Goal: Task Accomplishment & Management: Complete application form

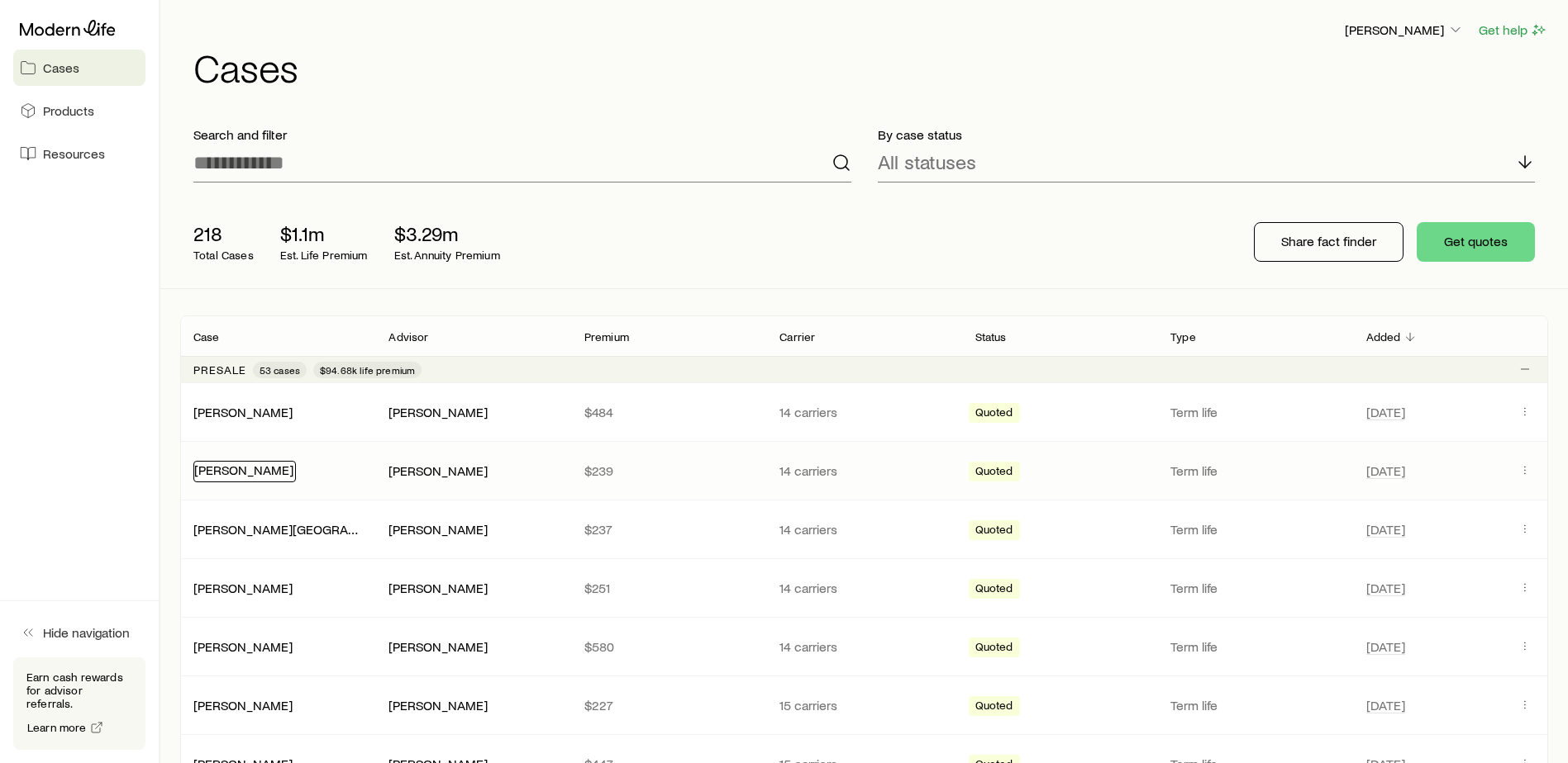
click at [233, 473] on link "[PERSON_NAME]" at bounding box center [244, 470] width 100 height 16
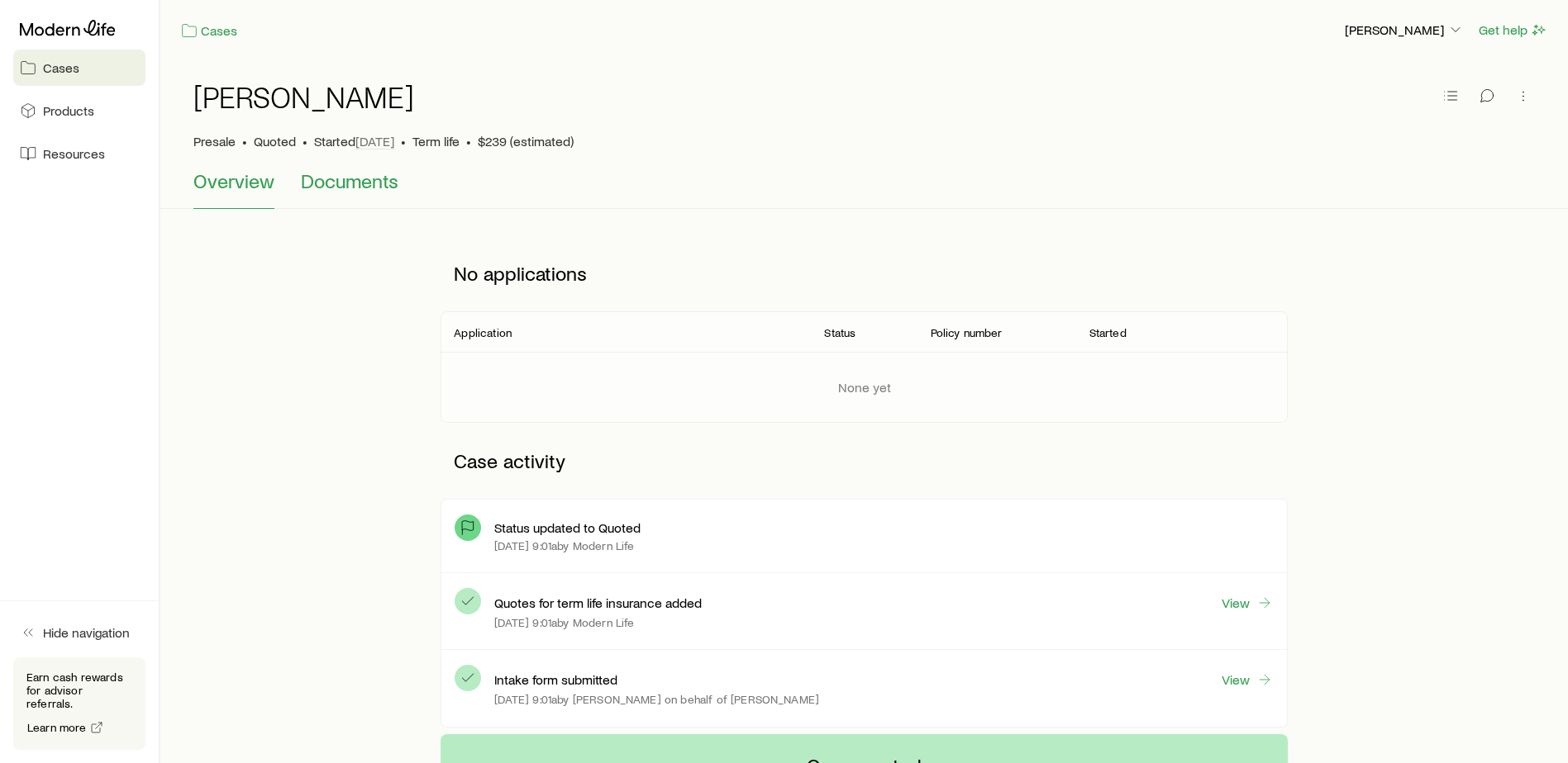
click at [374, 186] on span "Documents" at bounding box center [349, 181] width 98 height 23
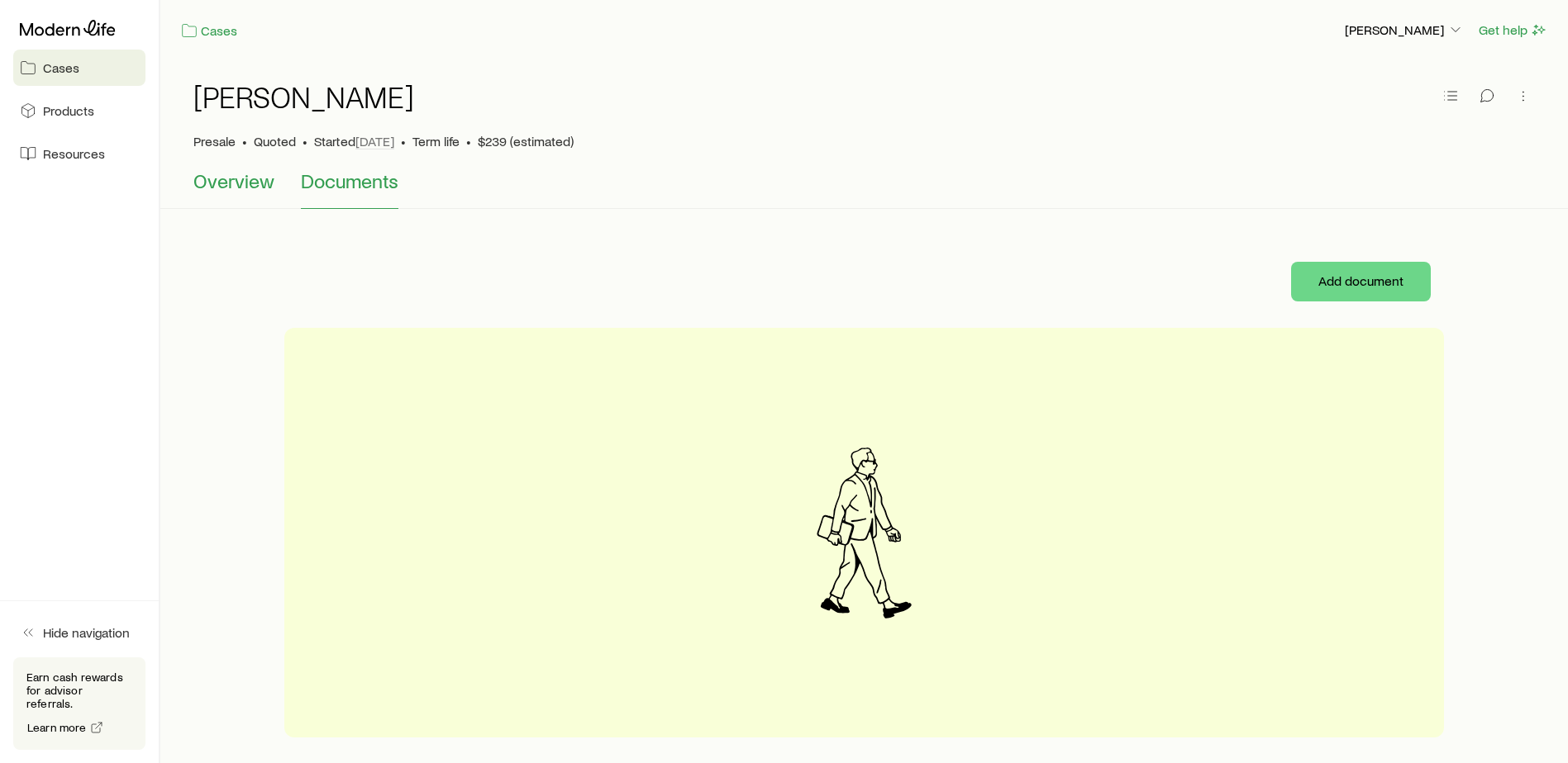
click at [247, 204] on button "Overview" at bounding box center [234, 189] width 81 height 39
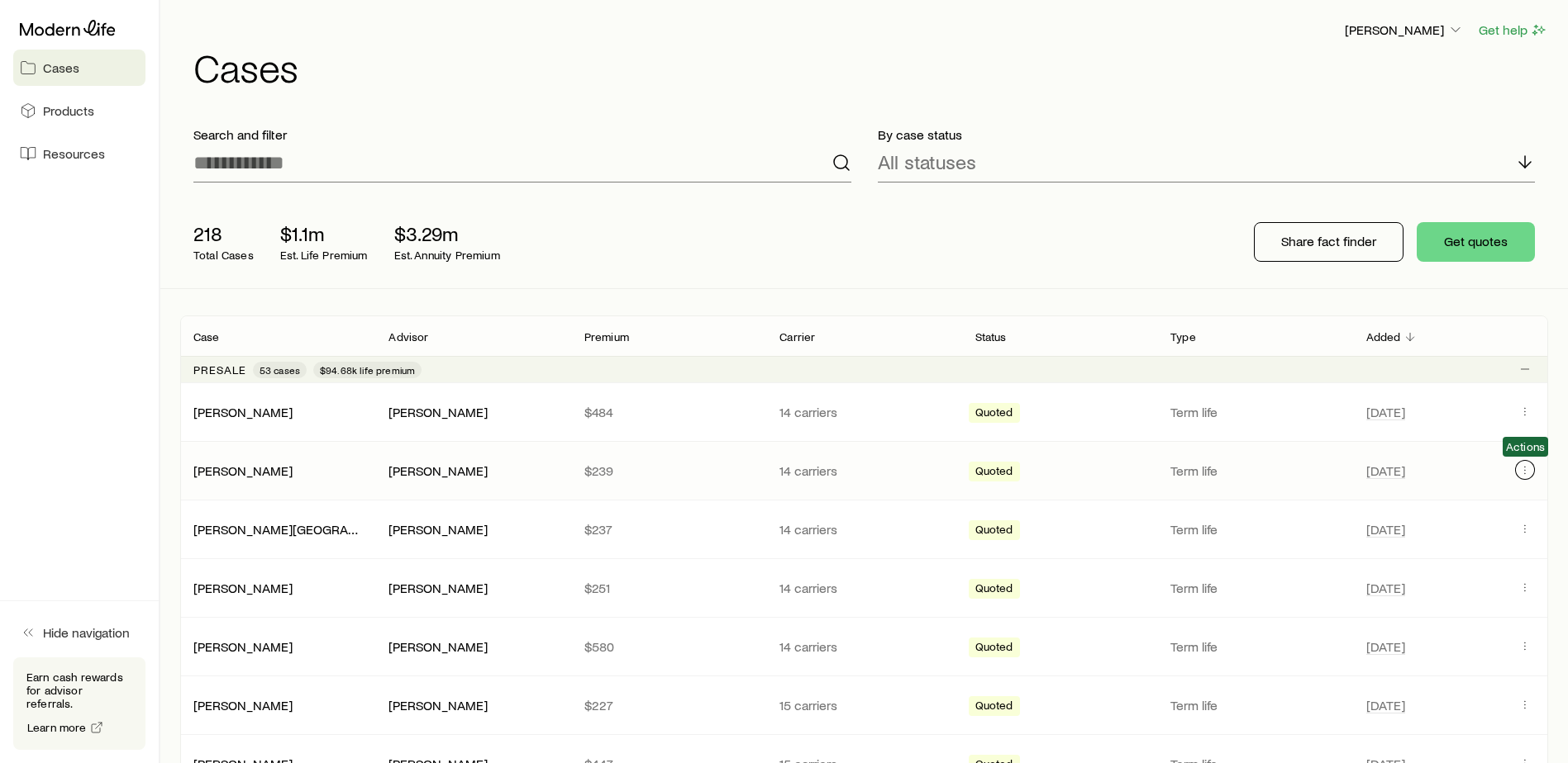
click at [1529, 470] on icon "Client cases" at bounding box center [1525, 470] width 13 height 13
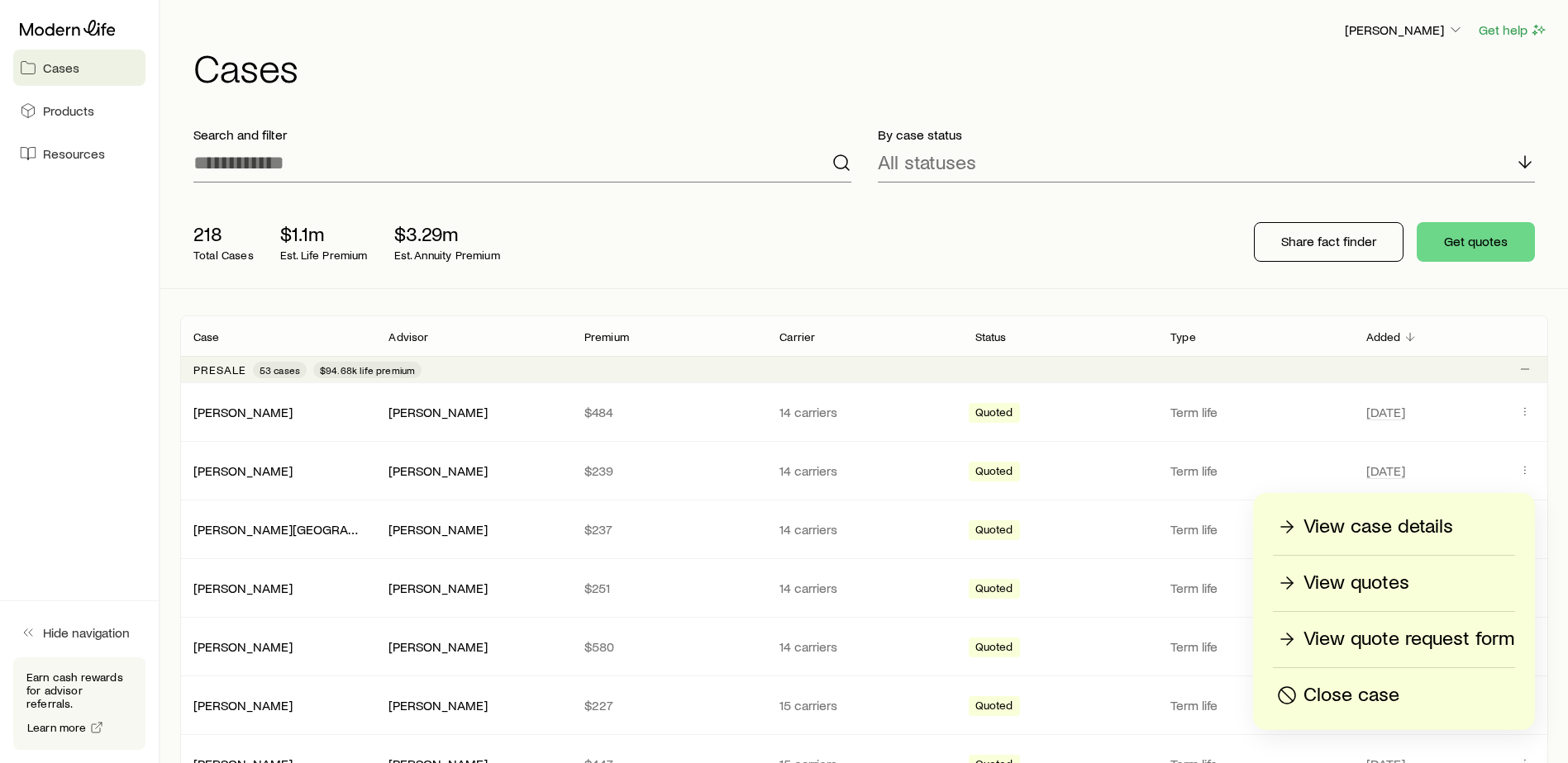
click at [1358, 585] on p "View quotes" at bounding box center [1356, 583] width 106 height 26
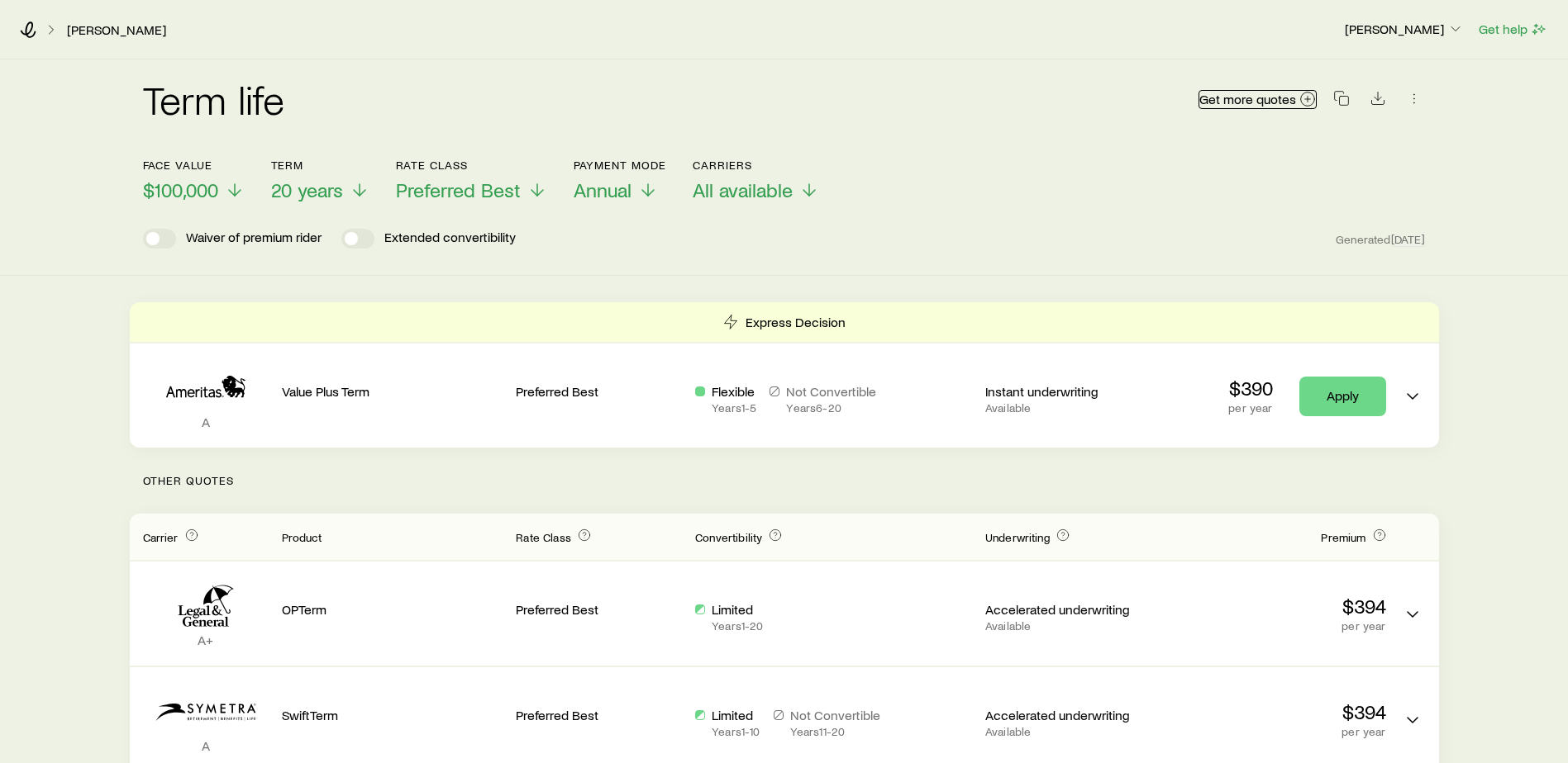
click at [1304, 96] on icon at bounding box center [1308, 99] width 16 height 16
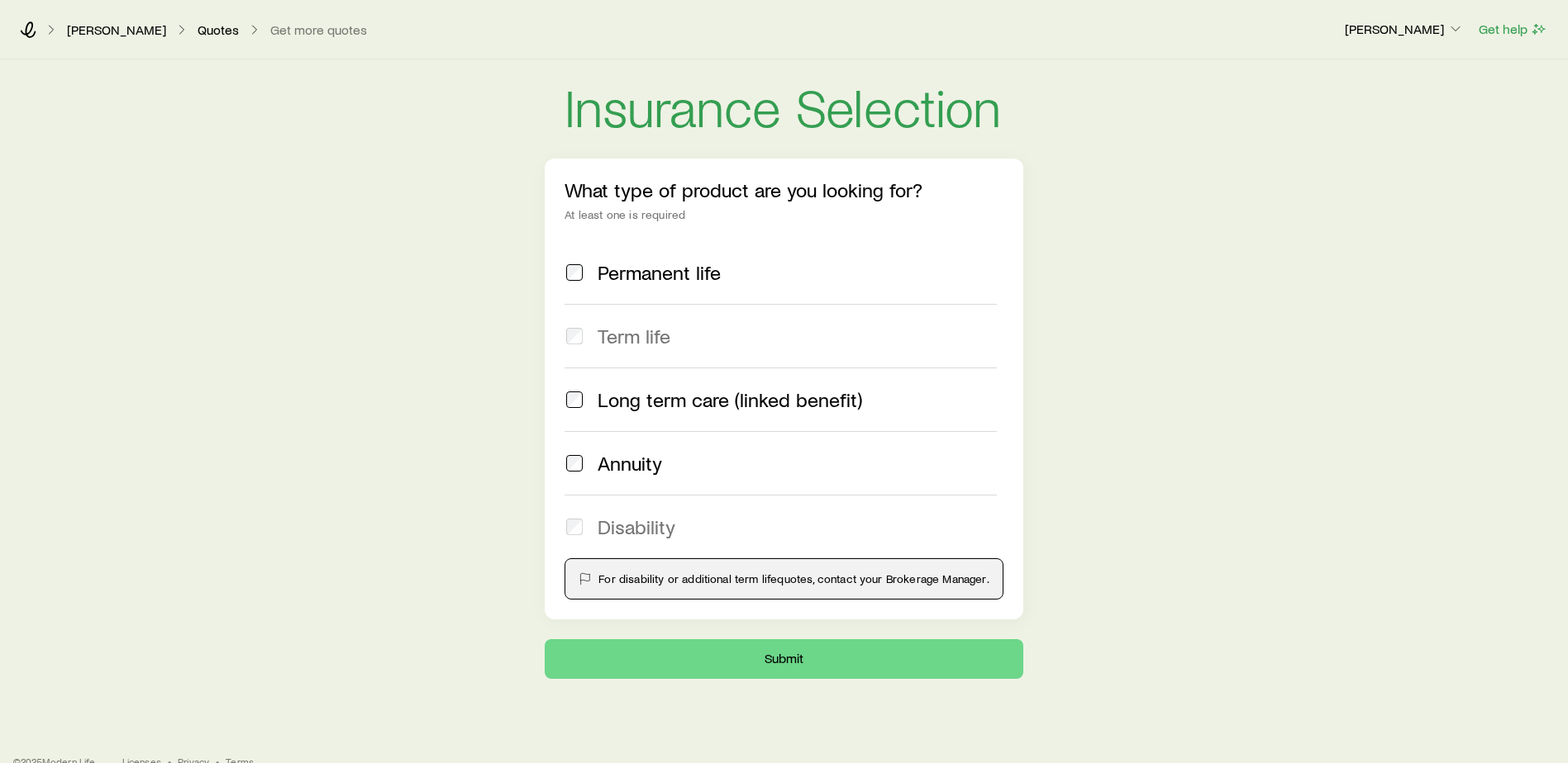
click at [340, 401] on div "Insurance Selection What type of product are you looking for? At least one is r…" at bounding box center [784, 368] width 1568 height 620
click at [32, 31] on icon at bounding box center [28, 30] width 16 height 16
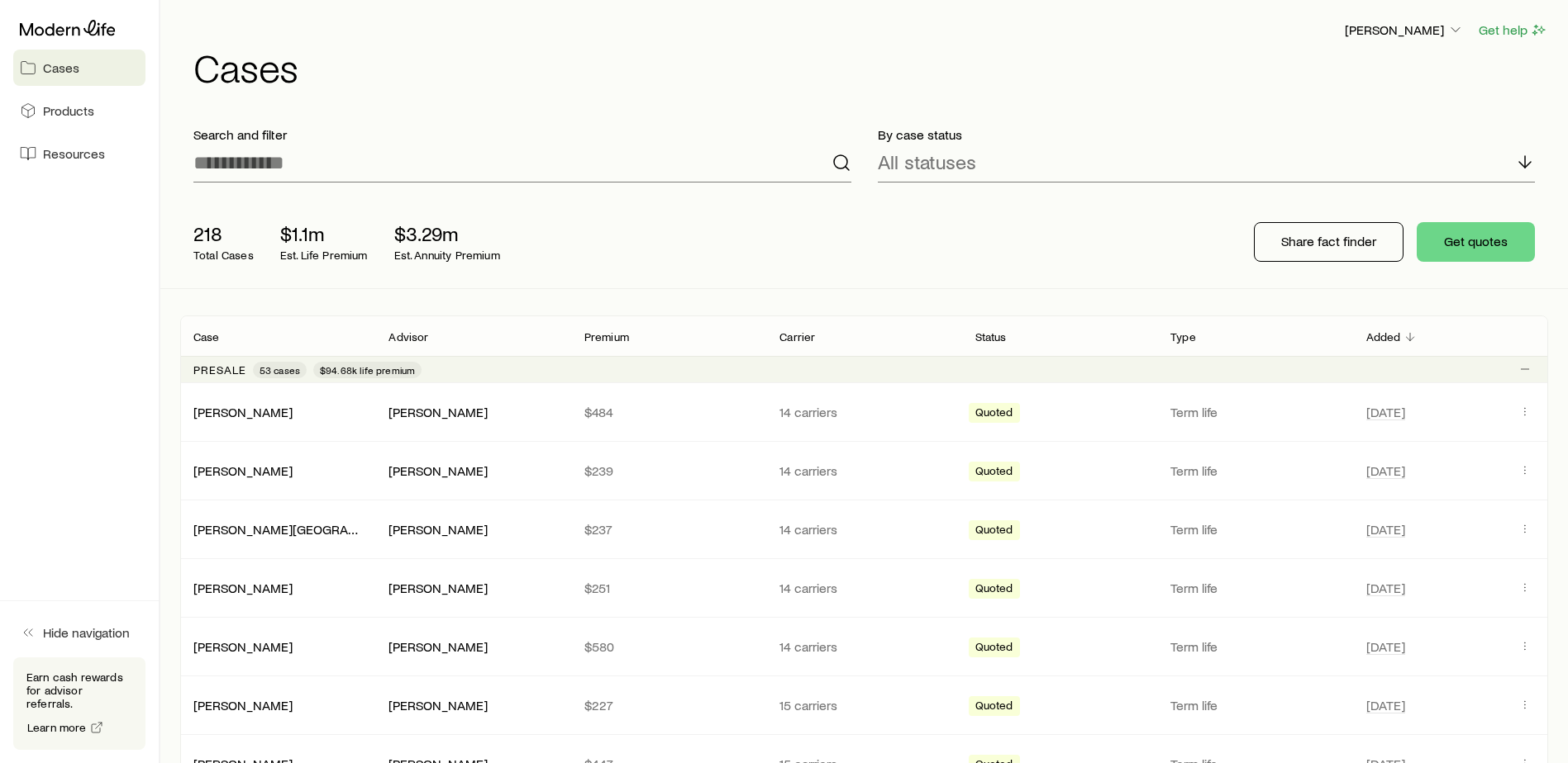
click at [1500, 246] on button "Get quotes" at bounding box center [1476, 242] width 118 height 39
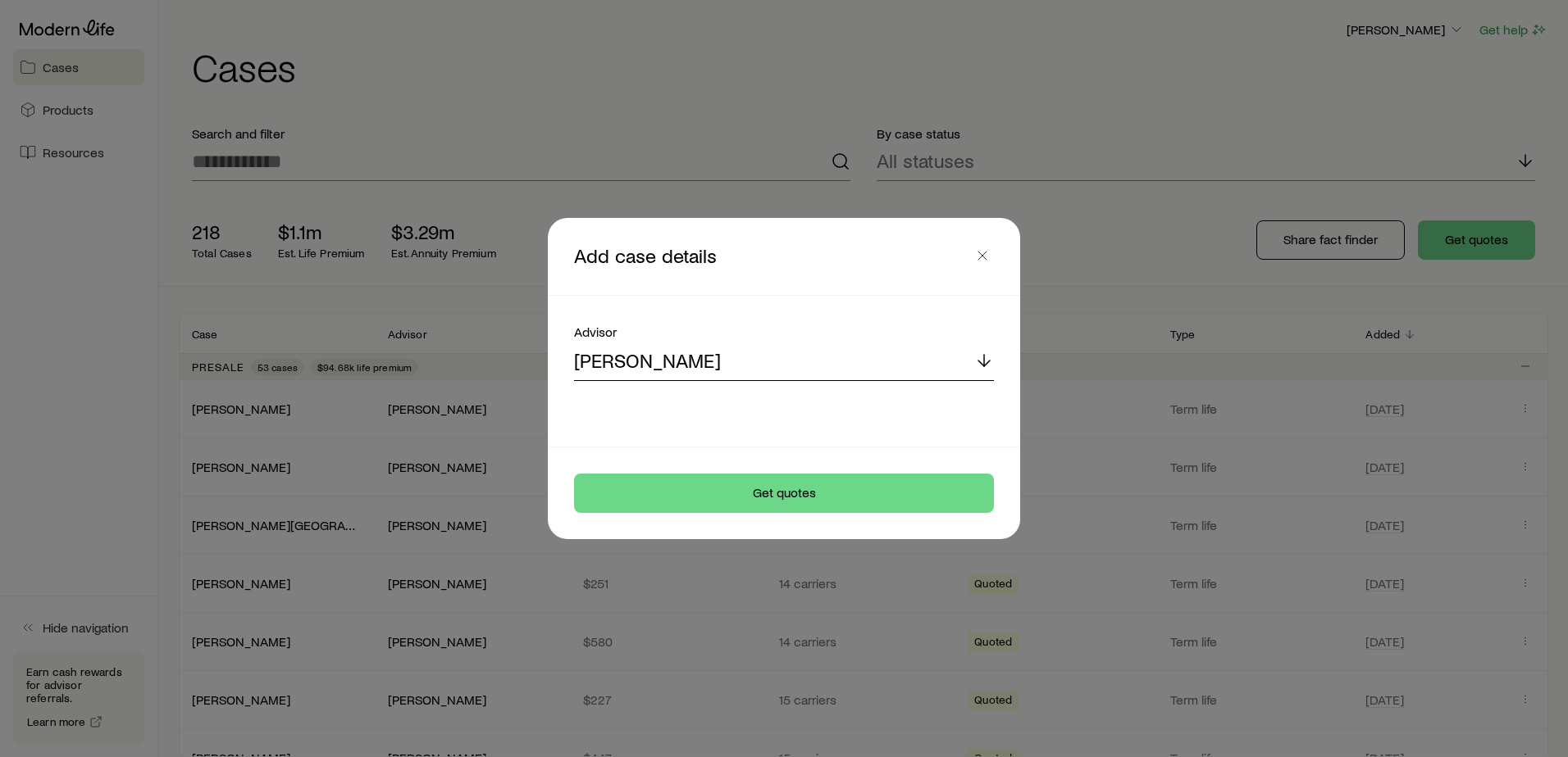
click at [762, 358] on div "[PERSON_NAME]" at bounding box center [784, 361] width 420 height 39
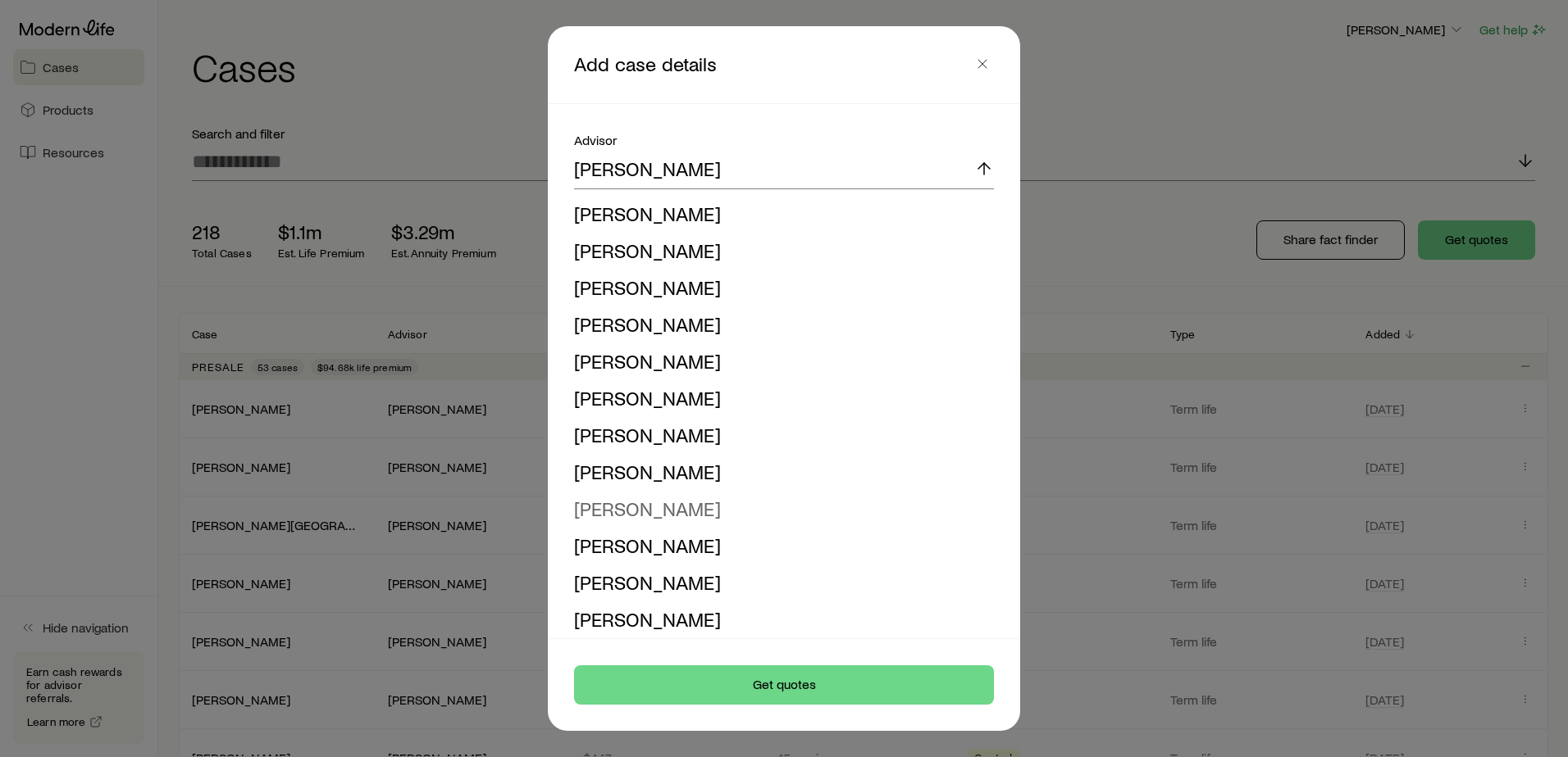
click at [684, 517] on span "[PERSON_NAME]" at bounding box center [647, 508] width 147 height 24
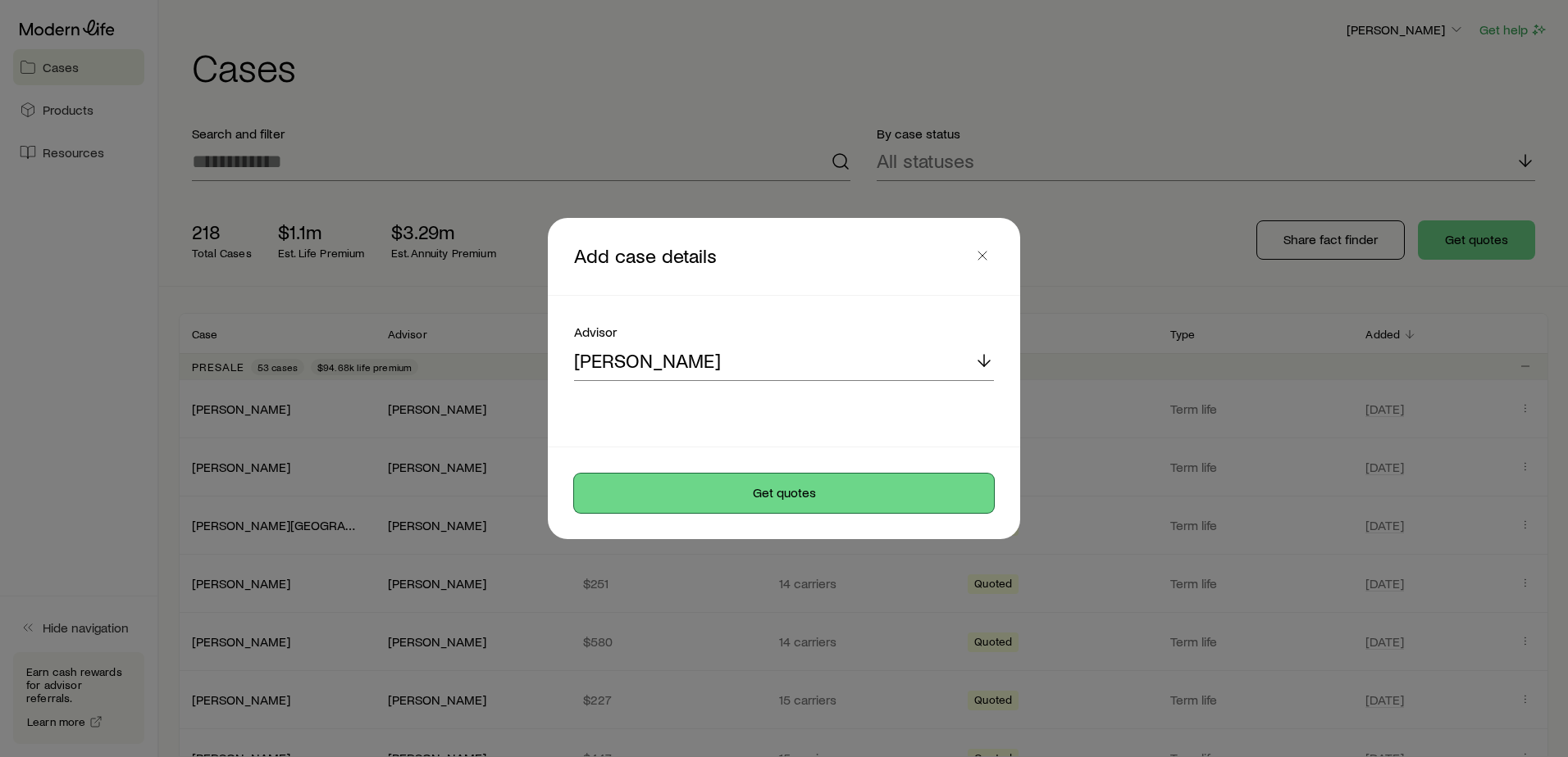
click at [741, 487] on button "Get quotes" at bounding box center [784, 494] width 420 height 39
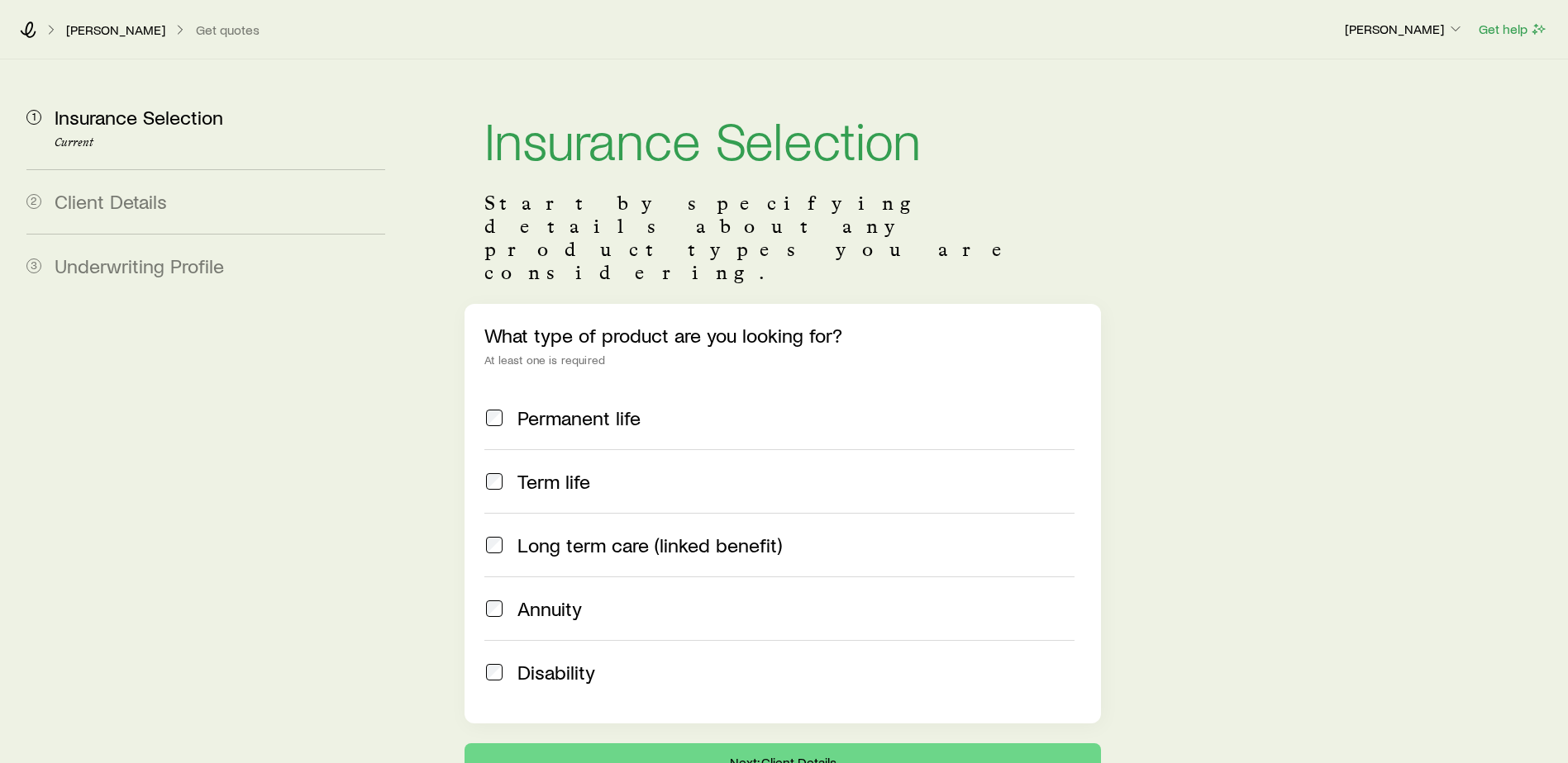
click at [485, 470] on span at bounding box center [494, 481] width 20 height 23
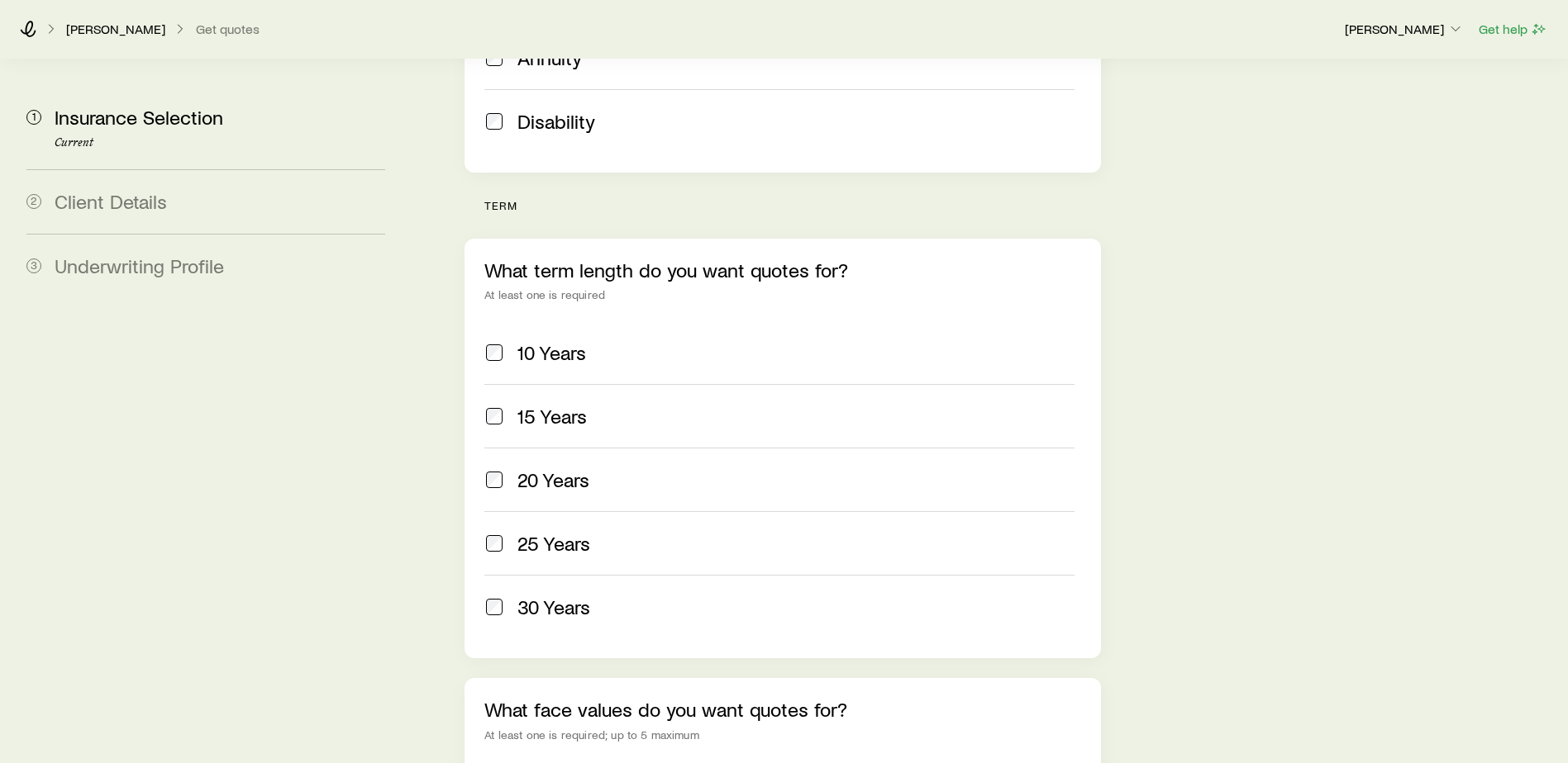
scroll to position [743, 0]
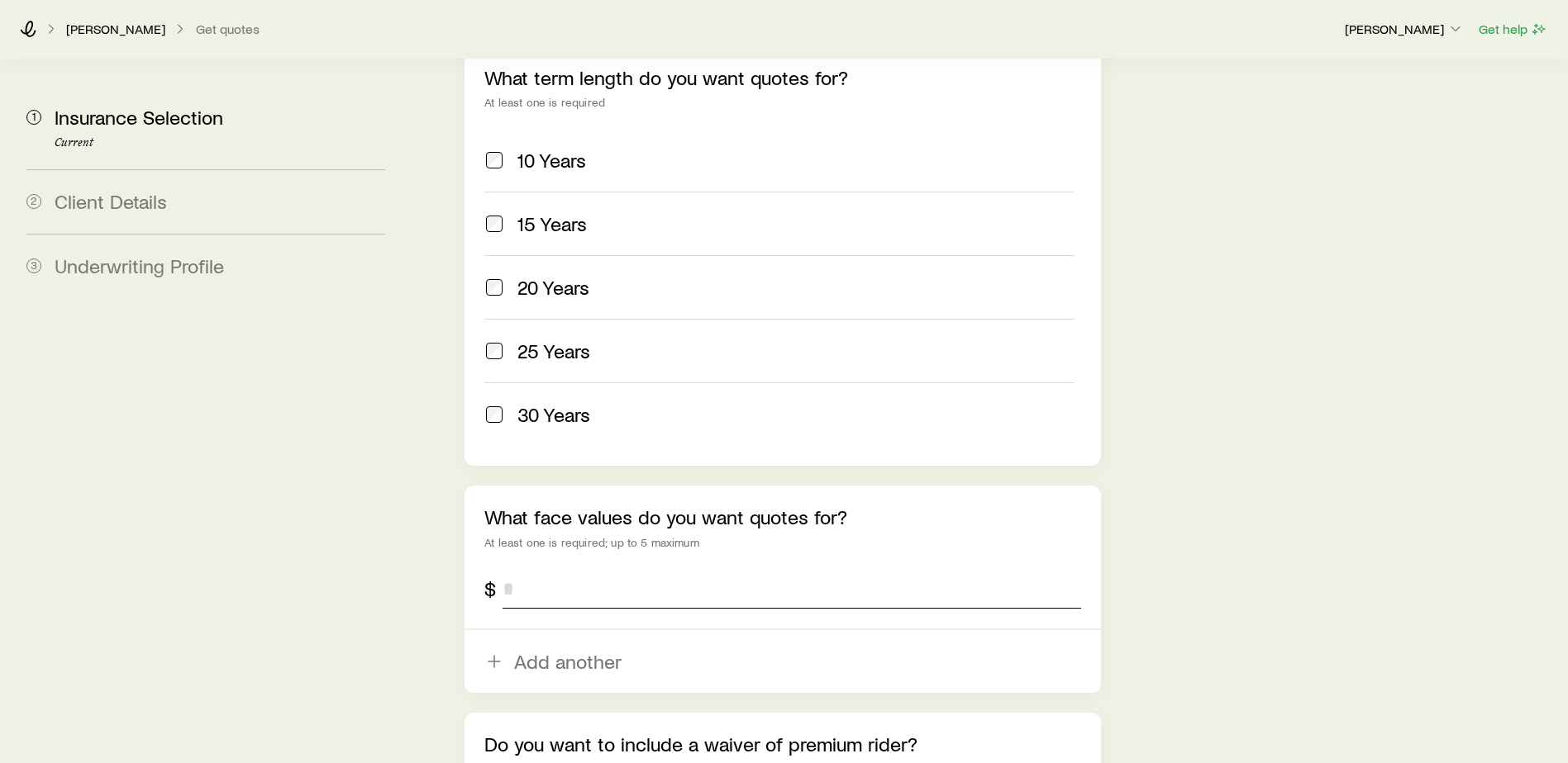
click at [579, 569] on input "tel" at bounding box center [791, 589] width 579 height 39
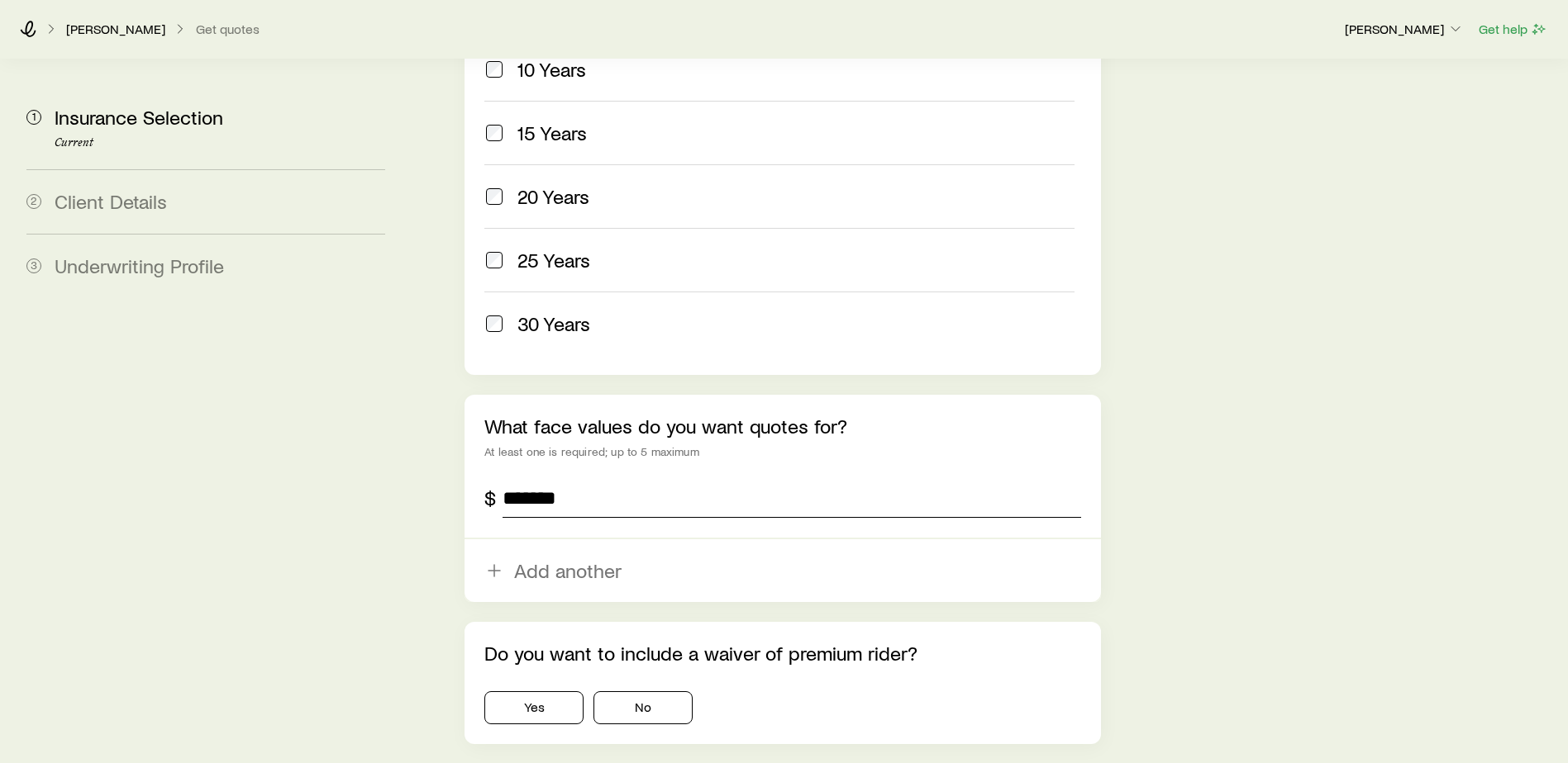
scroll to position [941, 0]
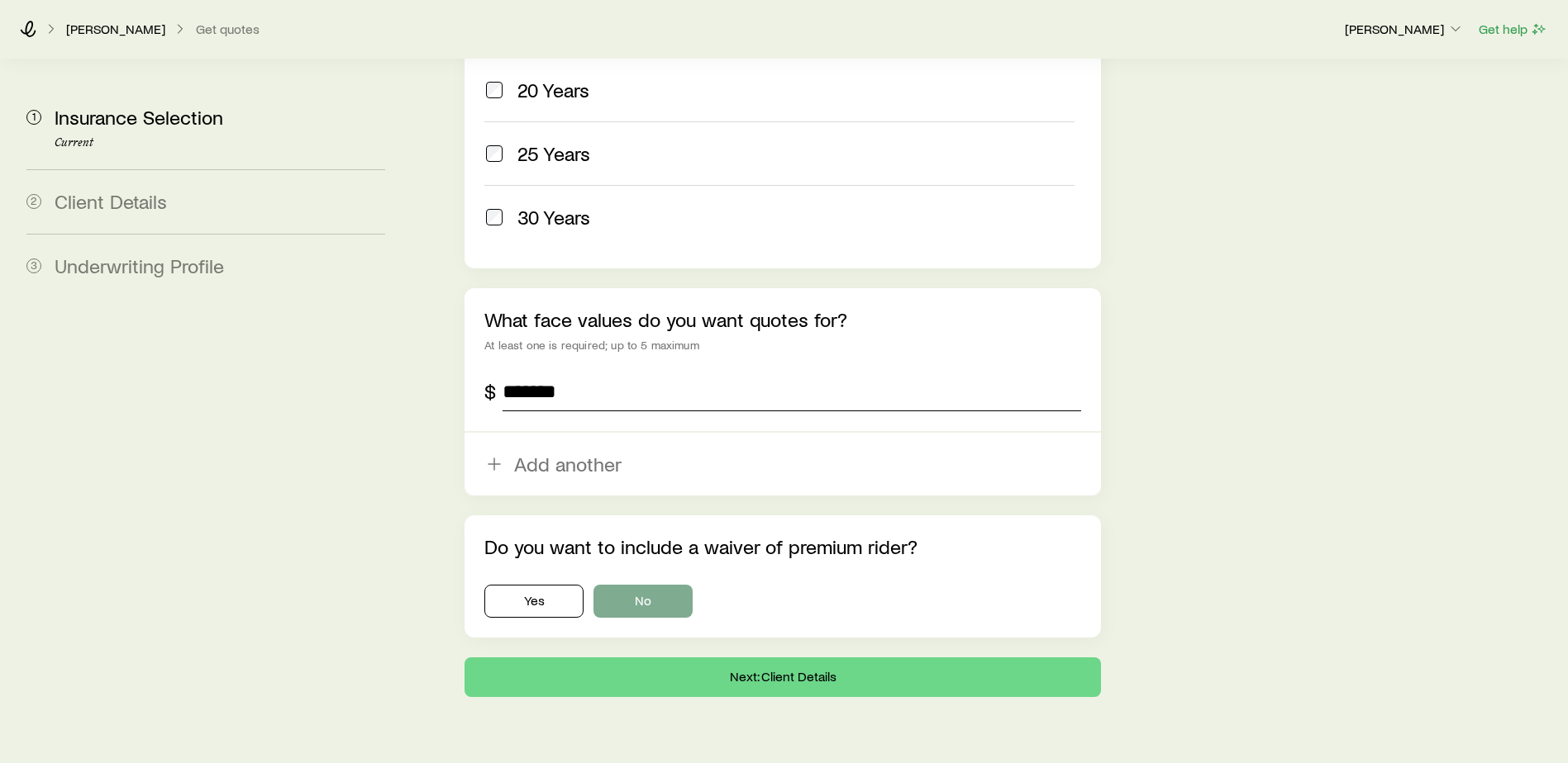
type input "*******"
click at [649, 585] on button "No" at bounding box center [643, 601] width 100 height 33
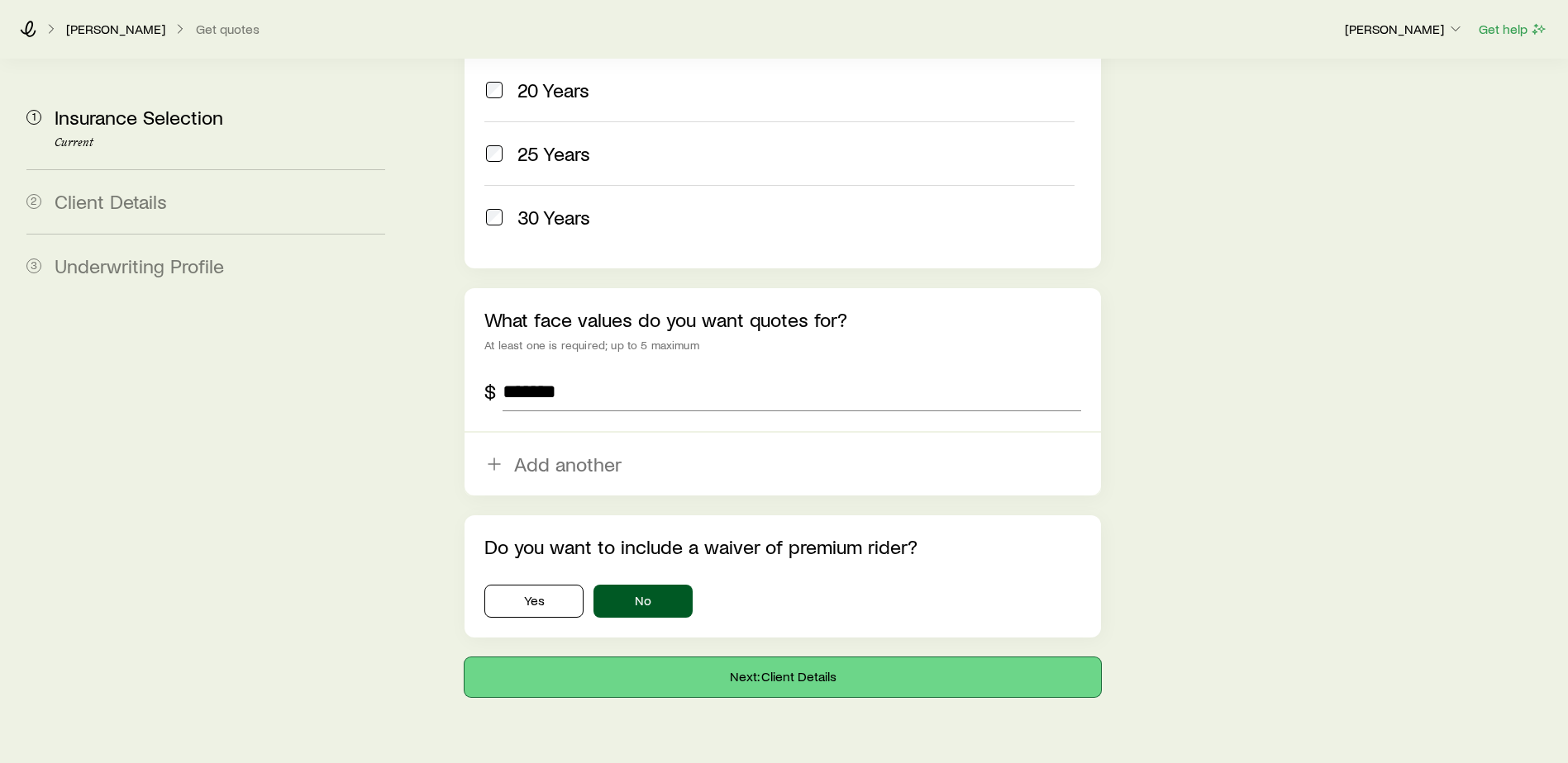
click at [741, 658] on button "Next: Client Details" at bounding box center [783, 678] width 637 height 39
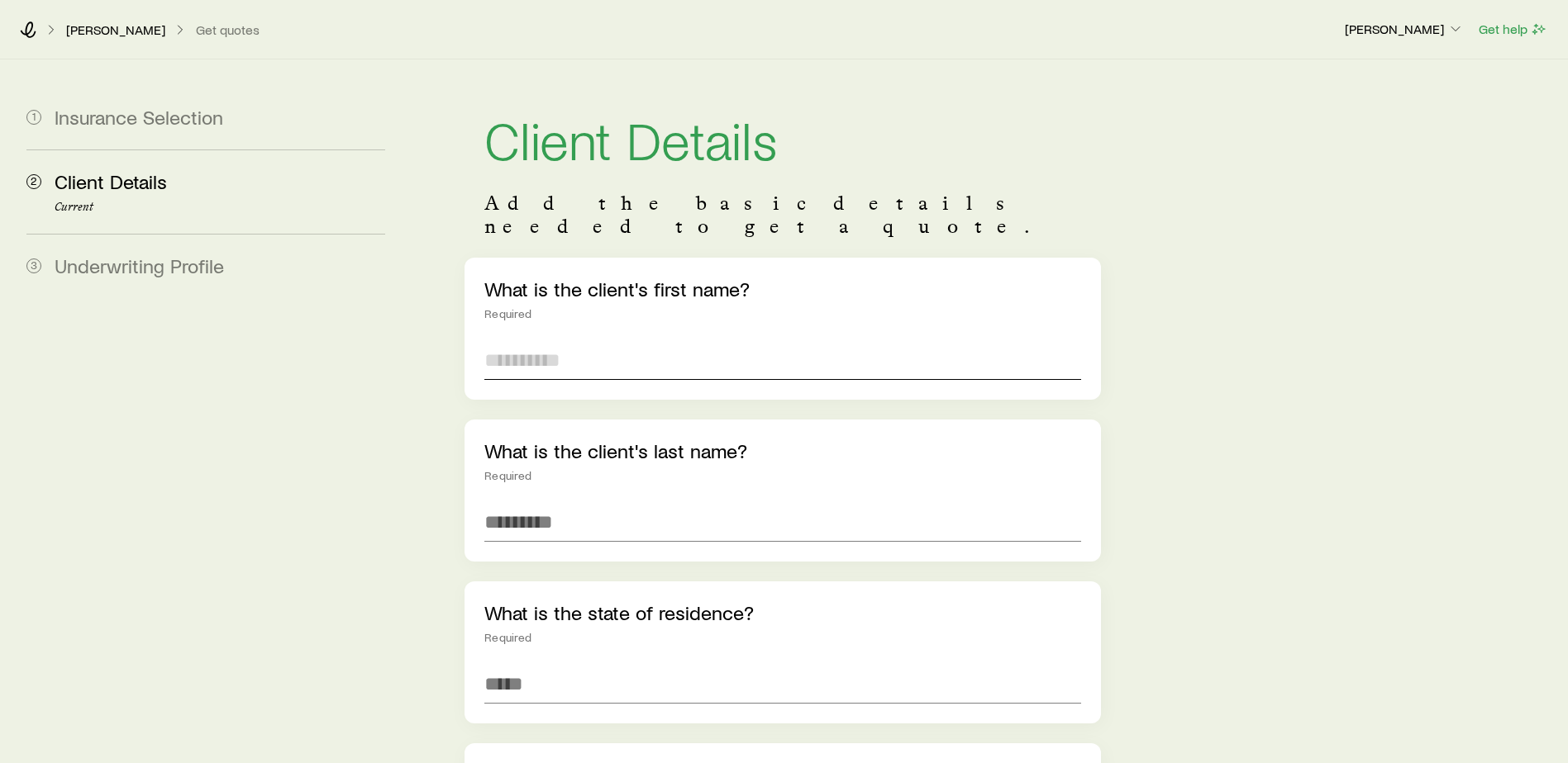
click at [513, 343] on input "text" at bounding box center [782, 360] width 597 height 39
type input "*******"
click at [587, 510] on input "text" at bounding box center [782, 522] width 597 height 39
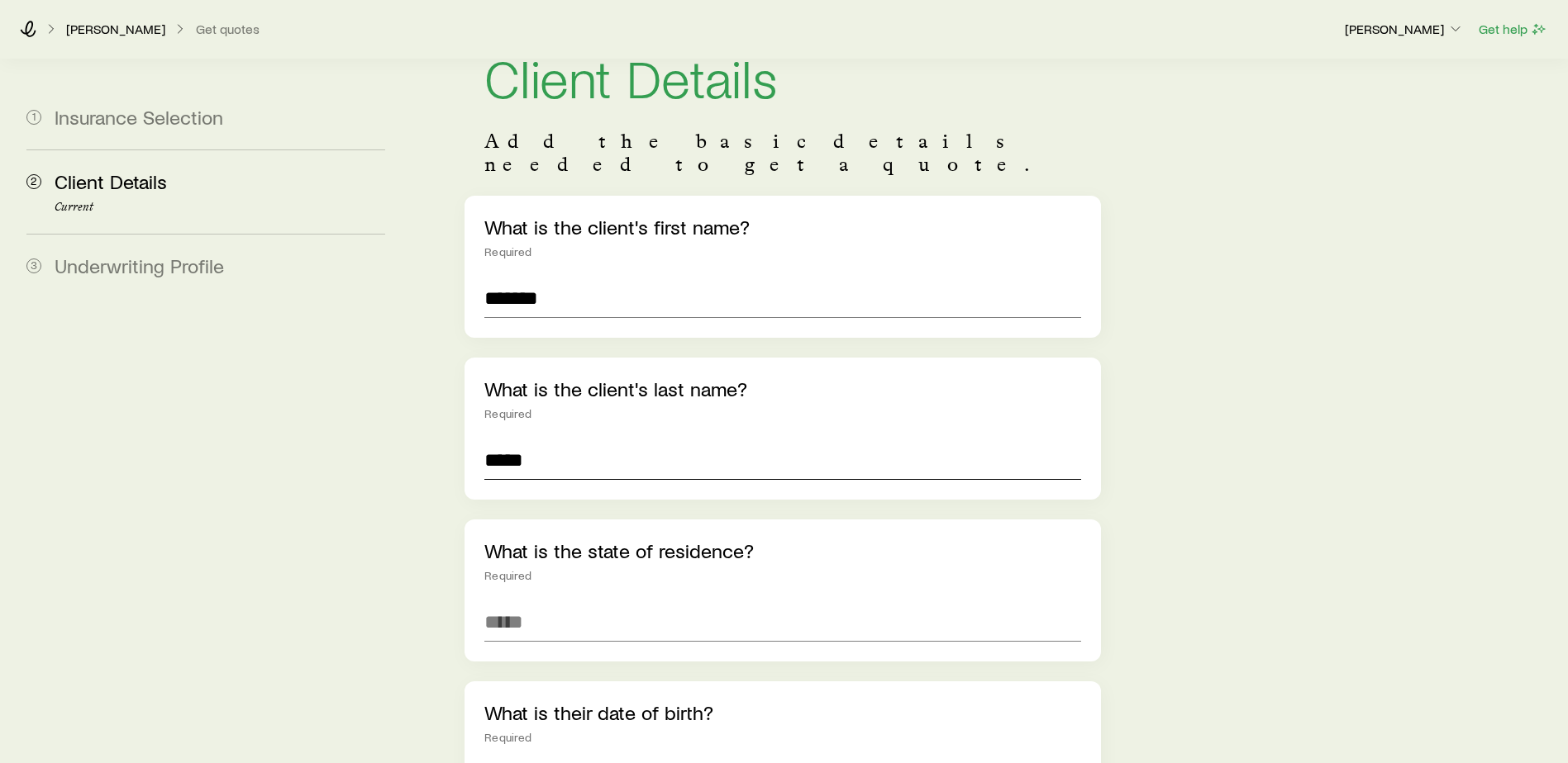
scroll to position [247, 0]
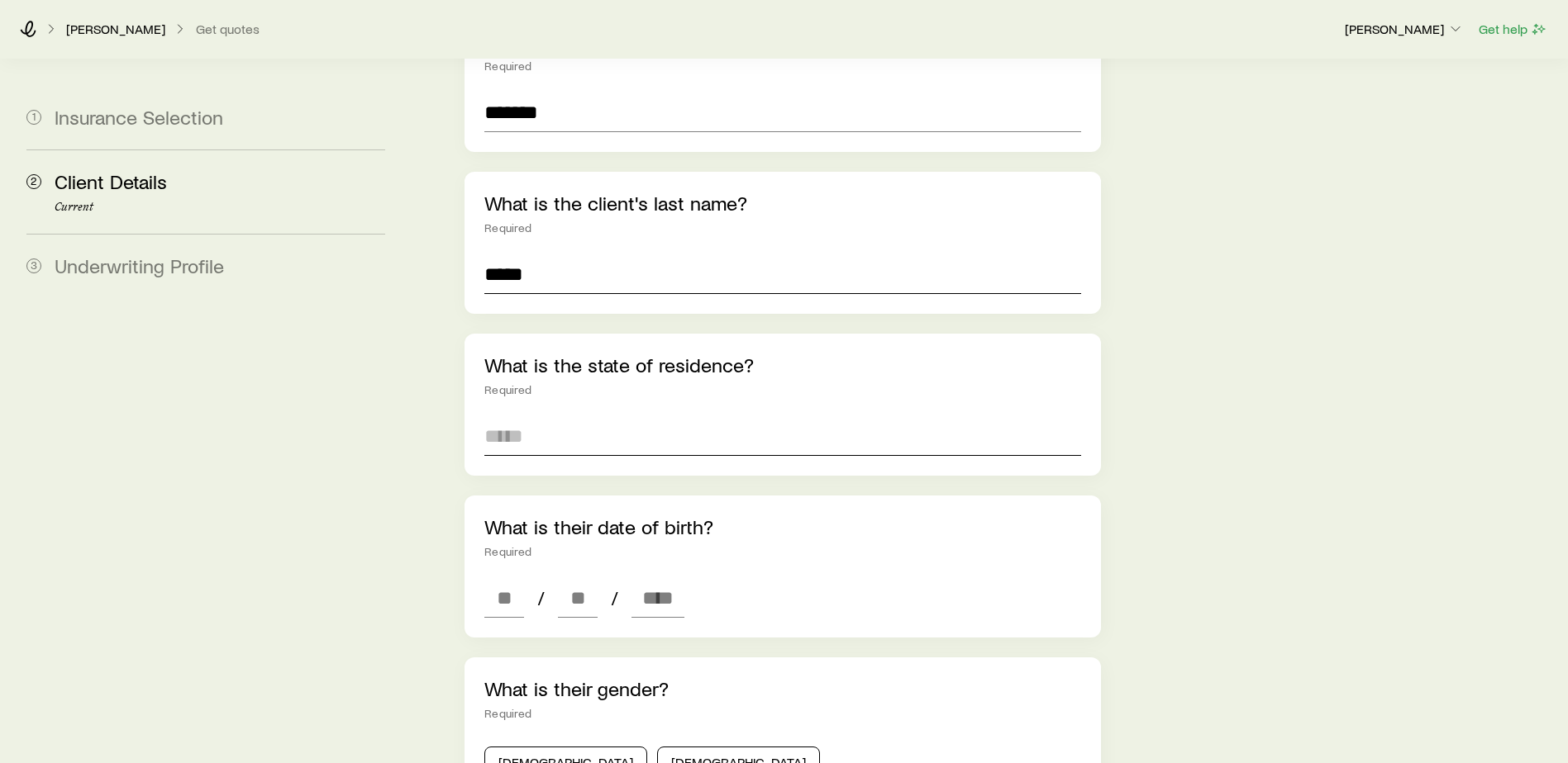
type input "*****"
click at [579, 416] on input at bounding box center [782, 436] width 597 height 39
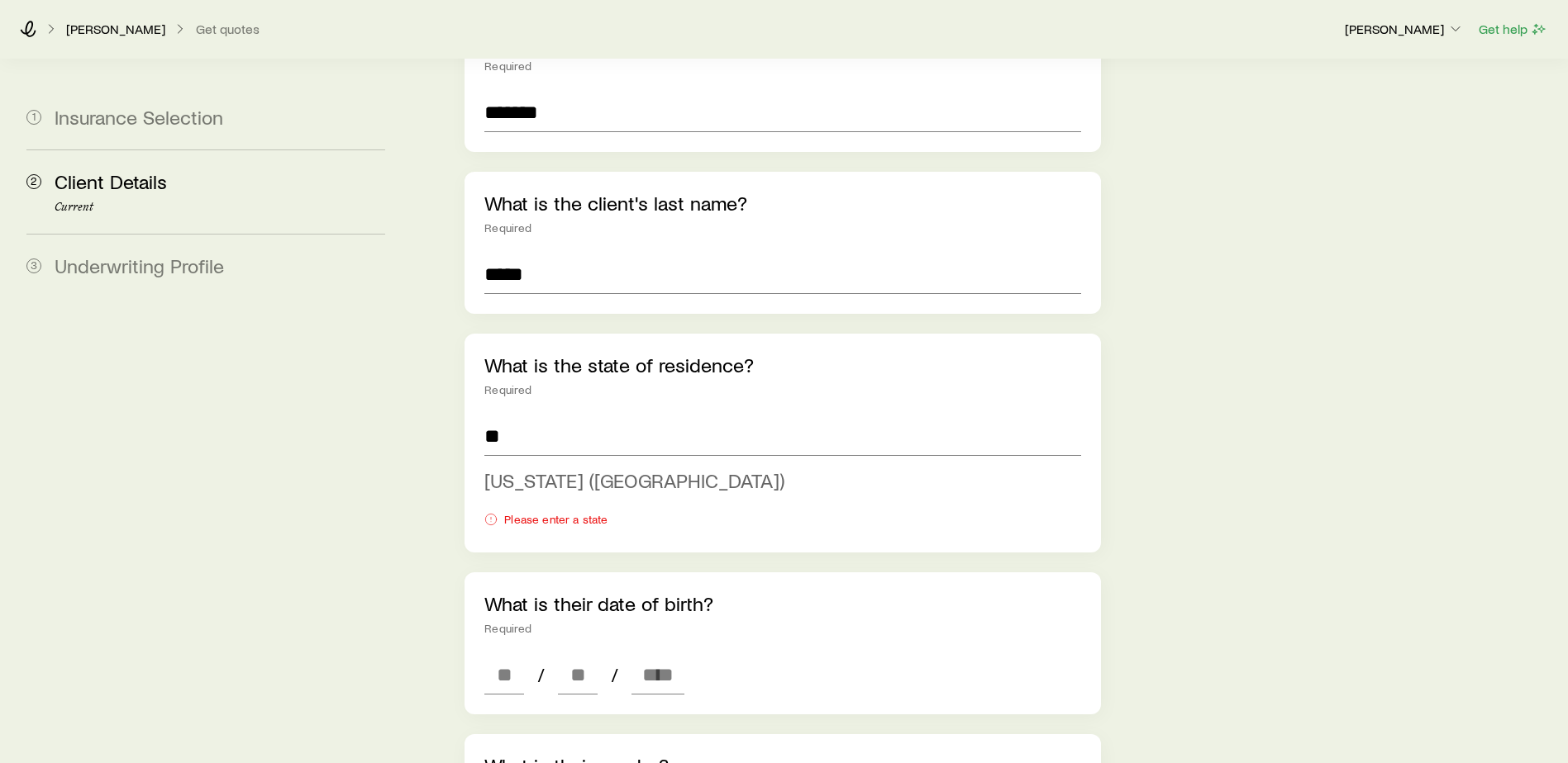
click at [568, 468] on span "[US_STATE] ([GEOGRAPHIC_DATA])" at bounding box center [634, 480] width 301 height 24
type input "**********"
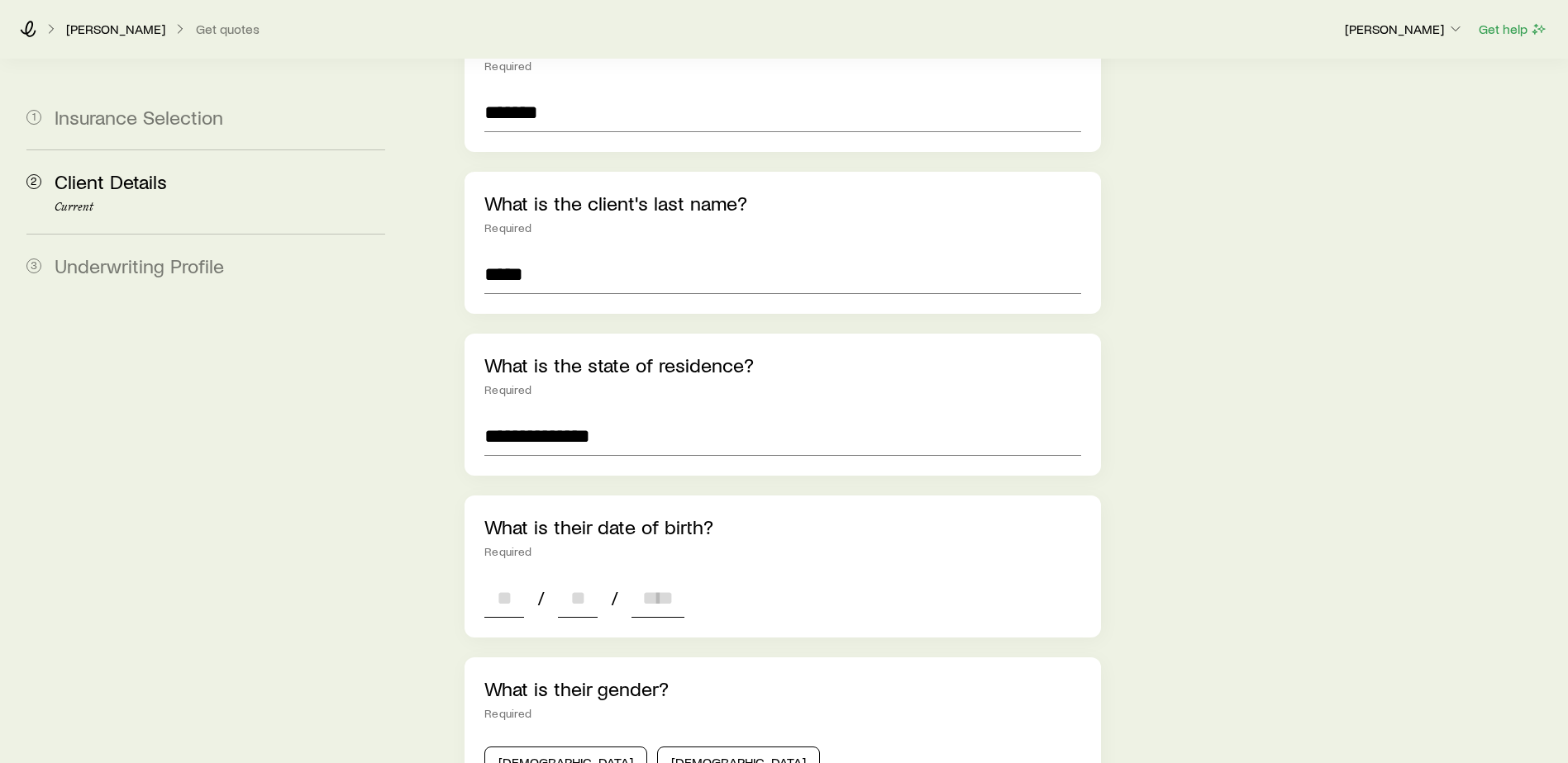
click at [493, 578] on input at bounding box center [504, 598] width 39 height 39
type input "**"
type input "****"
click at [525, 747] on button "[DEMOGRAPHIC_DATA]" at bounding box center [566, 763] width 163 height 33
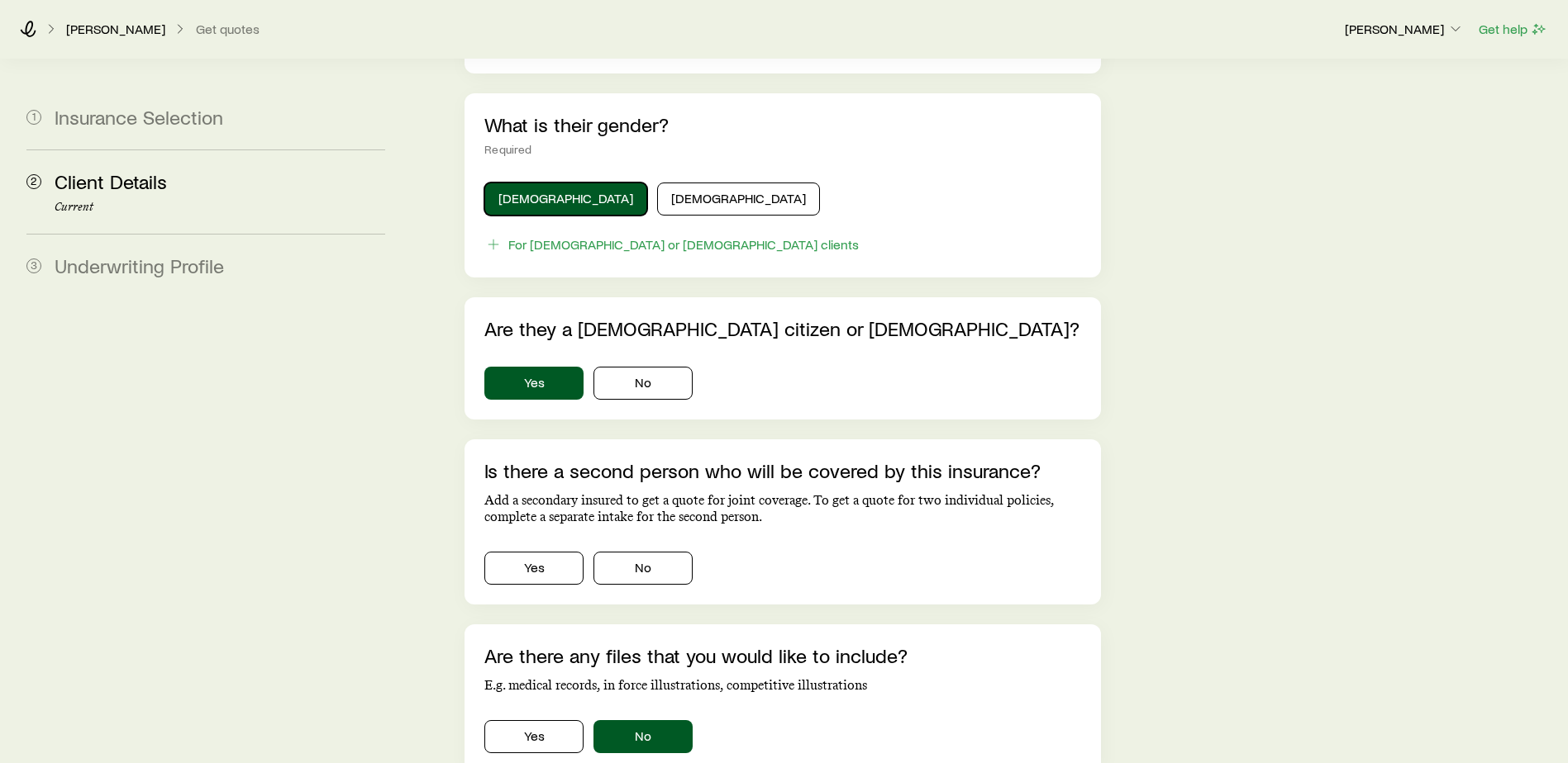
scroll to position [909, 0]
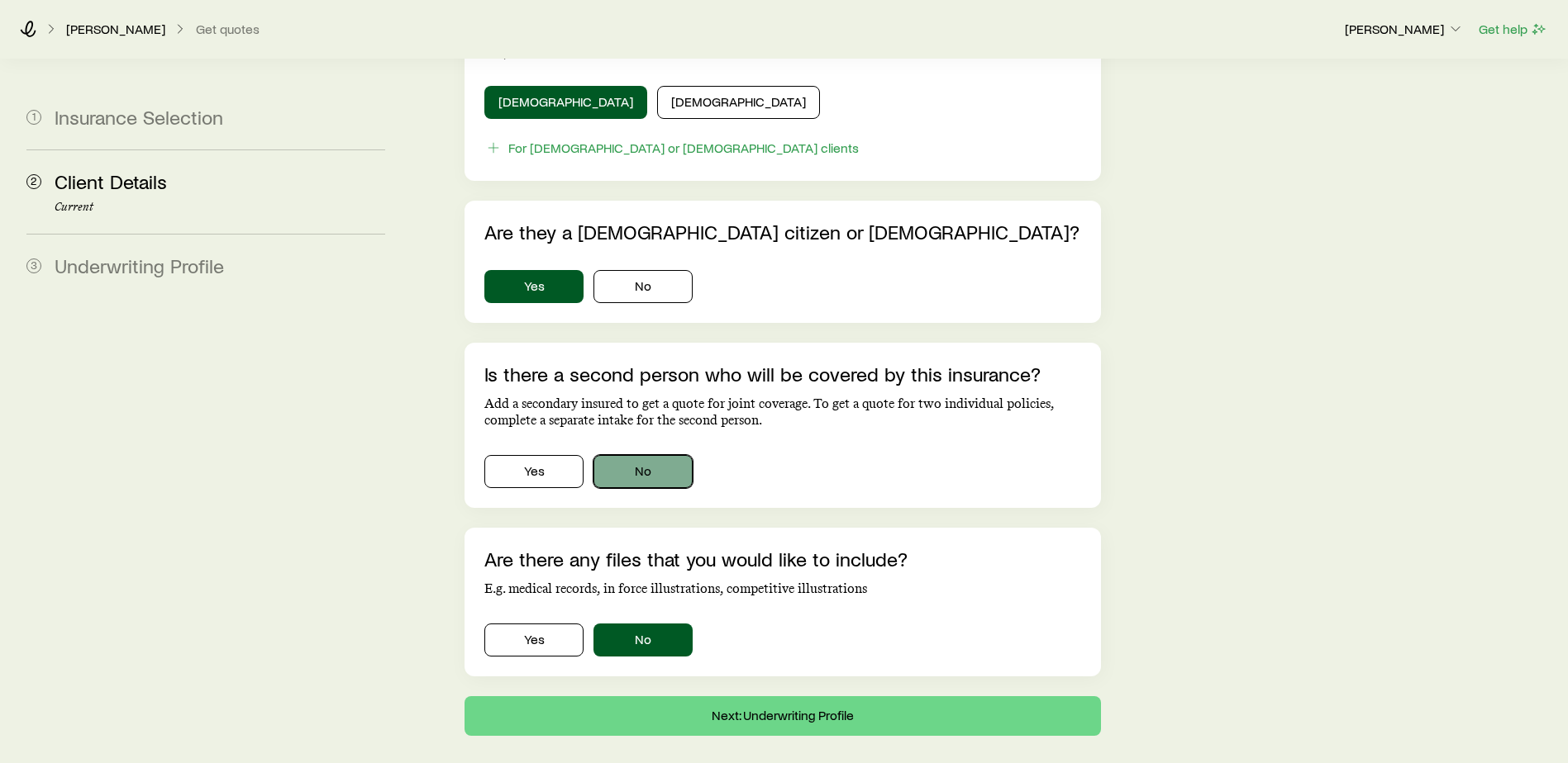
click at [632, 455] on button "No" at bounding box center [643, 472] width 100 height 33
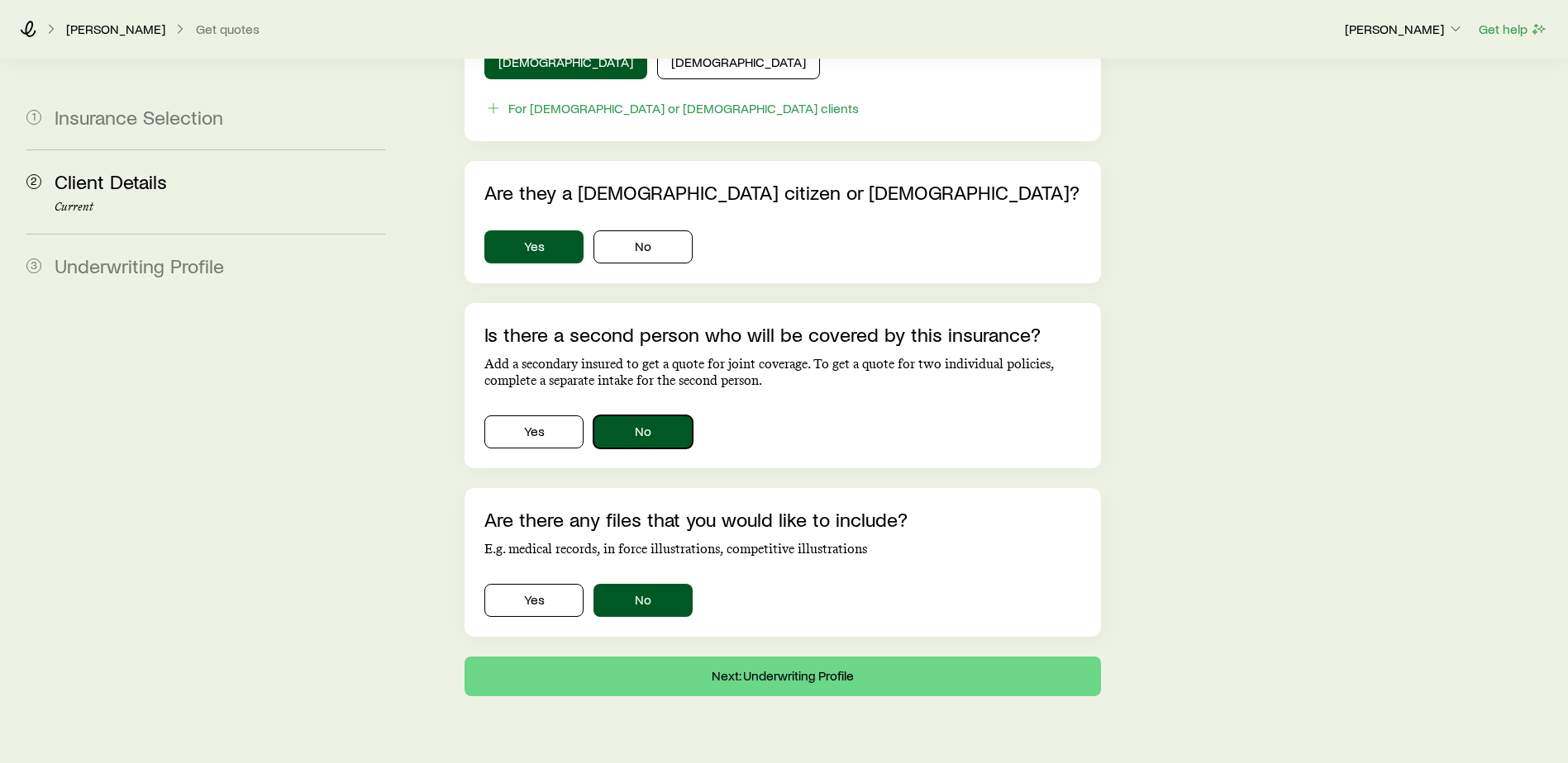
scroll to position [971, 0]
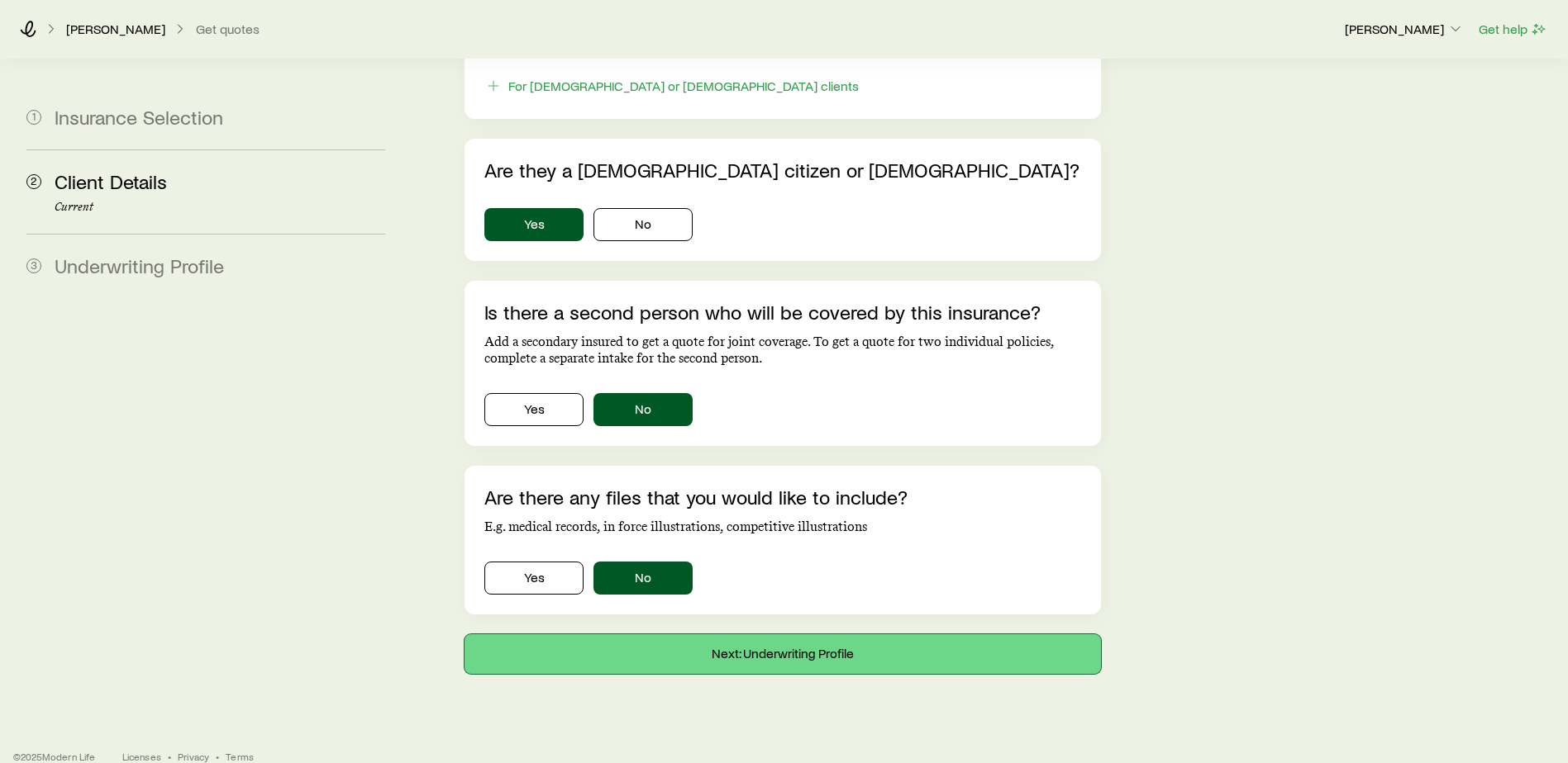
click at [758, 637] on button "Next: Underwriting Profile" at bounding box center [783, 655] width 637 height 39
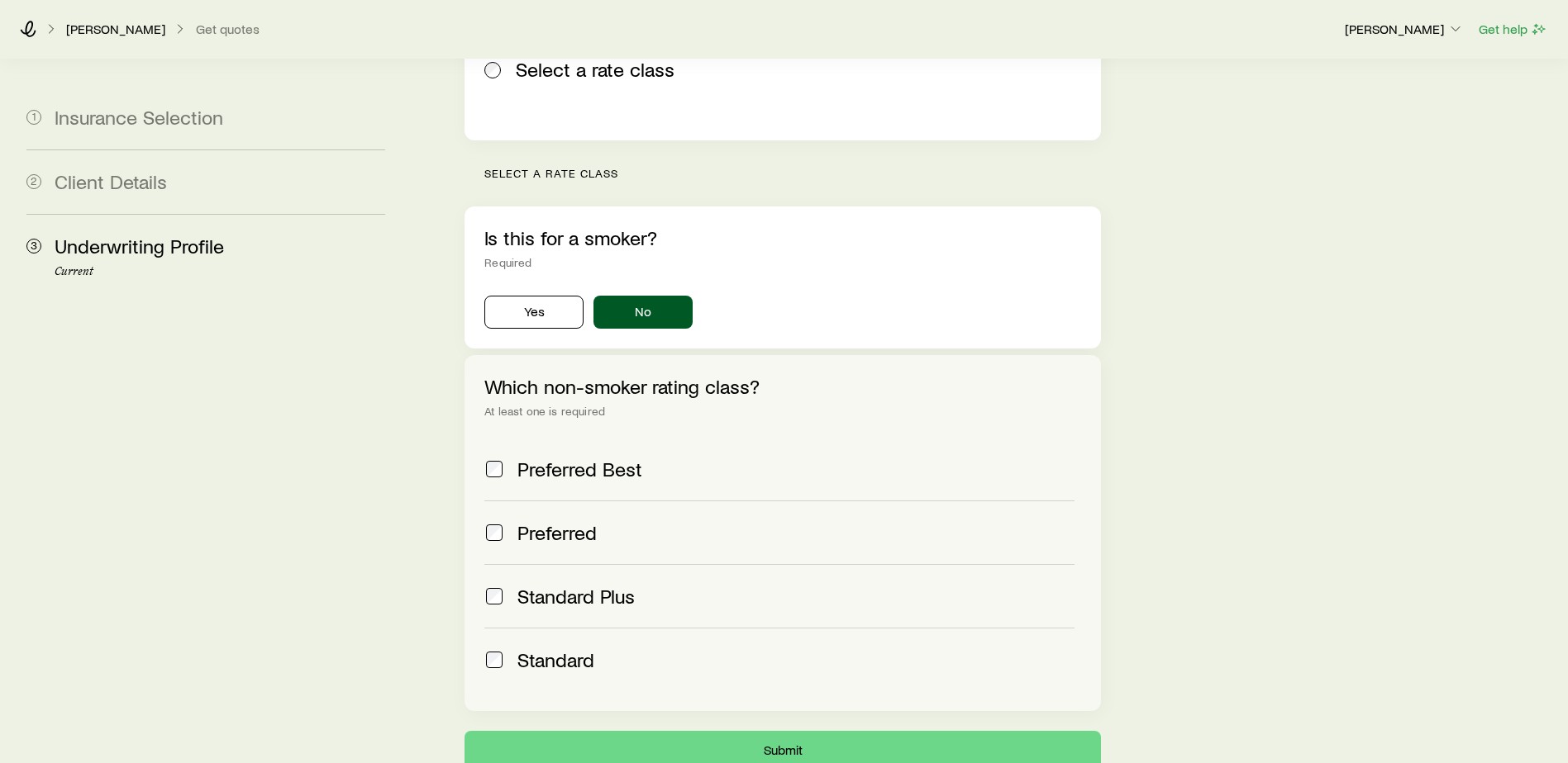
scroll to position [413, 0]
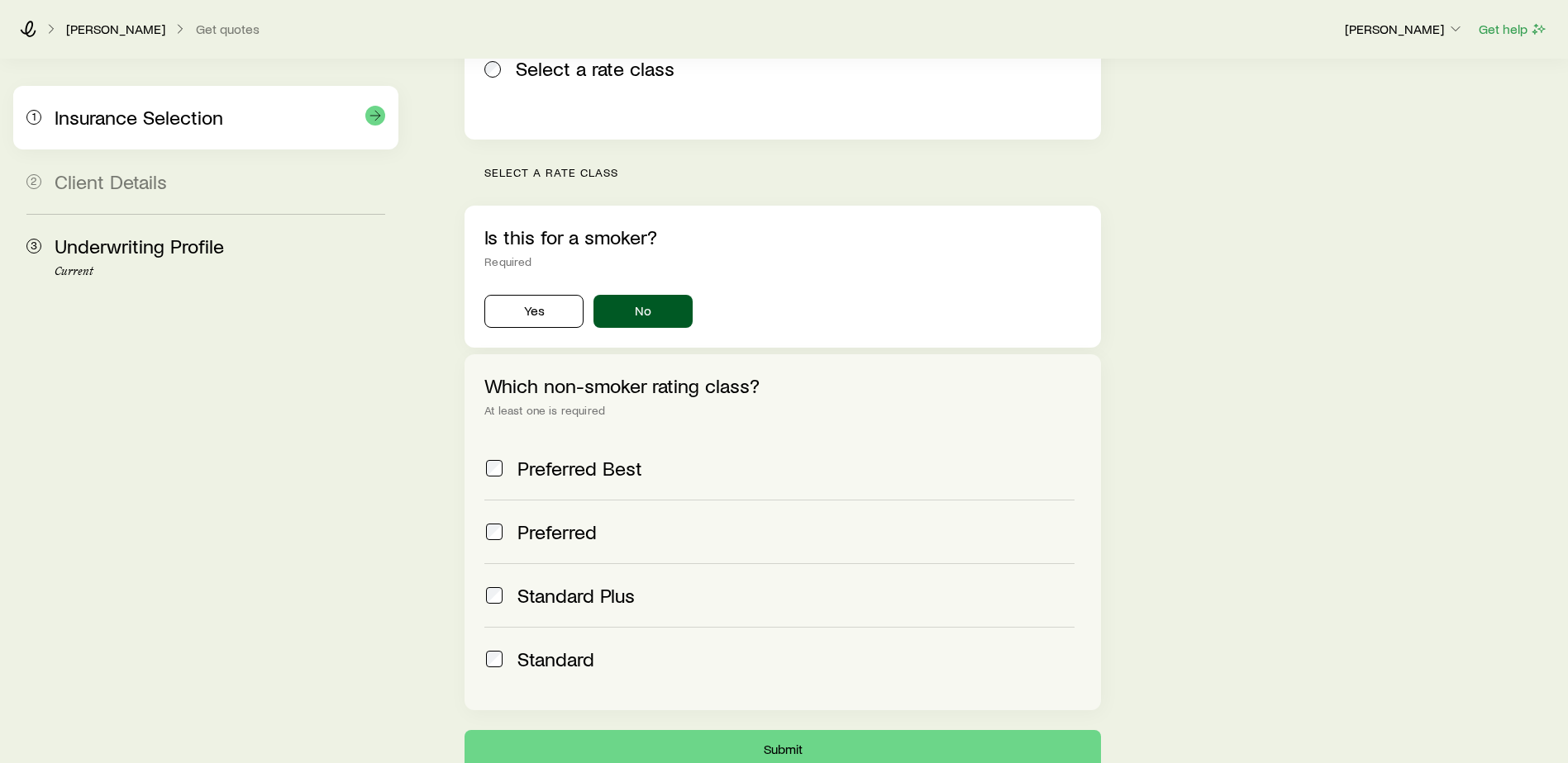
click at [201, 126] on span "Insurance Selection" at bounding box center [139, 117] width 169 height 24
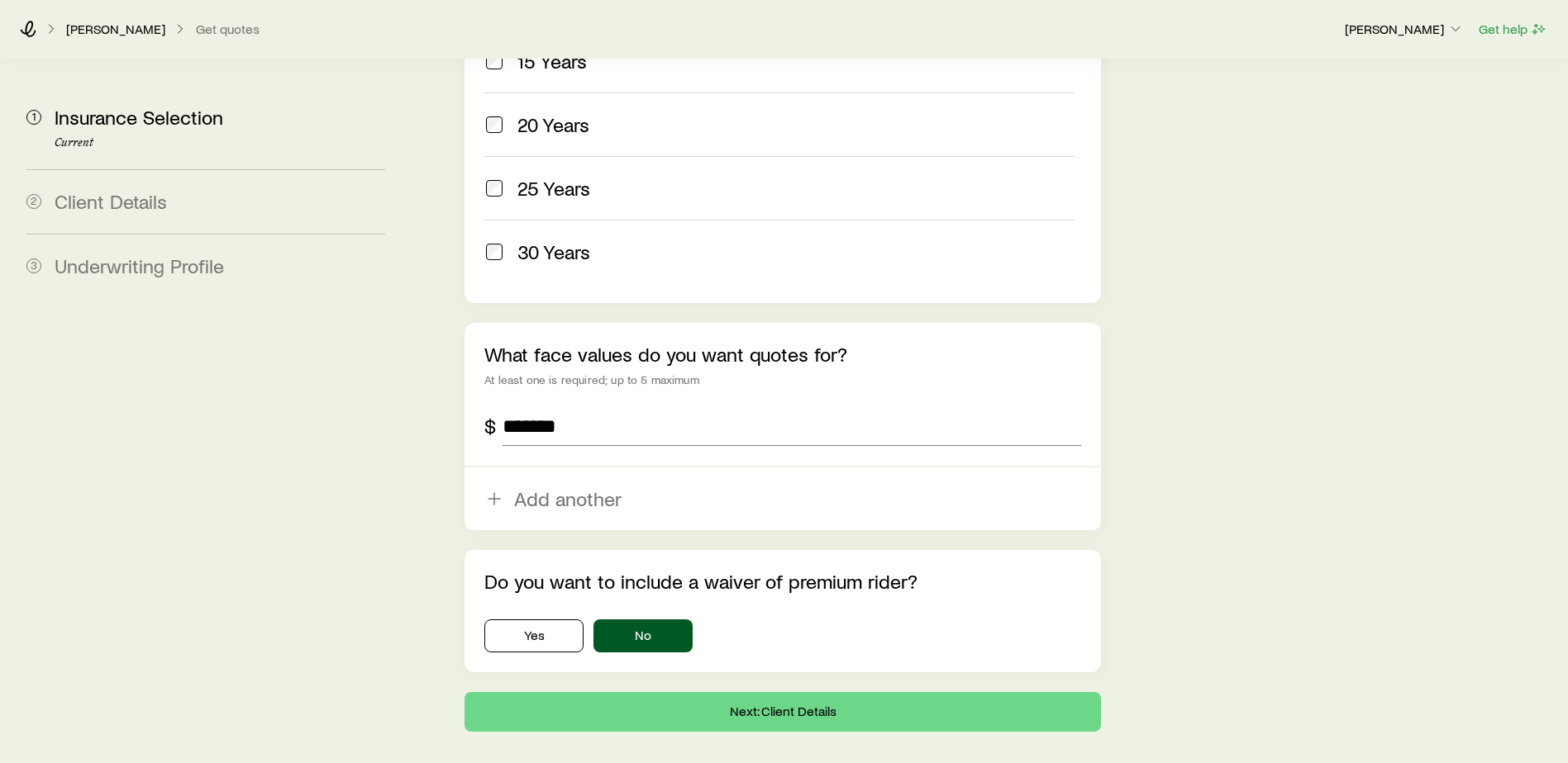
scroll to position [941, 0]
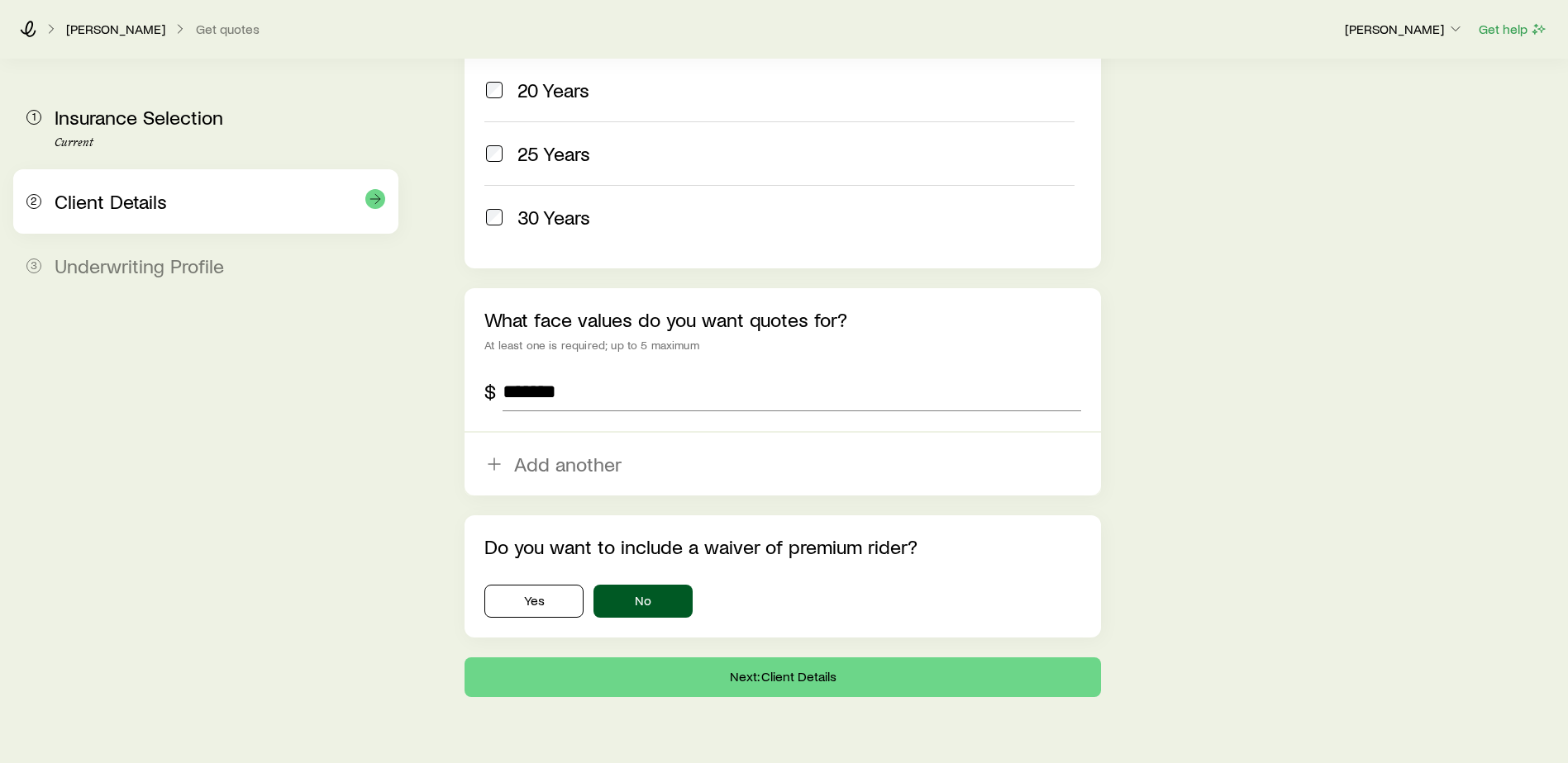
click at [165, 188] on div "2 Client Details" at bounding box center [205, 202] width 359 height 65
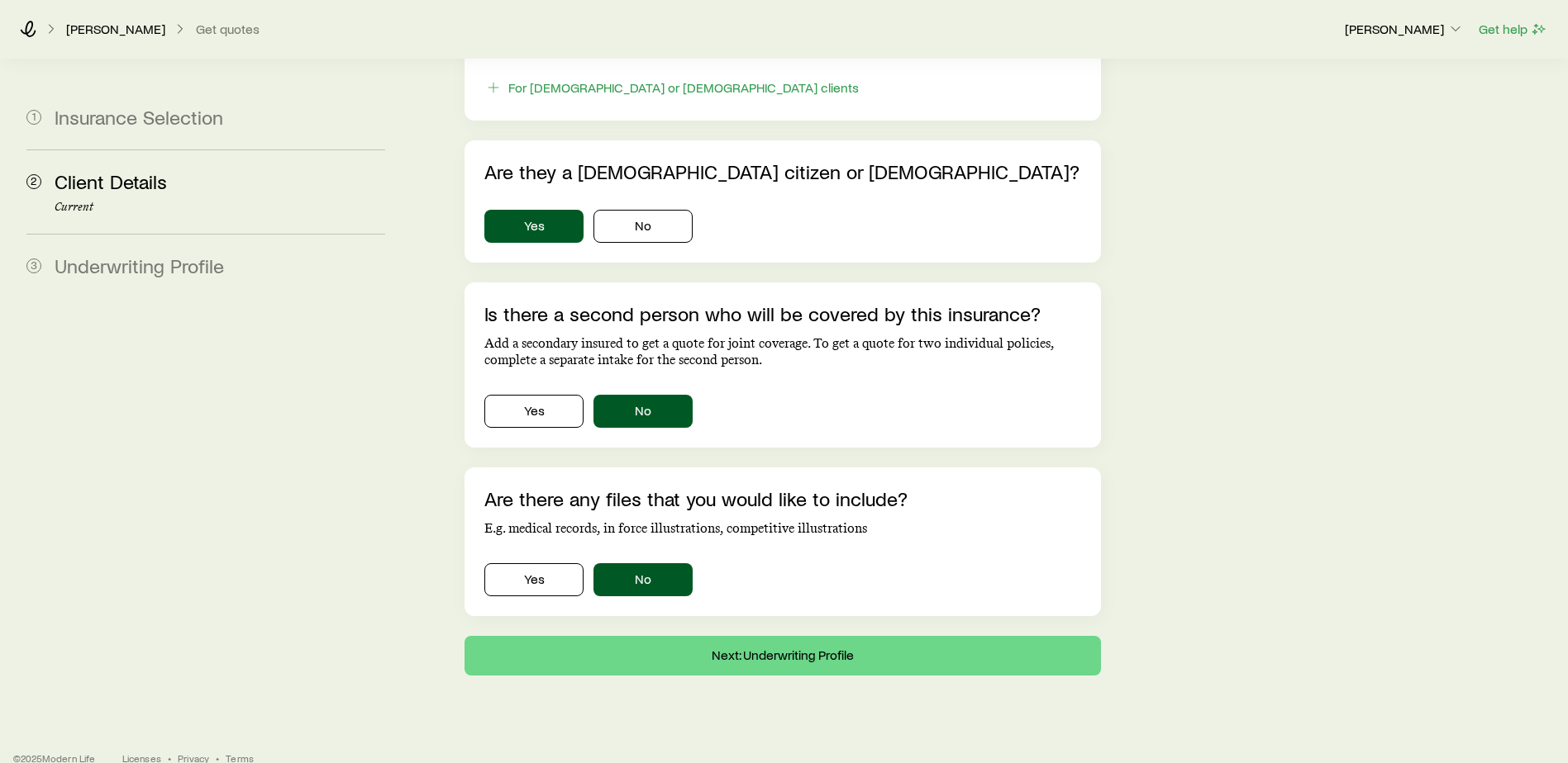
scroll to position [971, 0]
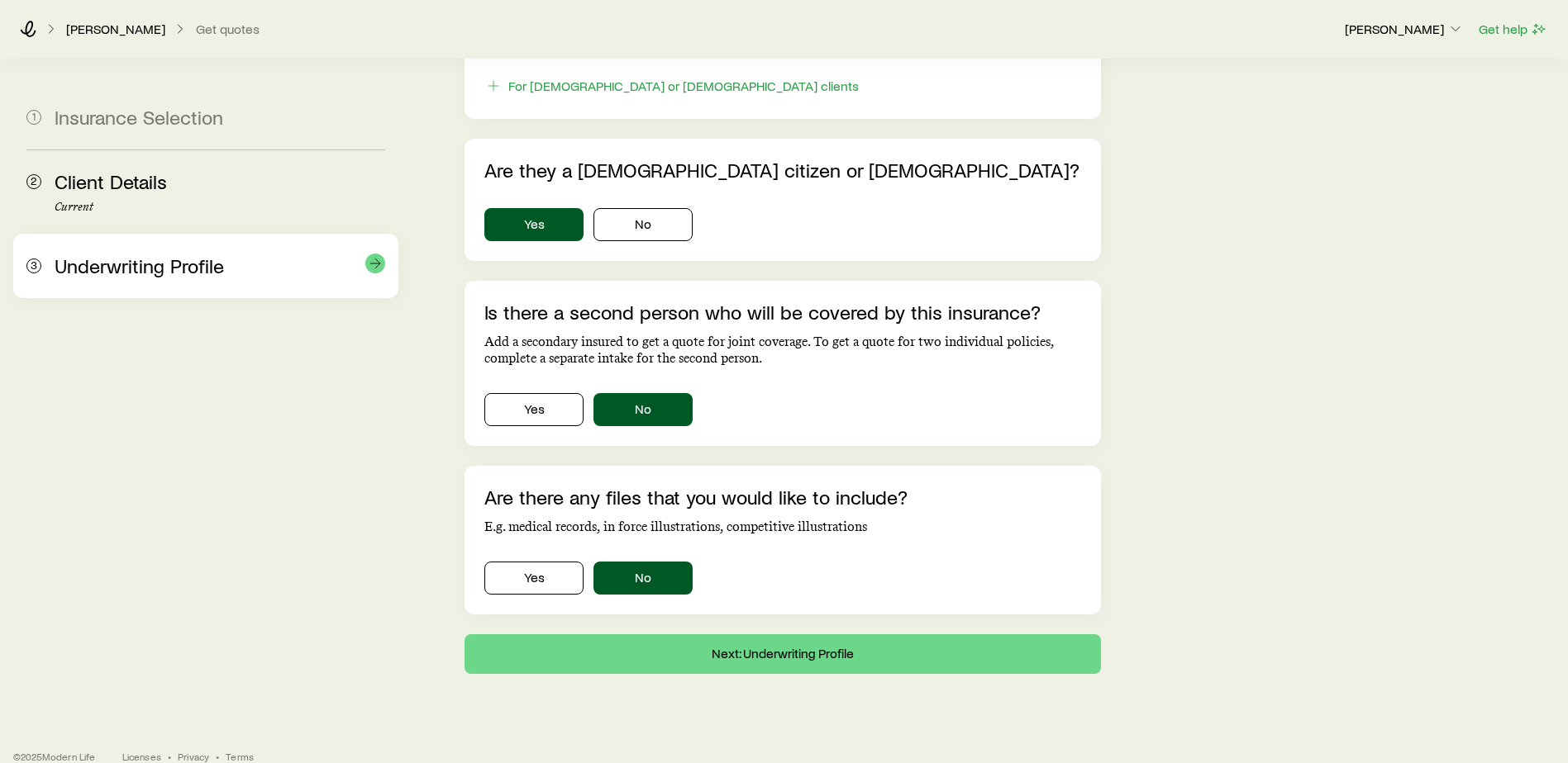
click at [148, 271] on span "Underwriting Profile" at bounding box center [139, 265] width 170 height 24
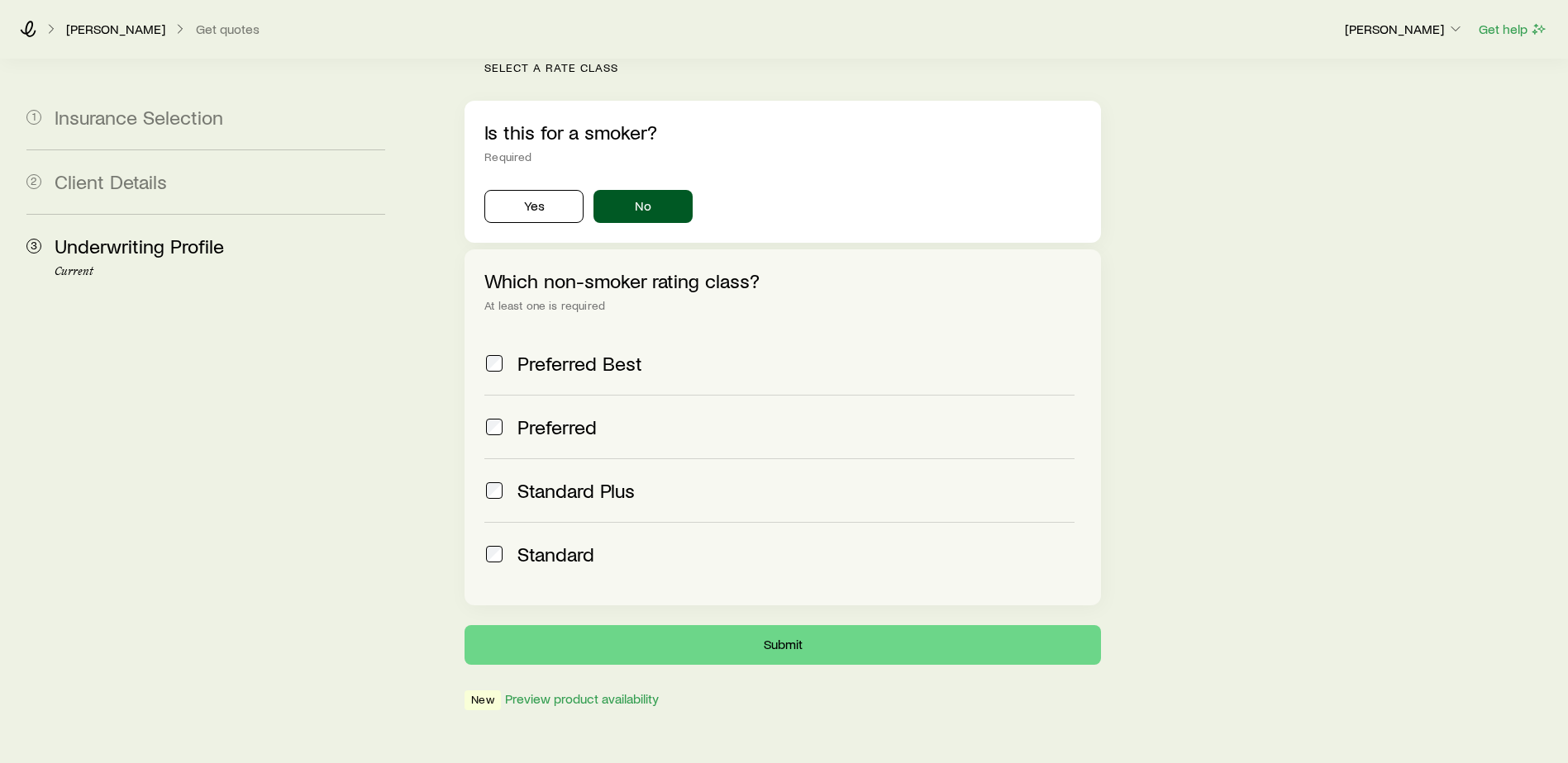
scroll to position [532, 0]
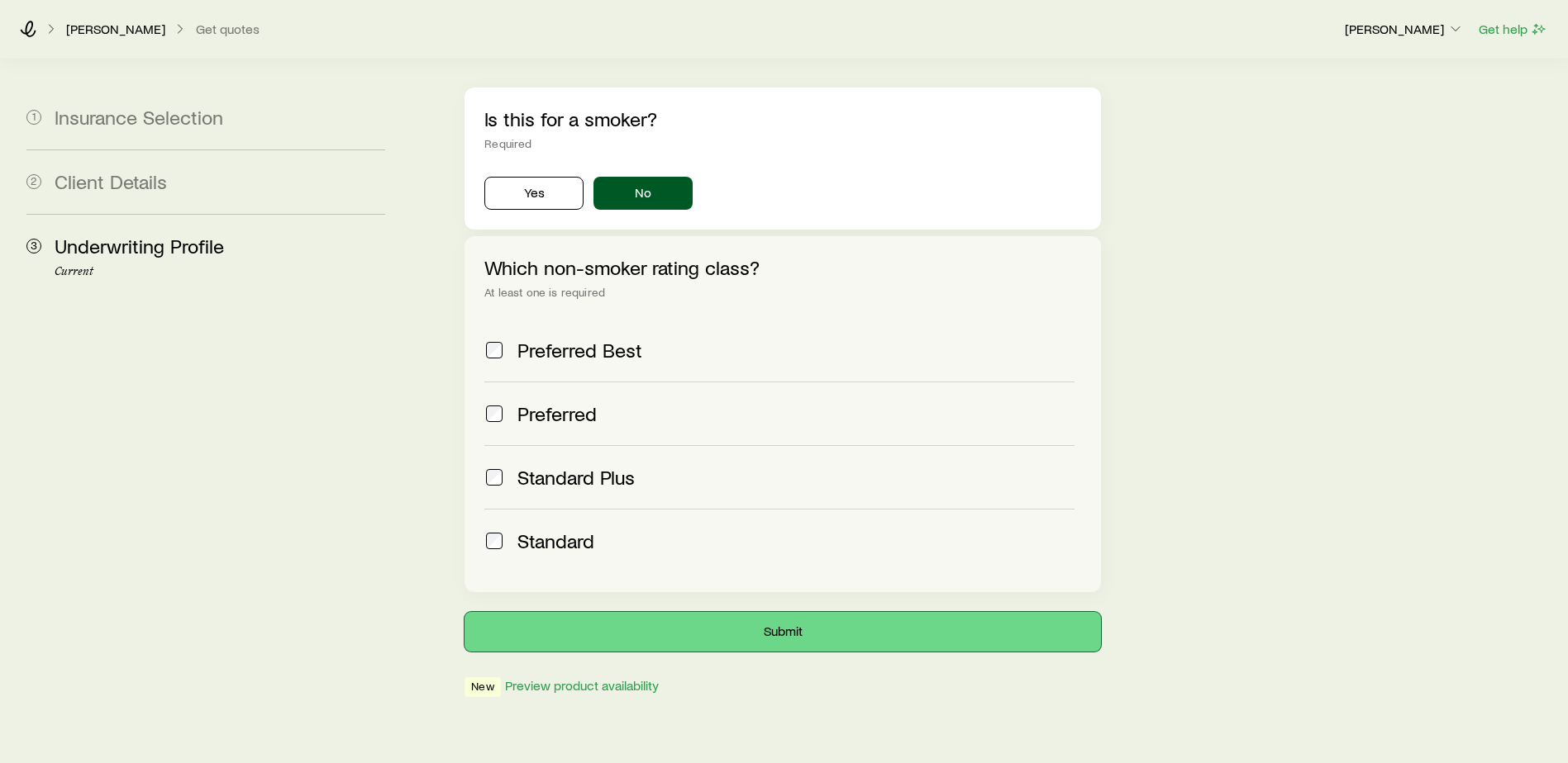
click at [727, 612] on button "Submit" at bounding box center [783, 632] width 637 height 39
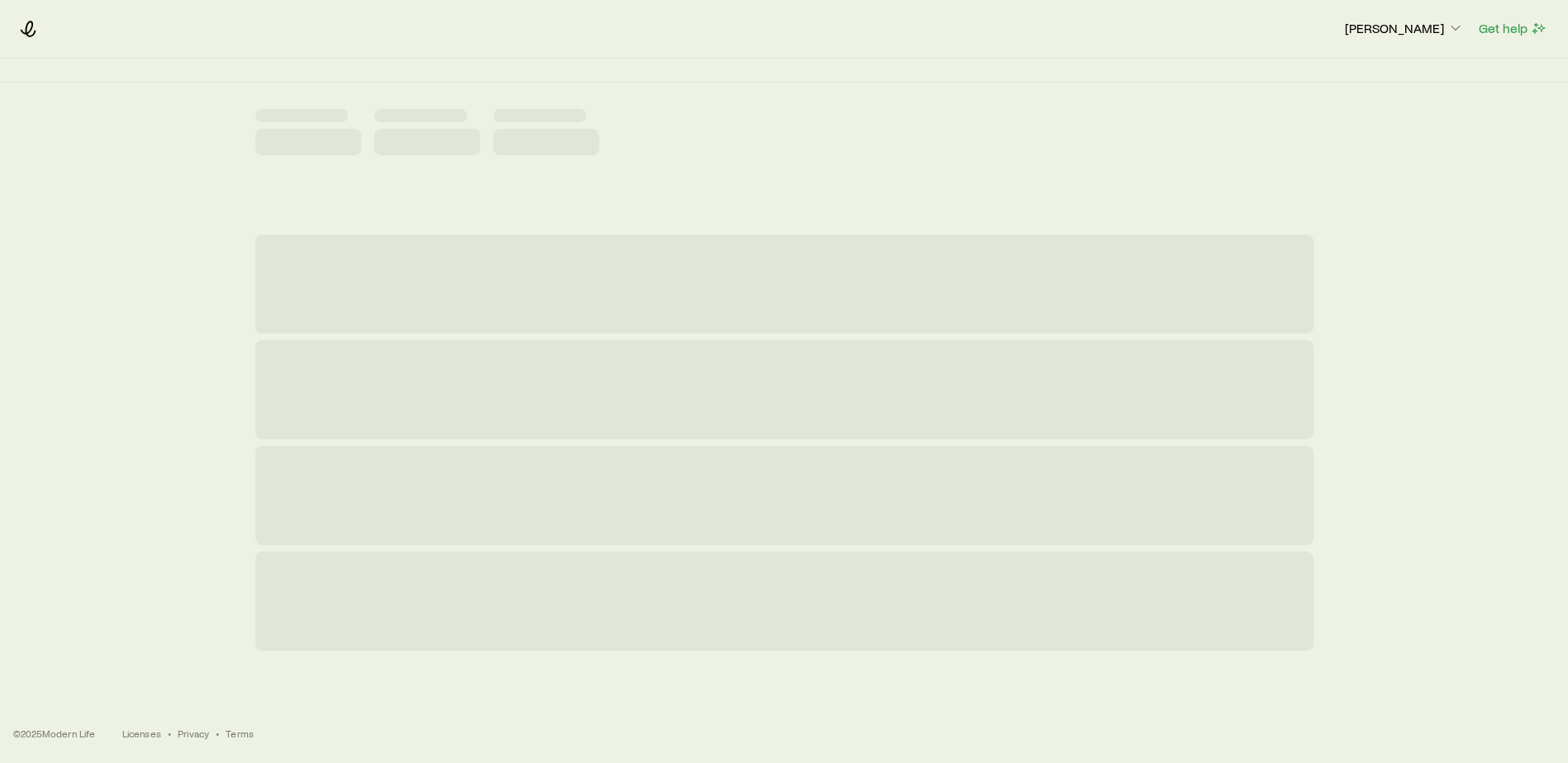
scroll to position [0, 0]
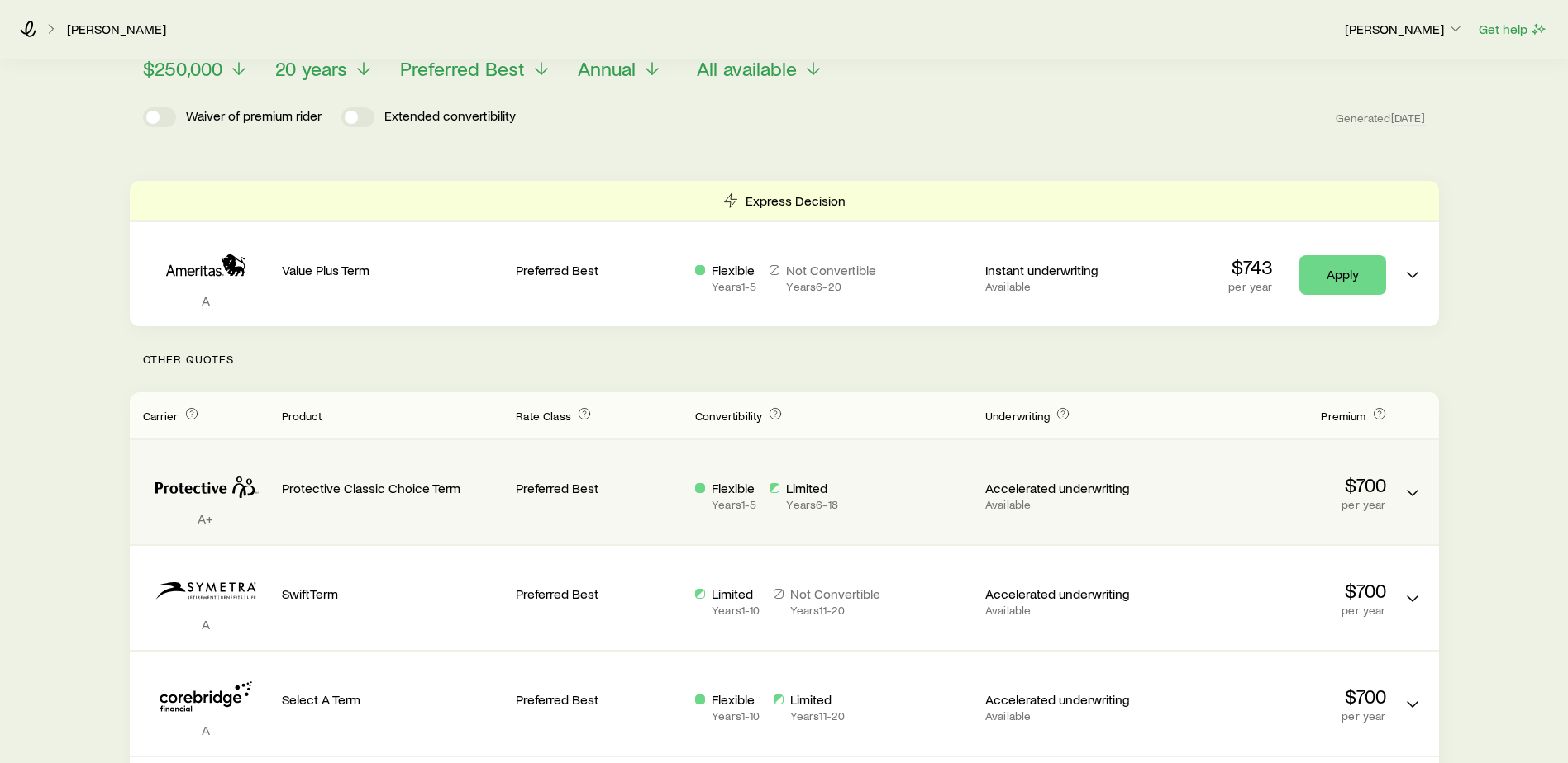
scroll to position [82, 0]
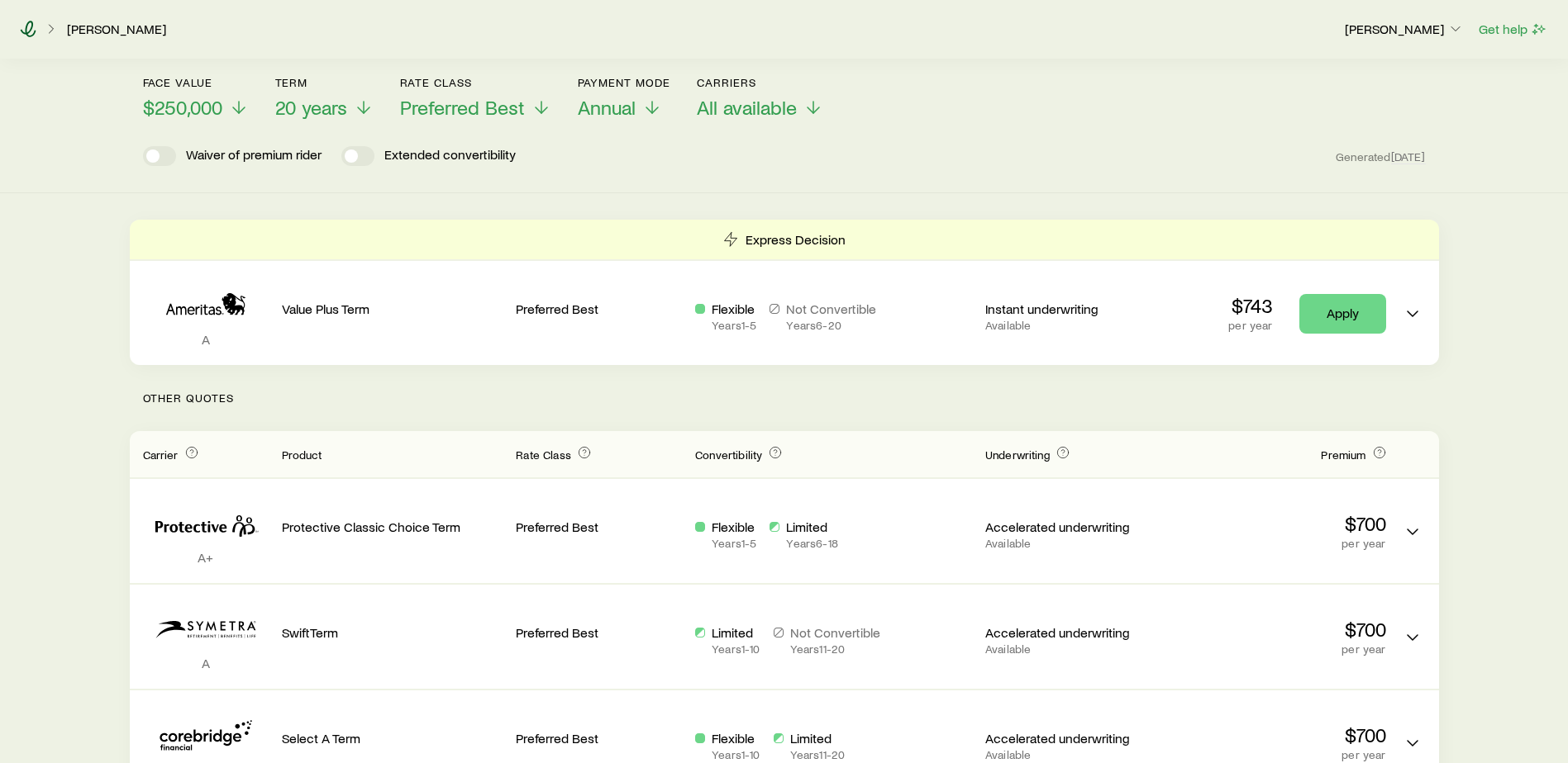
click at [27, 31] on icon at bounding box center [28, 29] width 16 height 16
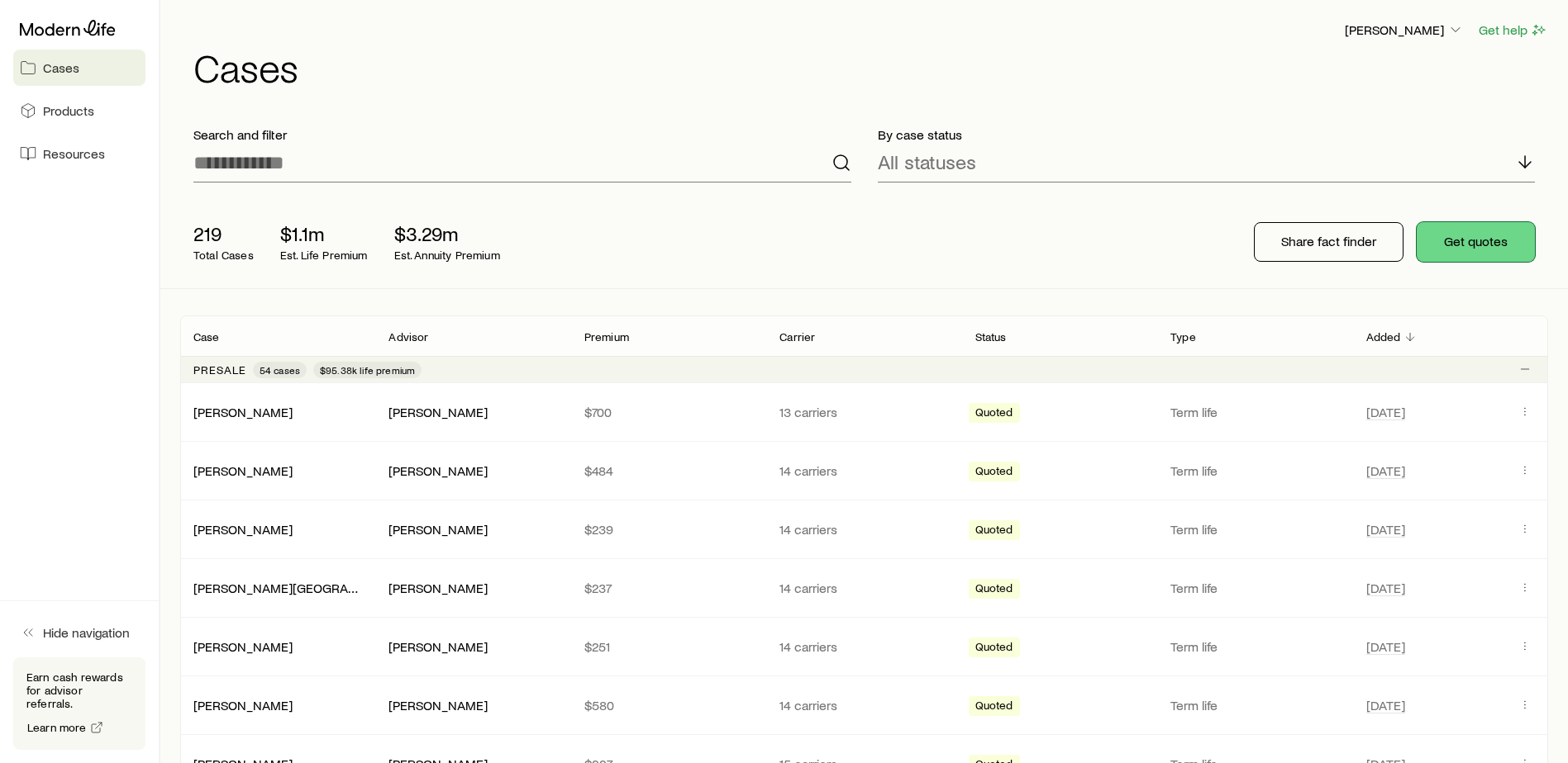
click at [1486, 236] on button "Get quotes" at bounding box center [1476, 242] width 118 height 39
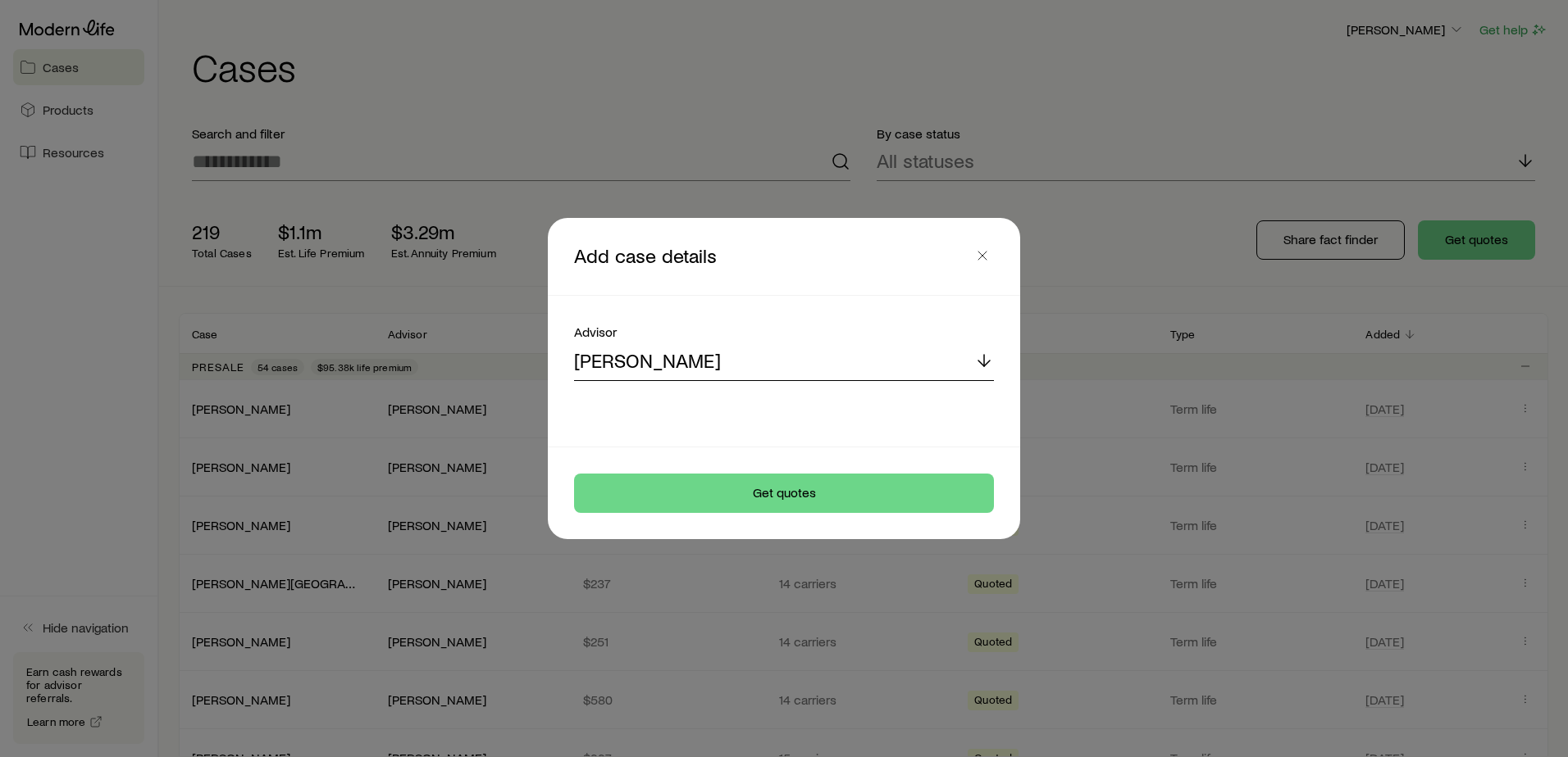
click at [736, 365] on div "[PERSON_NAME]" at bounding box center [784, 361] width 420 height 39
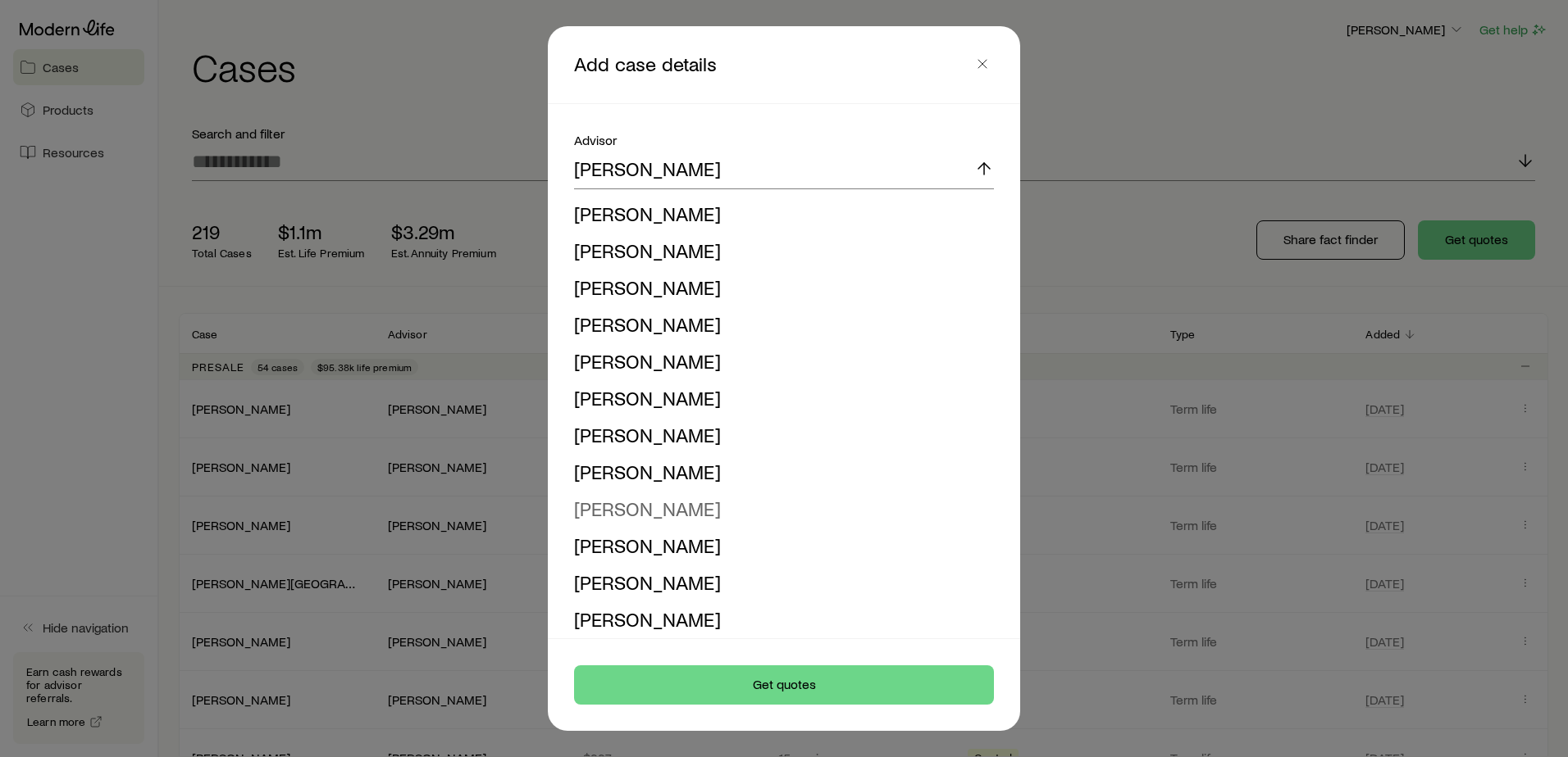
click at [678, 515] on span "[PERSON_NAME]" at bounding box center [647, 508] width 147 height 24
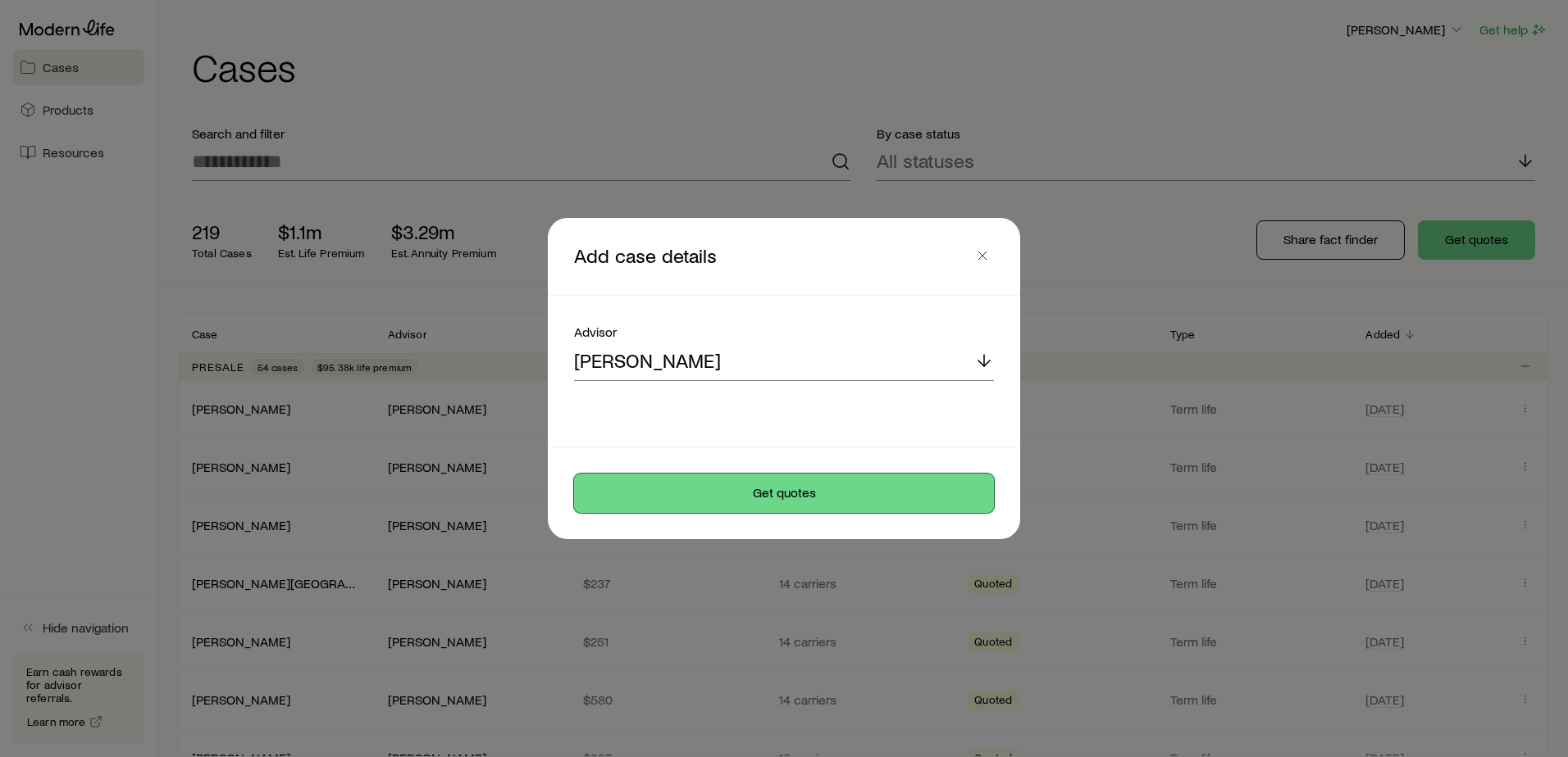
click at [791, 511] on button "Get quotes" at bounding box center [784, 494] width 420 height 39
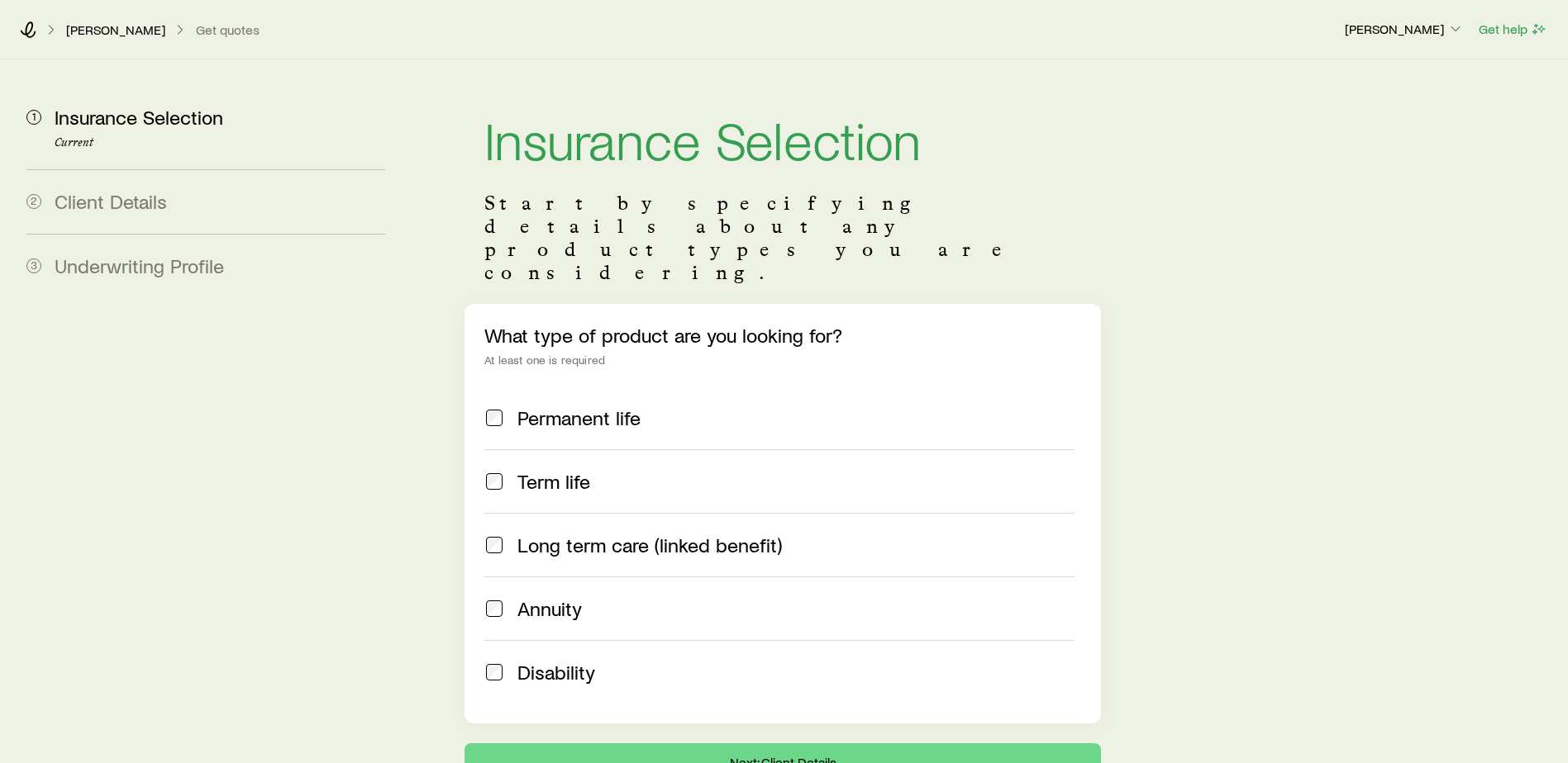
click at [501, 470] on span at bounding box center [494, 481] width 20 height 23
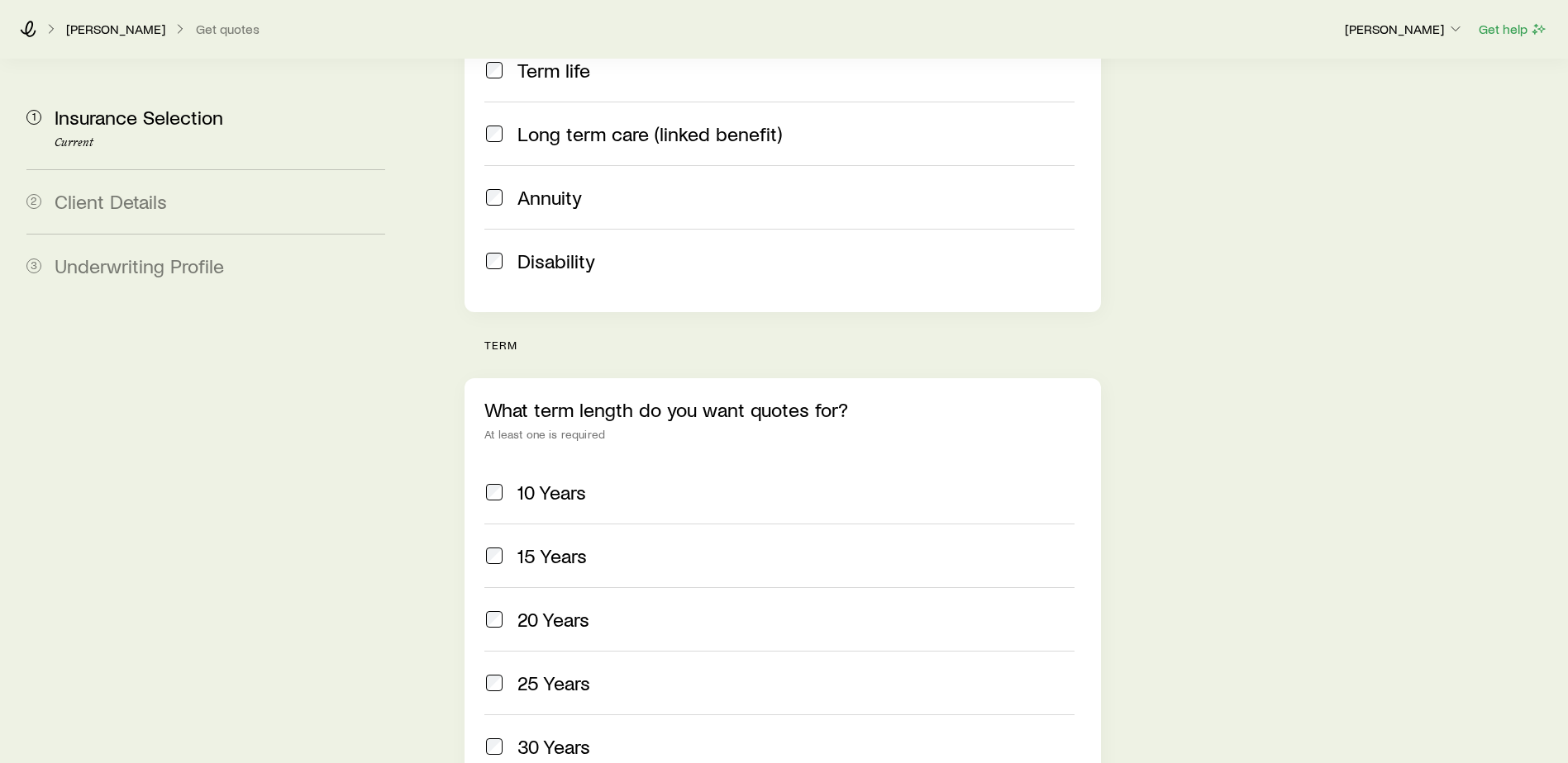
scroll to position [413, 0]
click at [503, 670] on span at bounding box center [494, 681] width 20 height 23
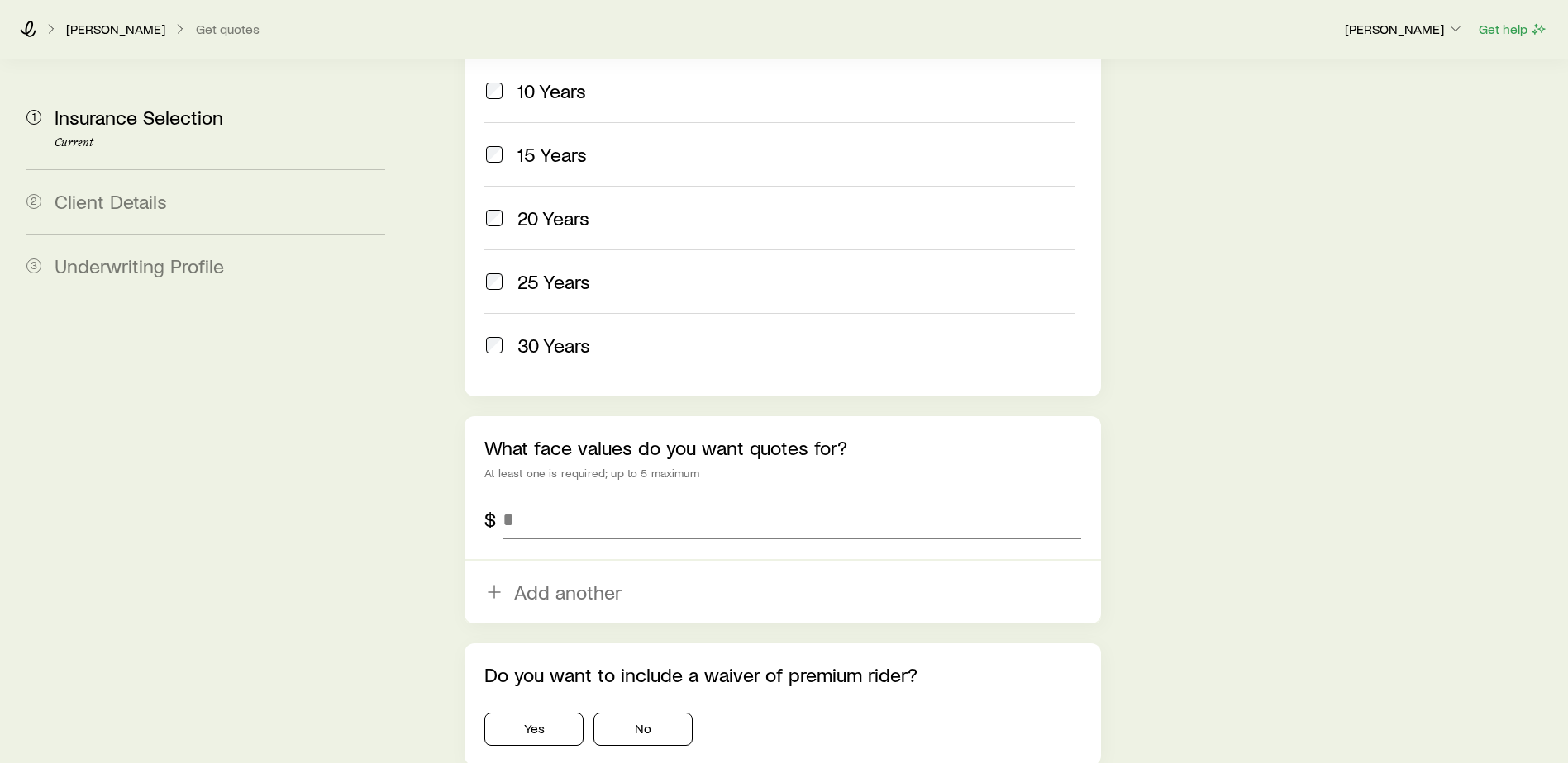
scroll to position [826, 0]
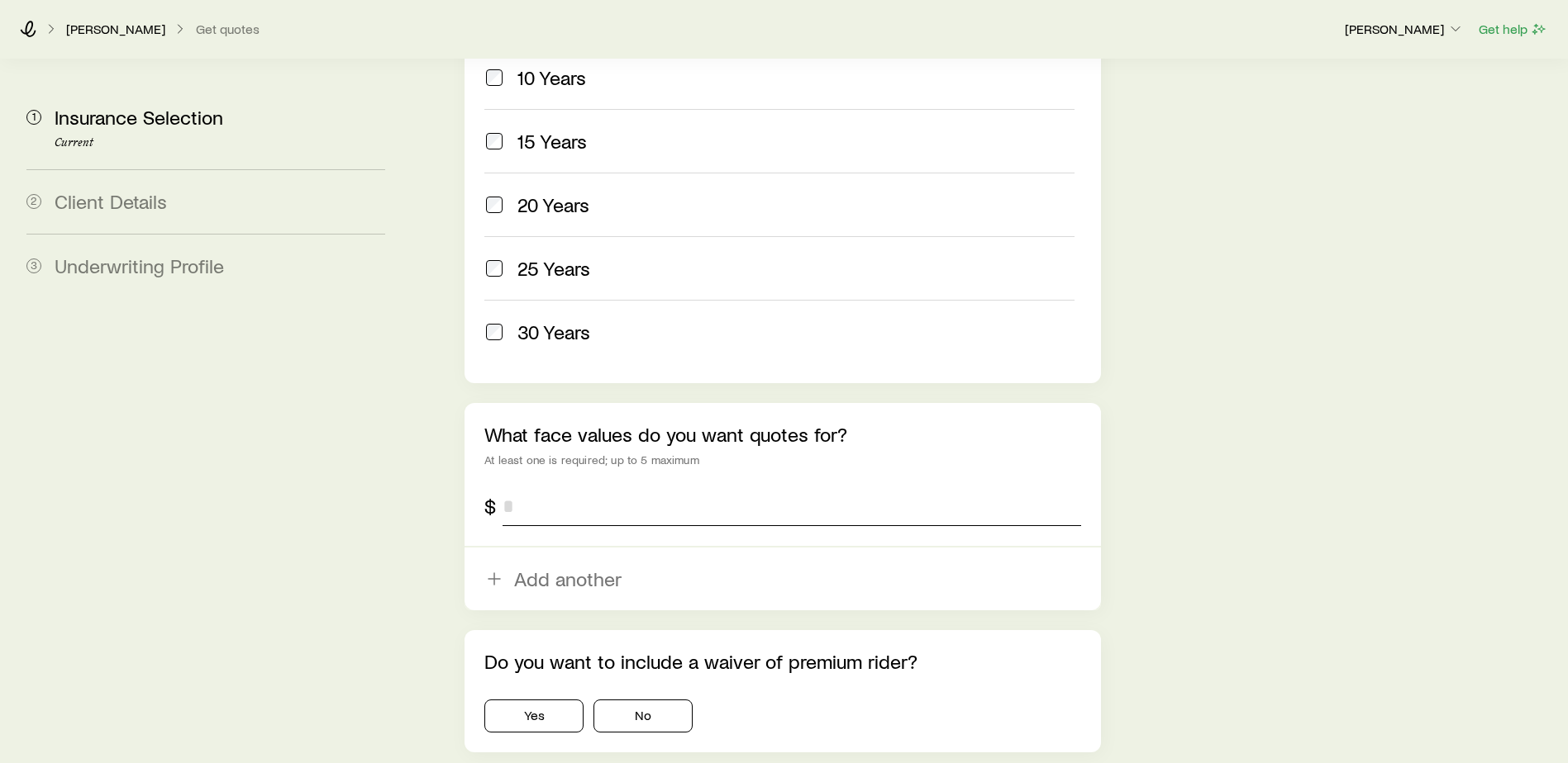
click at [646, 487] on input "tel" at bounding box center [791, 507] width 579 height 39
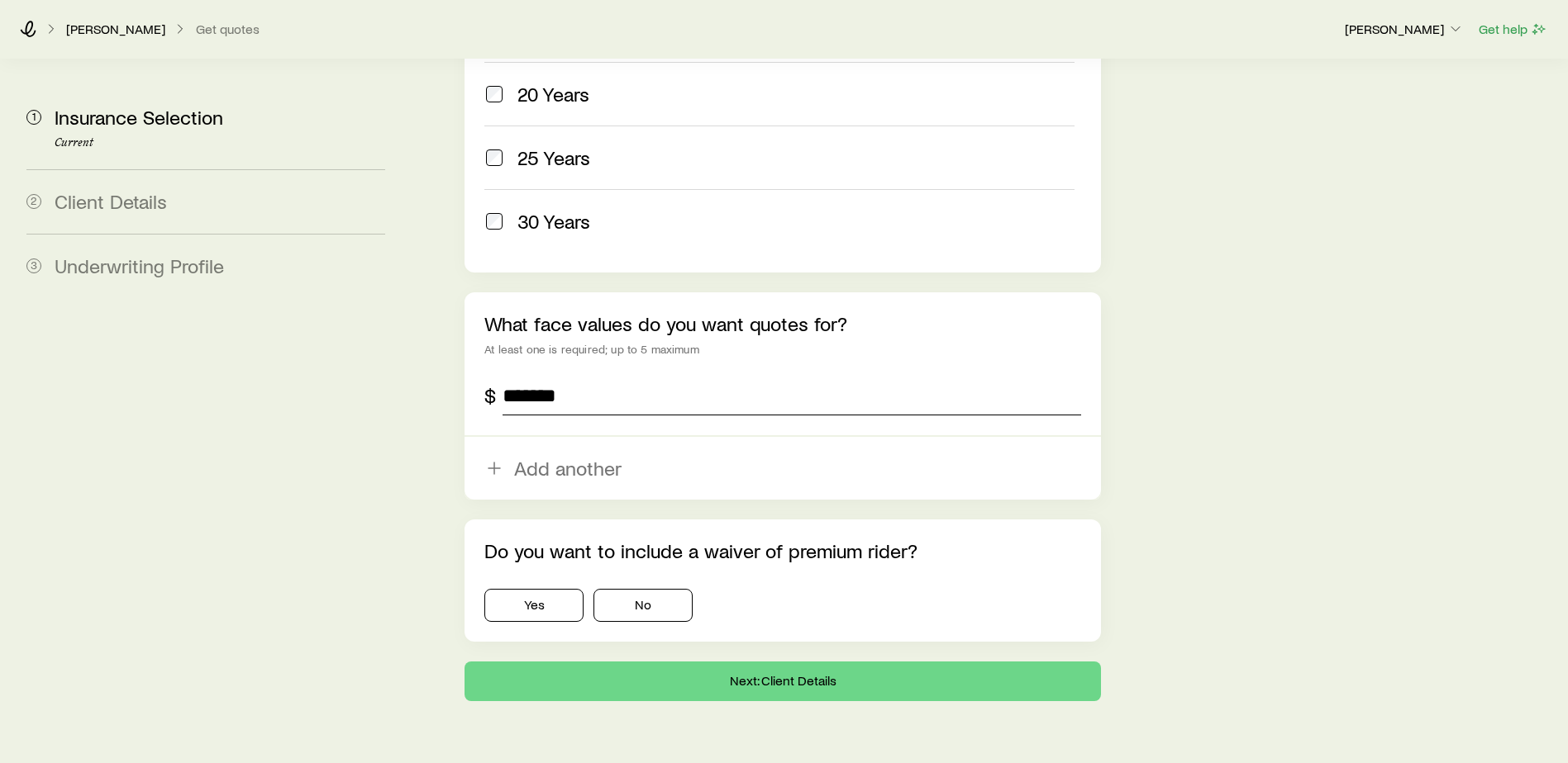
scroll to position [941, 0]
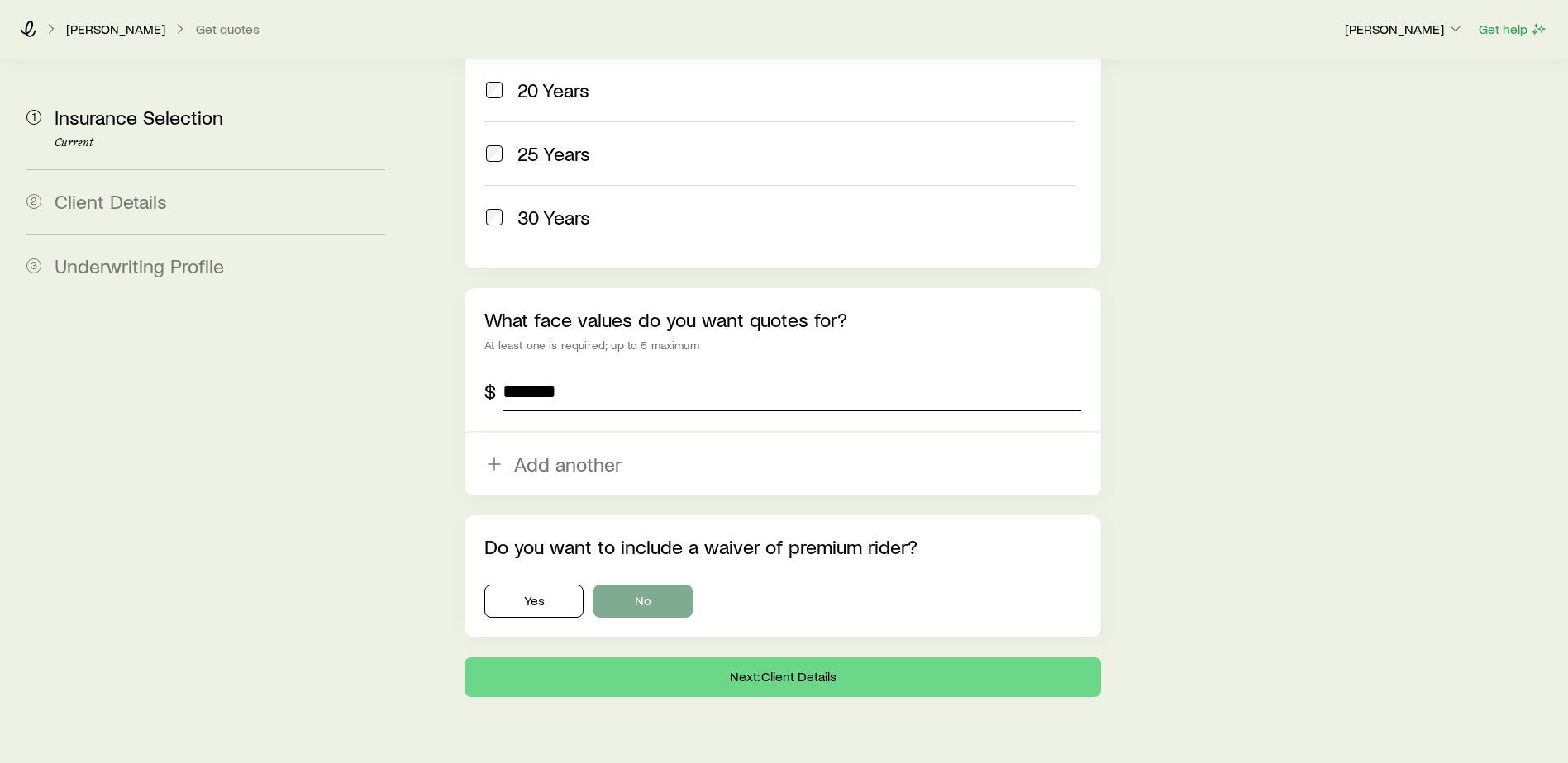
type input "*******"
click at [676, 585] on button "No" at bounding box center [643, 601] width 100 height 33
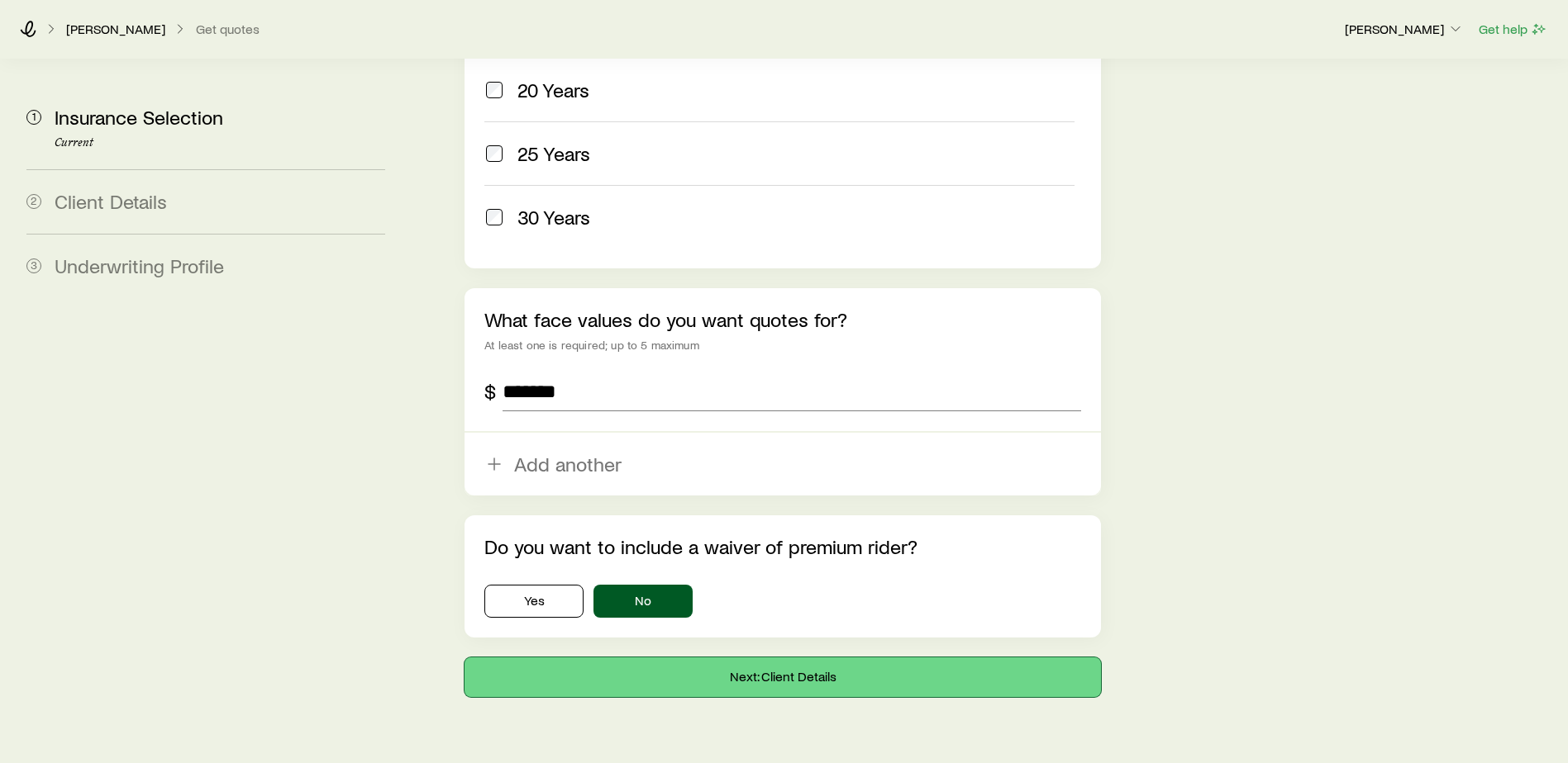
click at [769, 658] on button "Next: Client Details" at bounding box center [783, 678] width 637 height 39
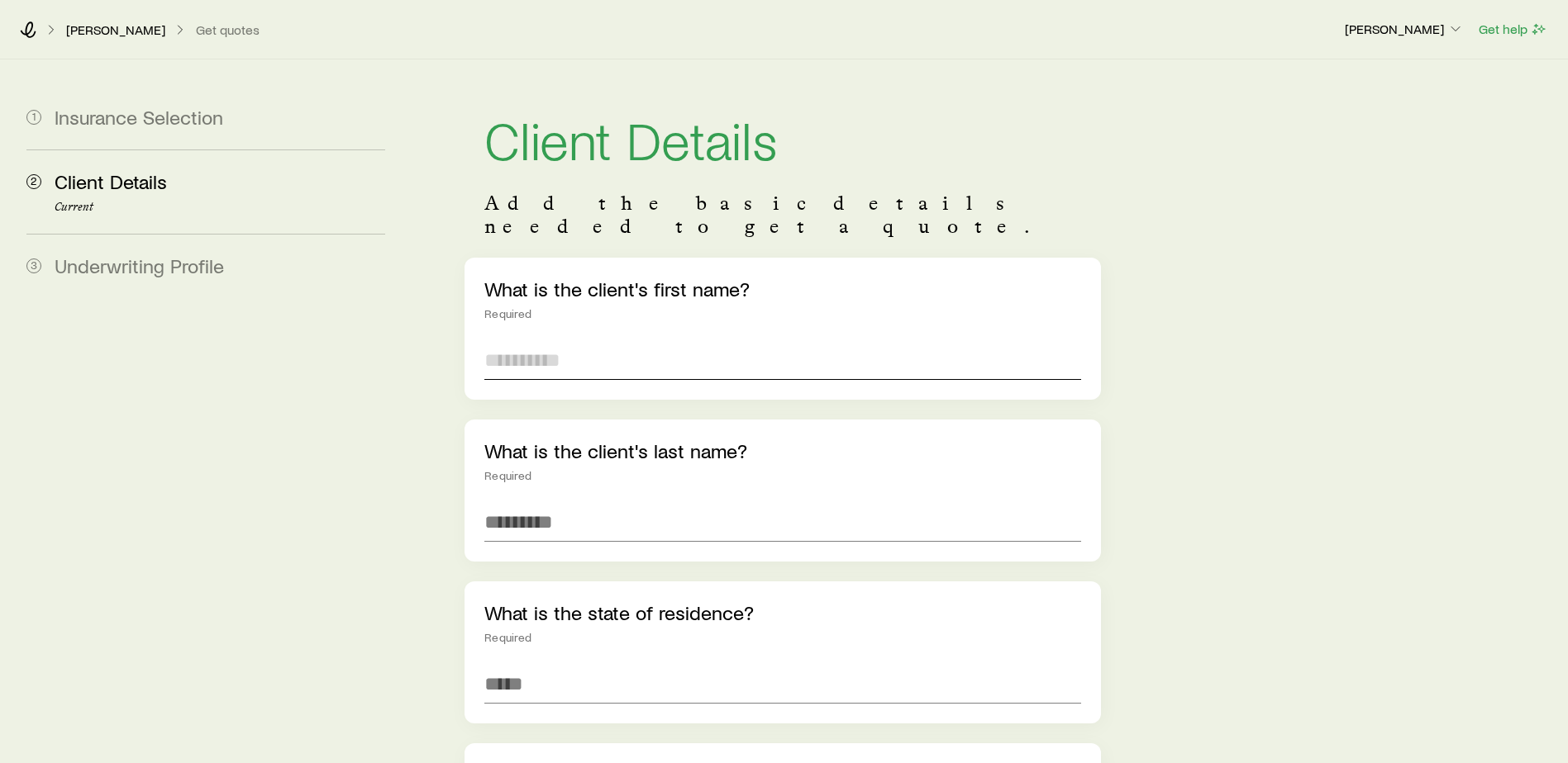
click at [597, 342] on input "text" at bounding box center [782, 360] width 597 height 39
type input "********"
click at [543, 502] on input "text" at bounding box center [782, 522] width 597 height 39
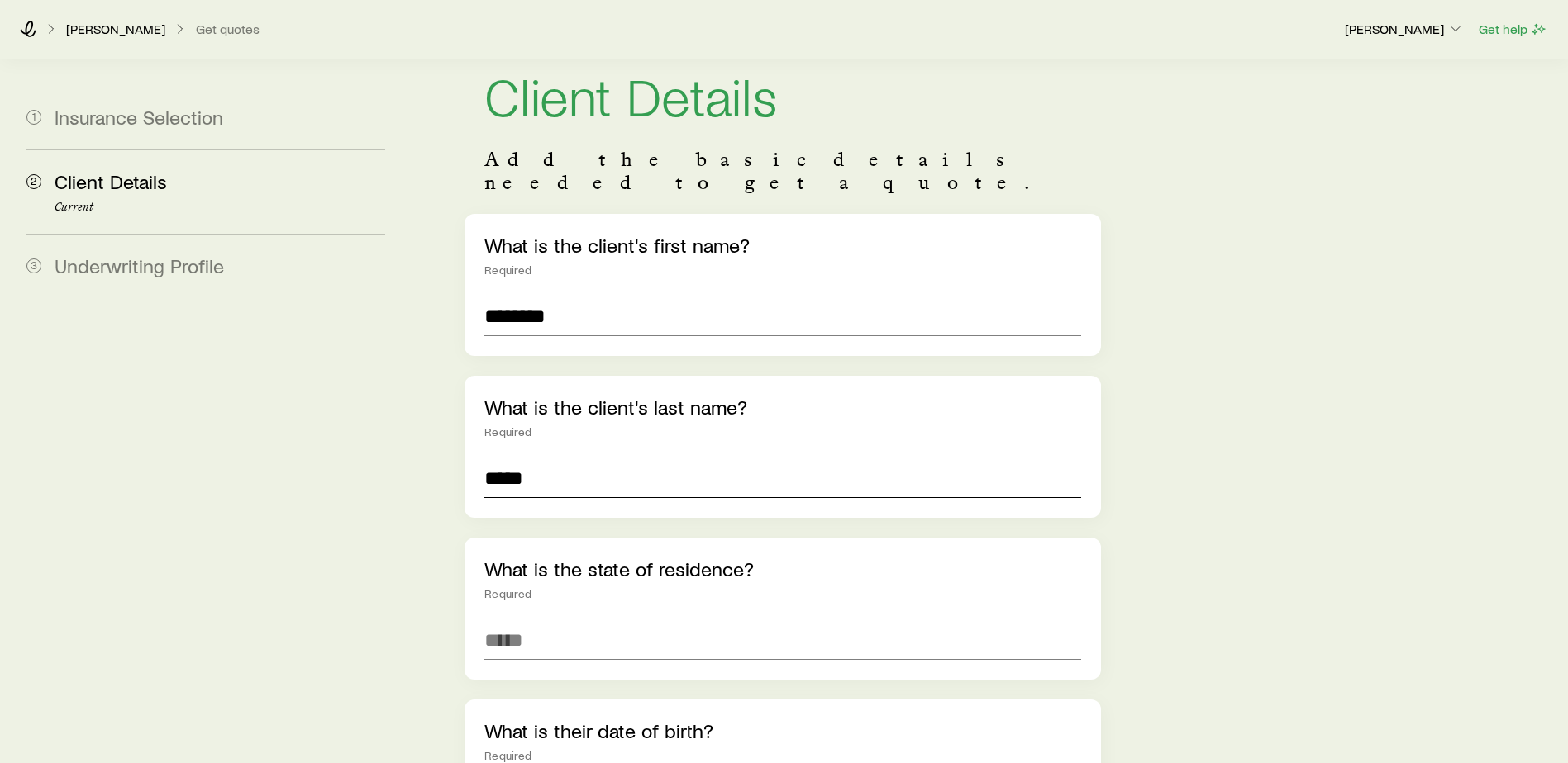
scroll to position [82, 0]
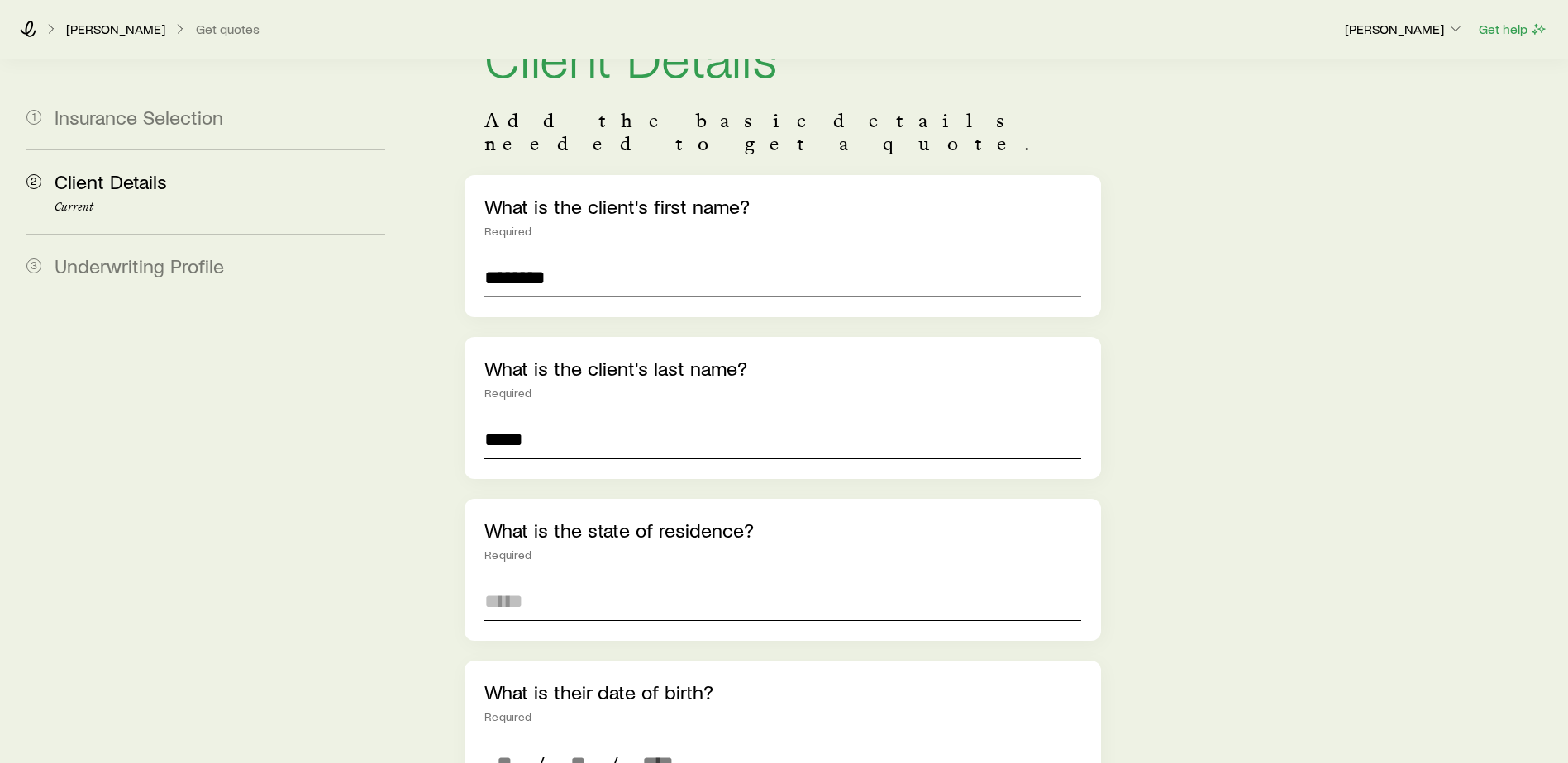
type input "*****"
click at [507, 582] on input at bounding box center [782, 602] width 597 height 39
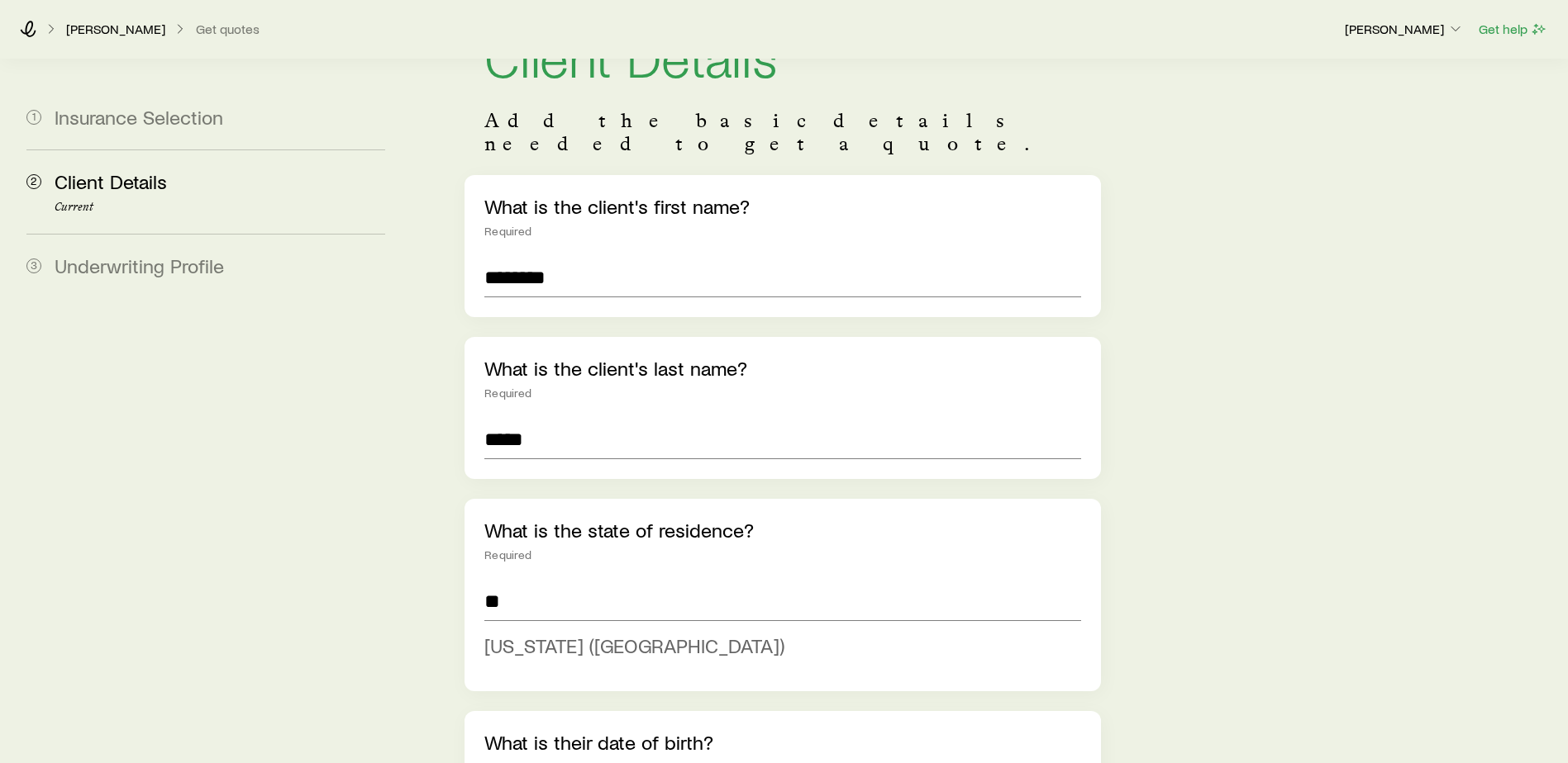
click at [510, 634] on span "[US_STATE] ([GEOGRAPHIC_DATA])" at bounding box center [634, 646] width 301 height 24
type input "**********"
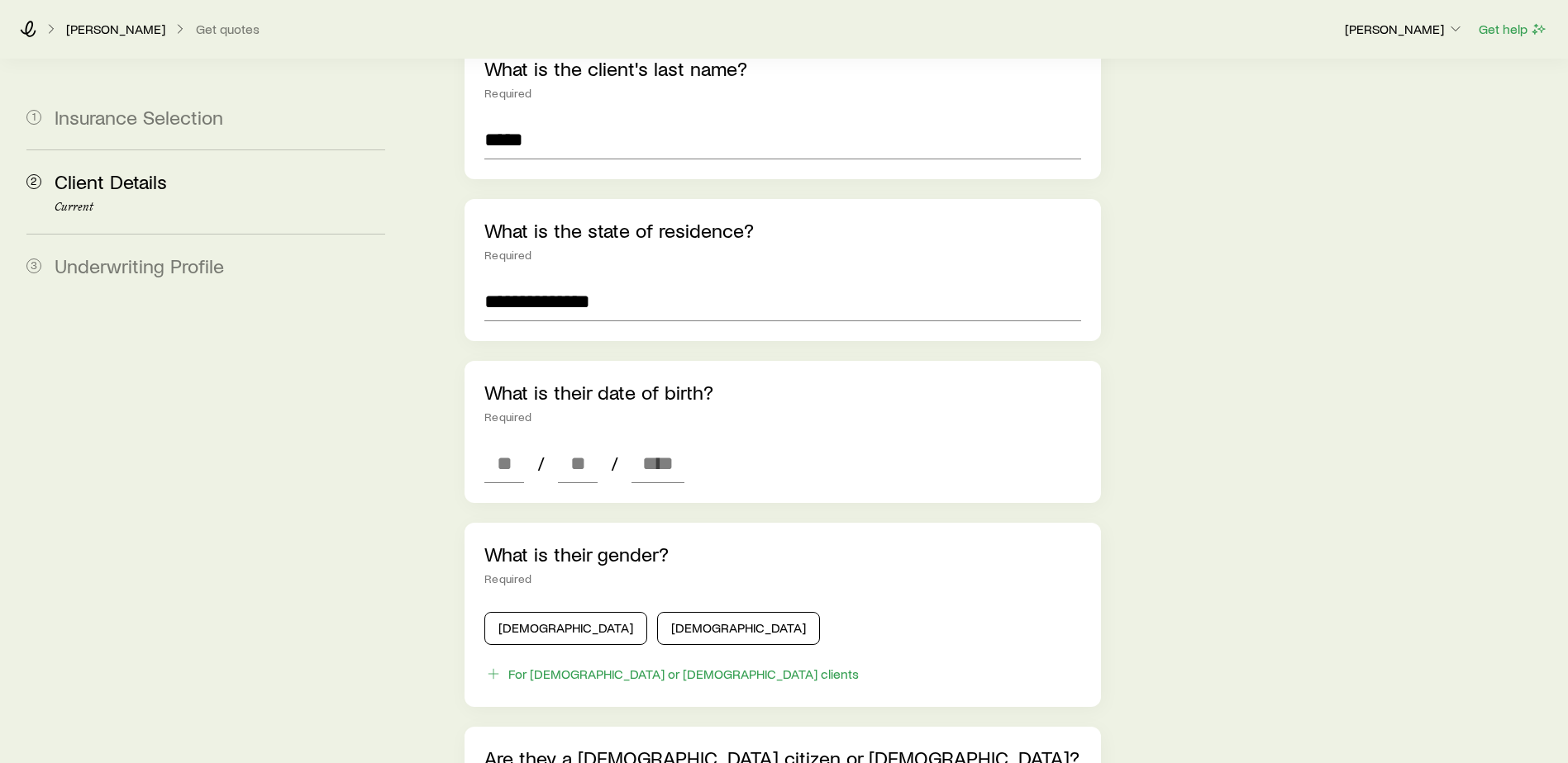
scroll to position [496, 0]
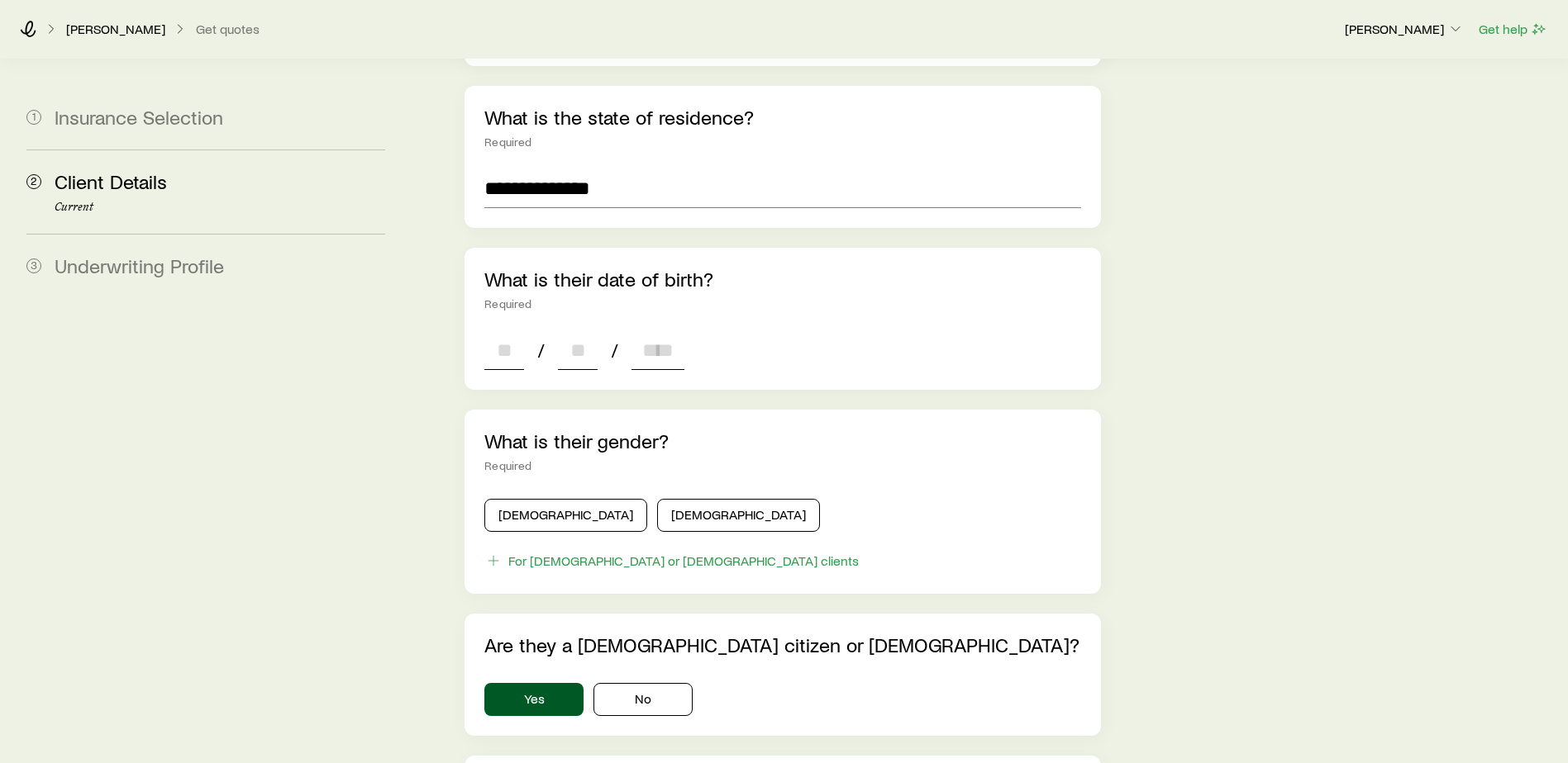
click at [518, 331] on input at bounding box center [504, 351] width 39 height 39
type input "**"
type input "****"
type input "*"
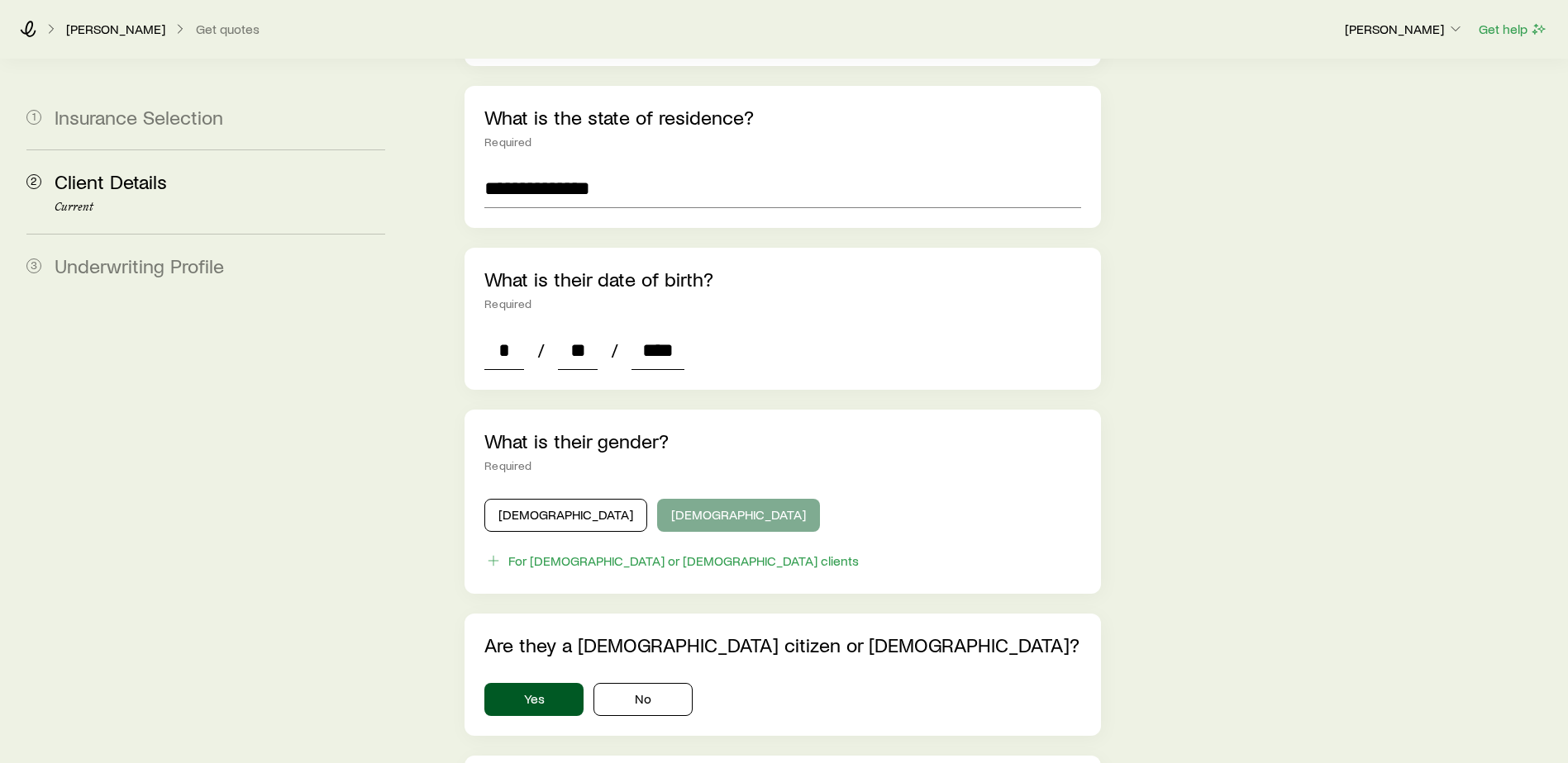
type input "****"
click at [658, 499] on button "[DEMOGRAPHIC_DATA]" at bounding box center [739, 516] width 163 height 33
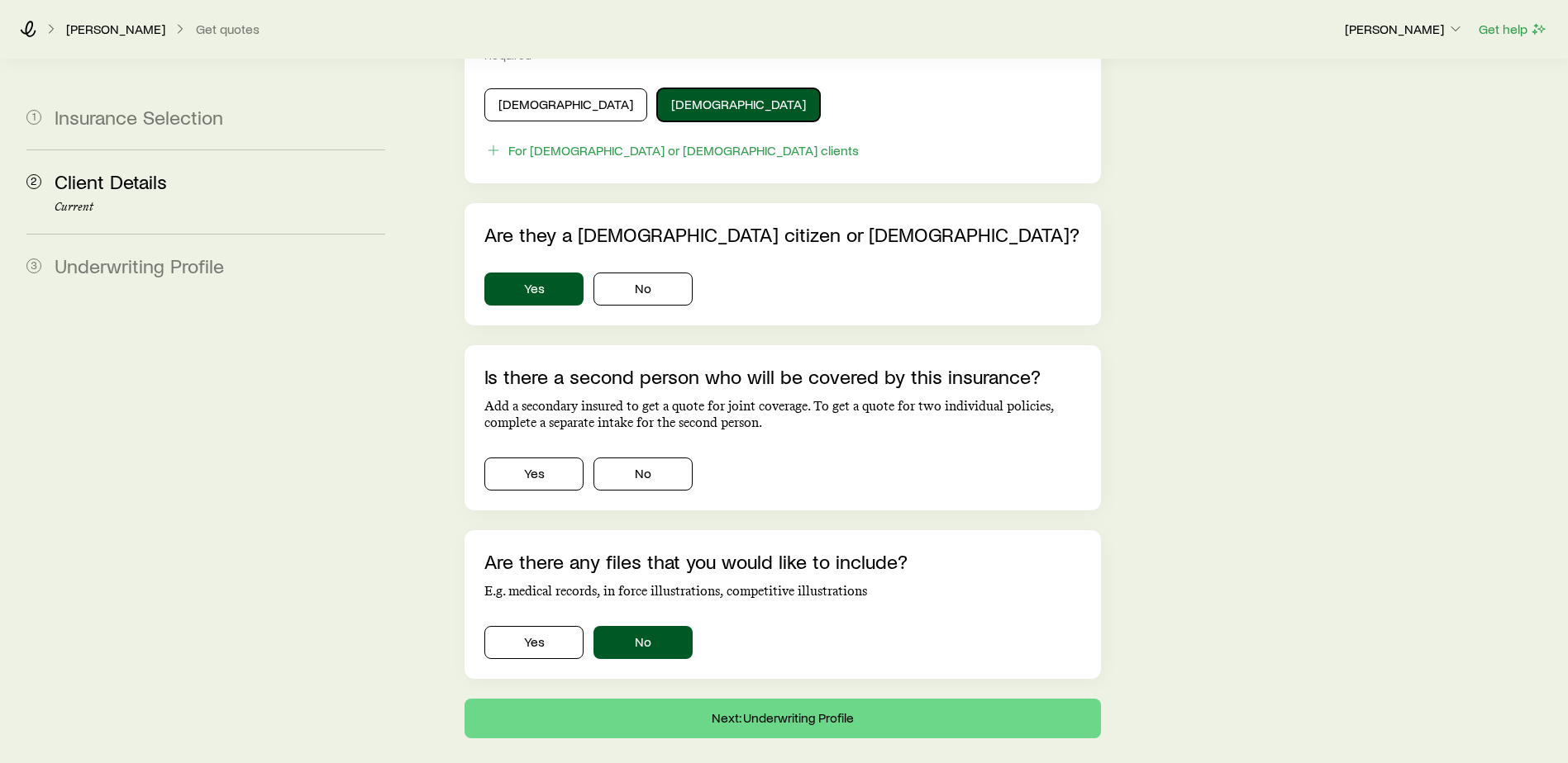
scroll to position [909, 0]
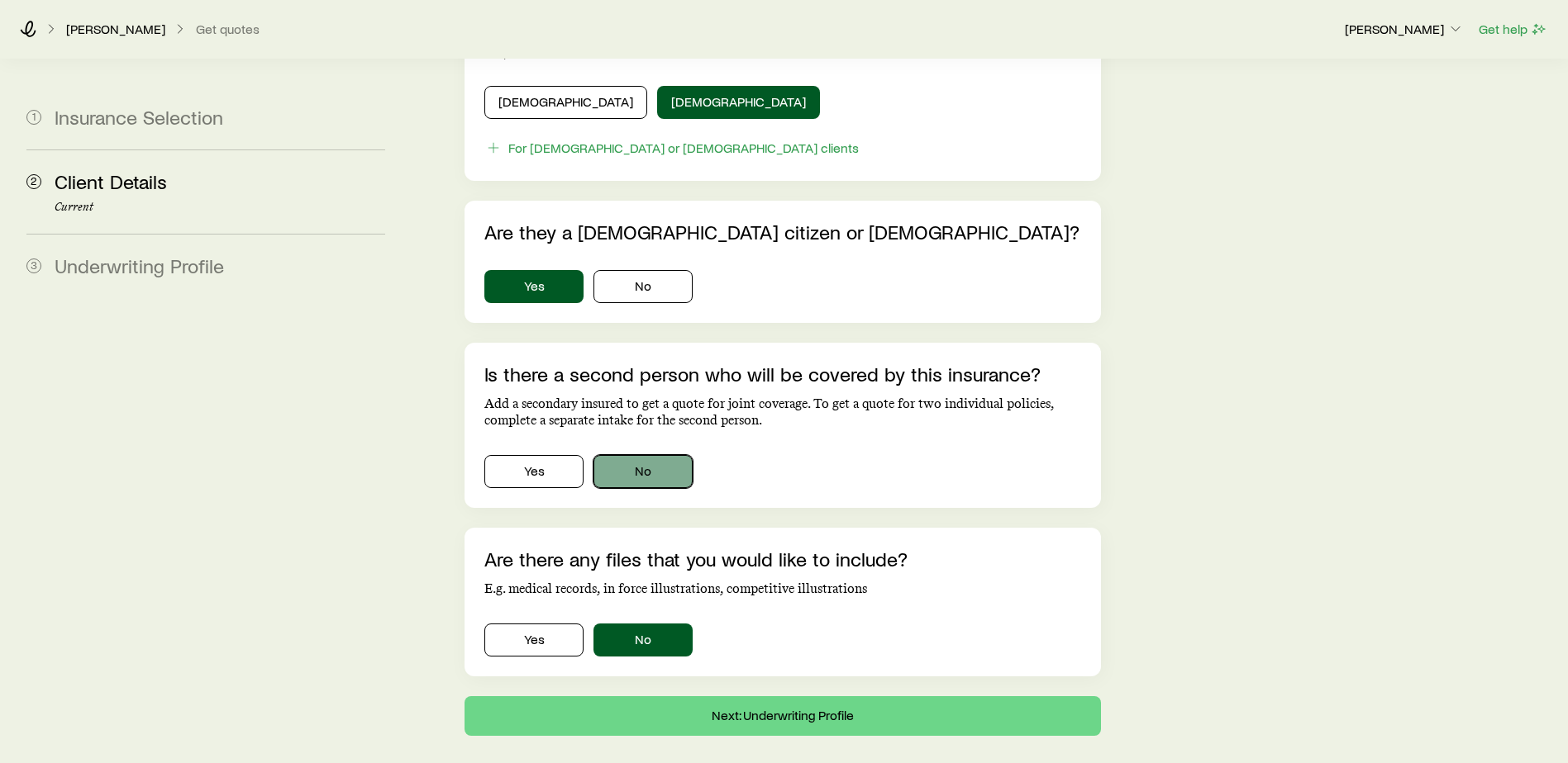
click at [668, 455] on button "No" at bounding box center [643, 472] width 100 height 33
click at [742, 697] on button "Next: Underwriting Profile" at bounding box center [783, 716] width 637 height 39
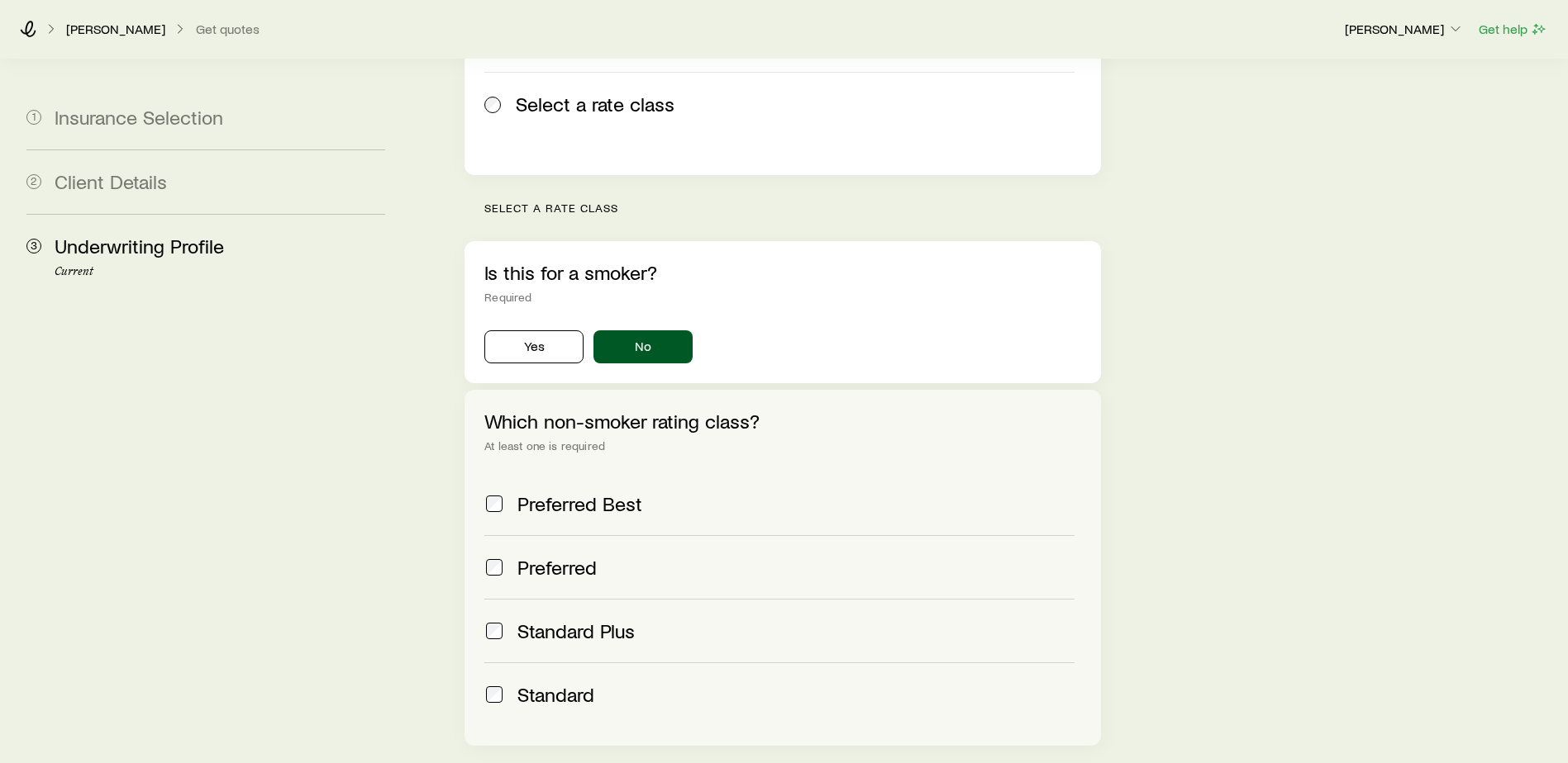
scroll to position [496, 0]
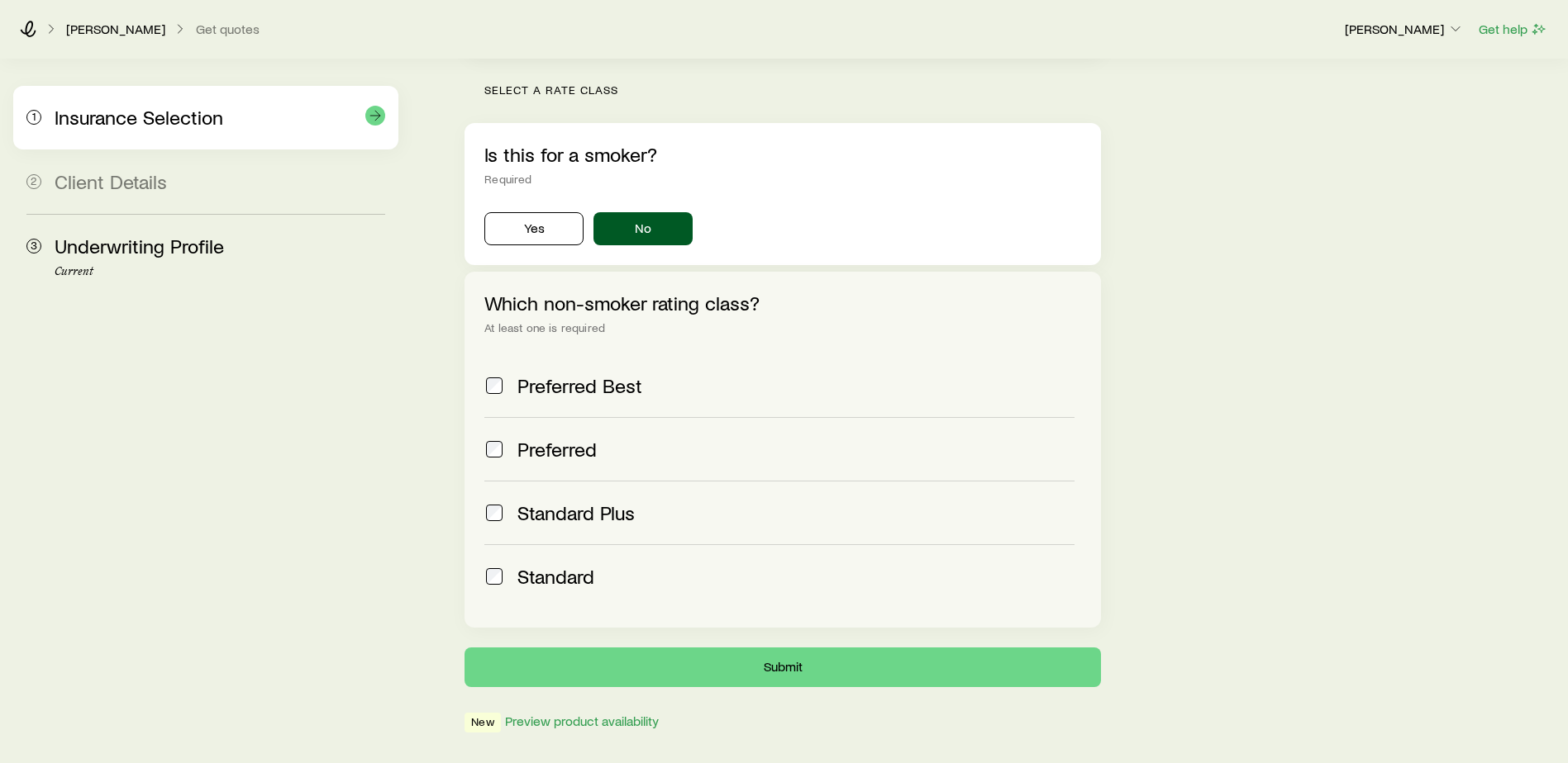
click at [196, 127] on span "Insurance Selection" at bounding box center [139, 117] width 169 height 24
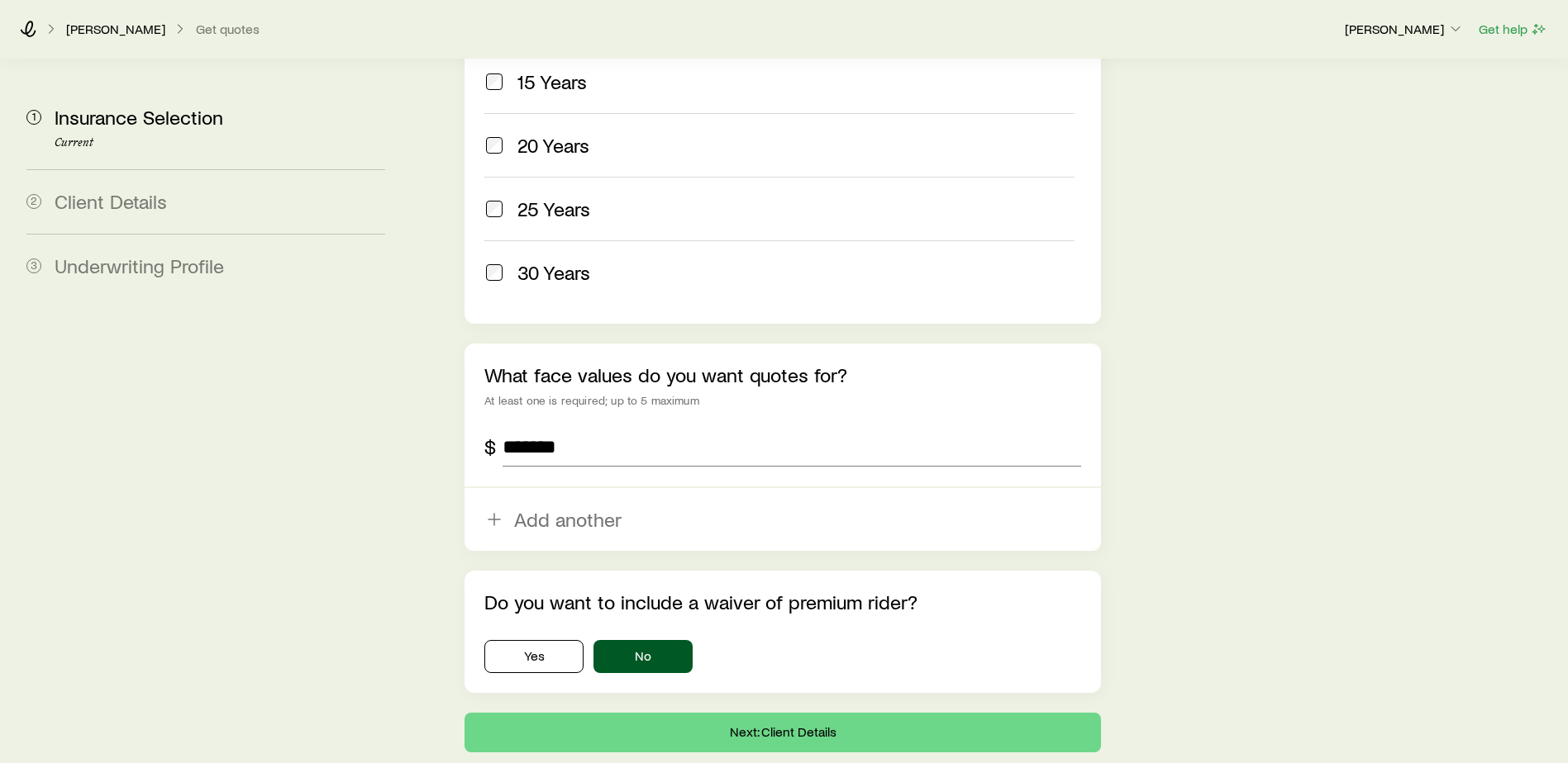
scroll to position [909, 0]
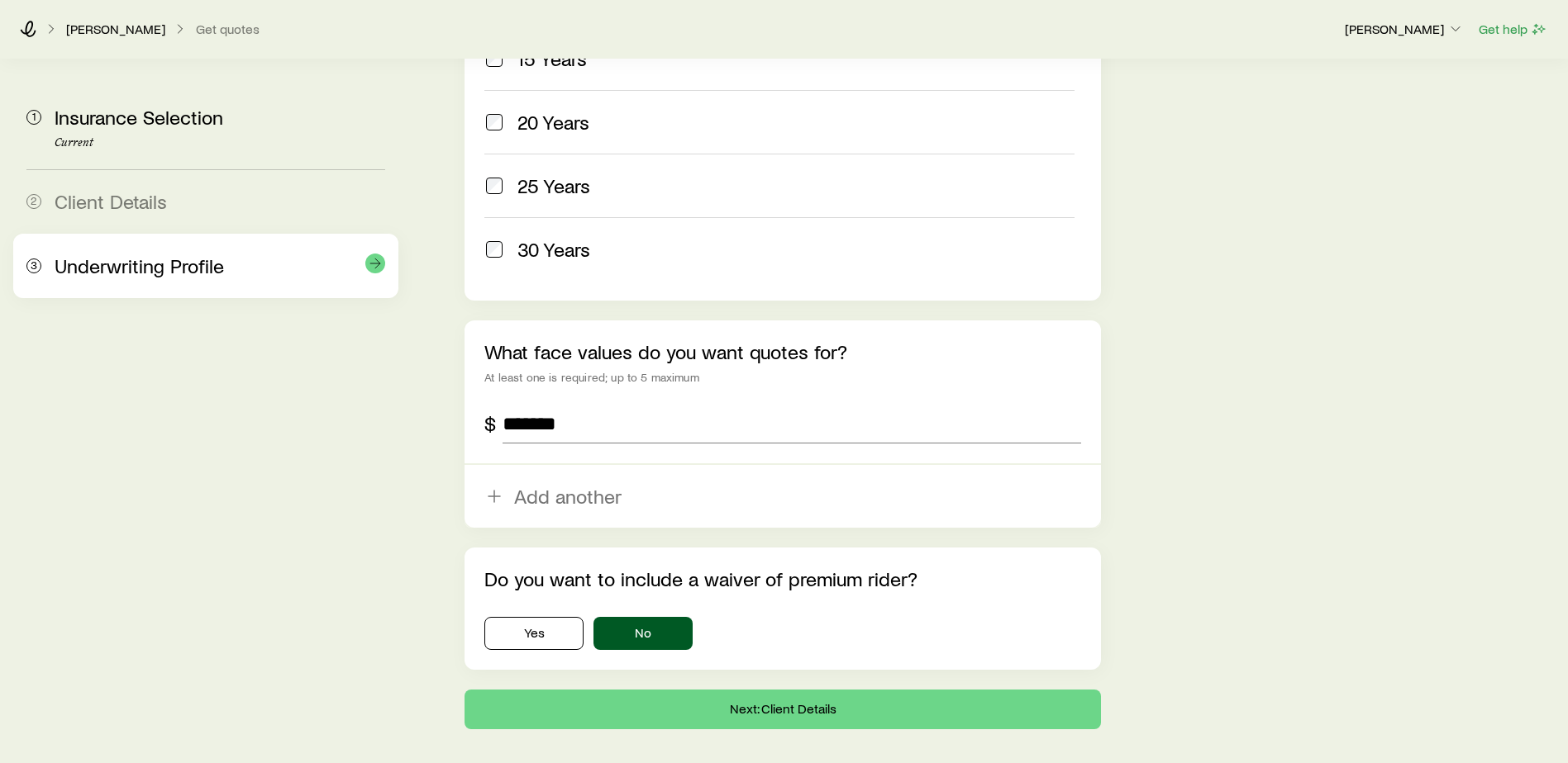
click at [134, 282] on div "3 Underwriting Profile" at bounding box center [205, 266] width 359 height 65
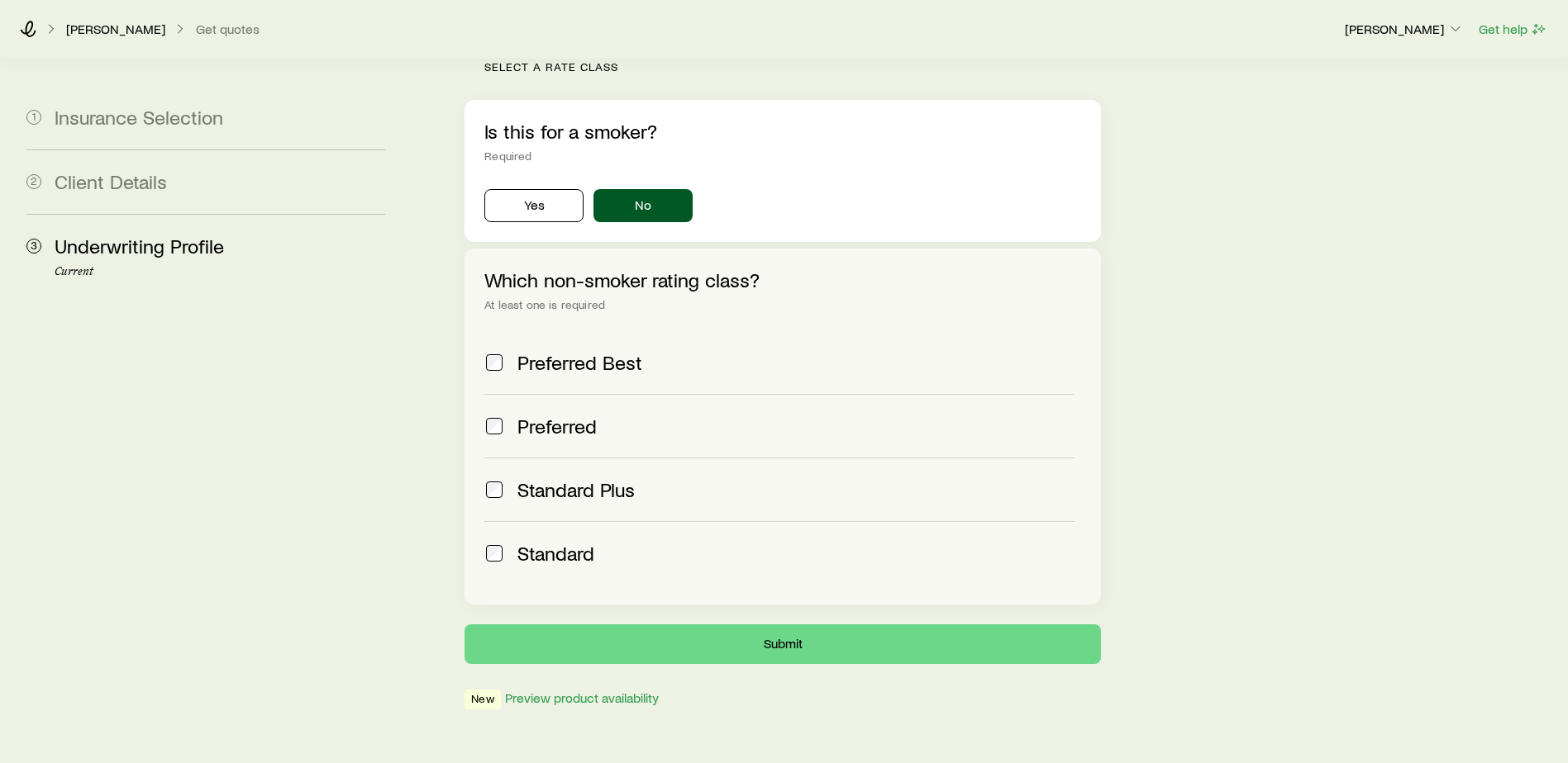
scroll to position [532, 0]
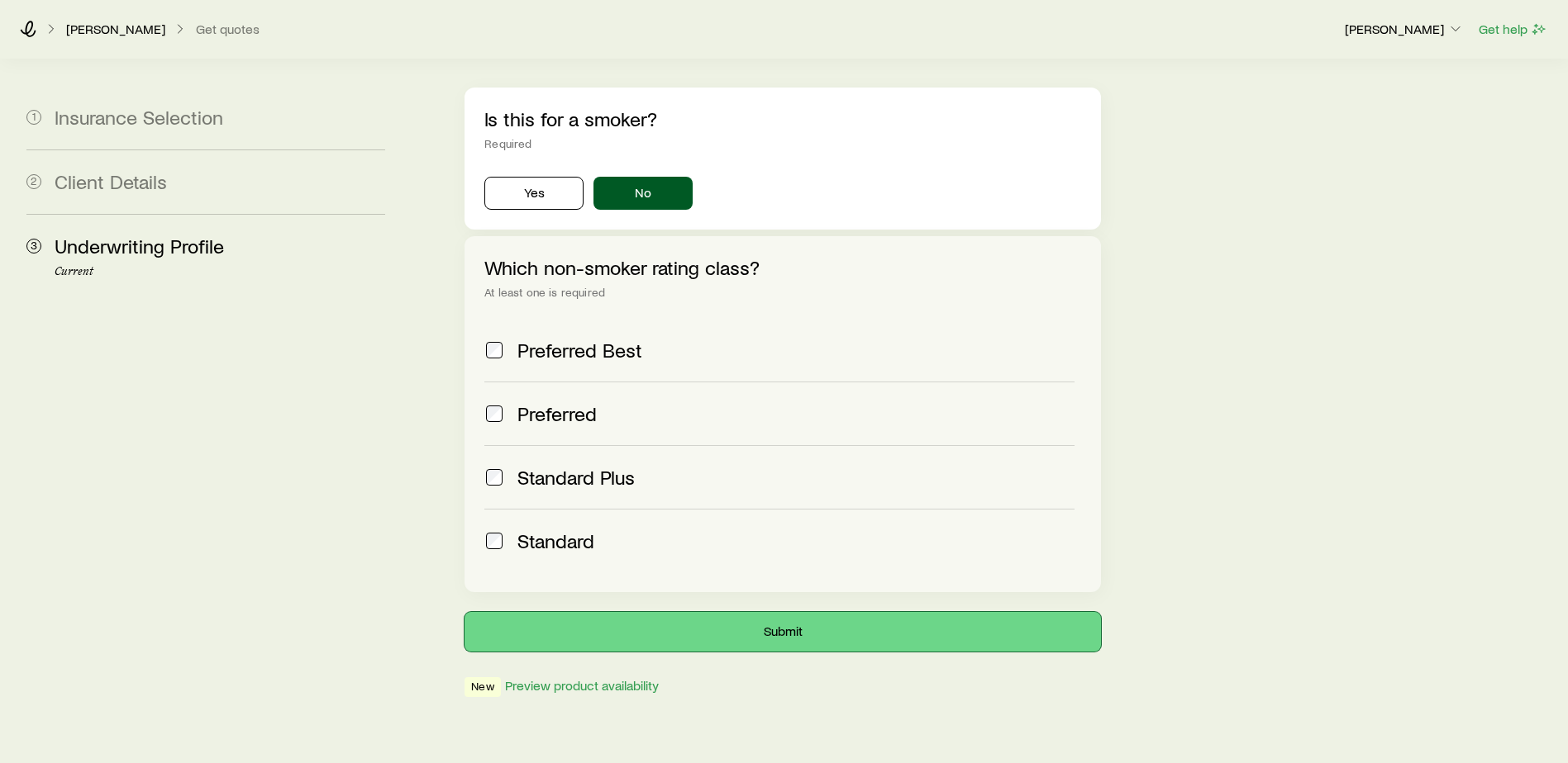
click at [806, 612] on button "Submit" at bounding box center [783, 632] width 637 height 39
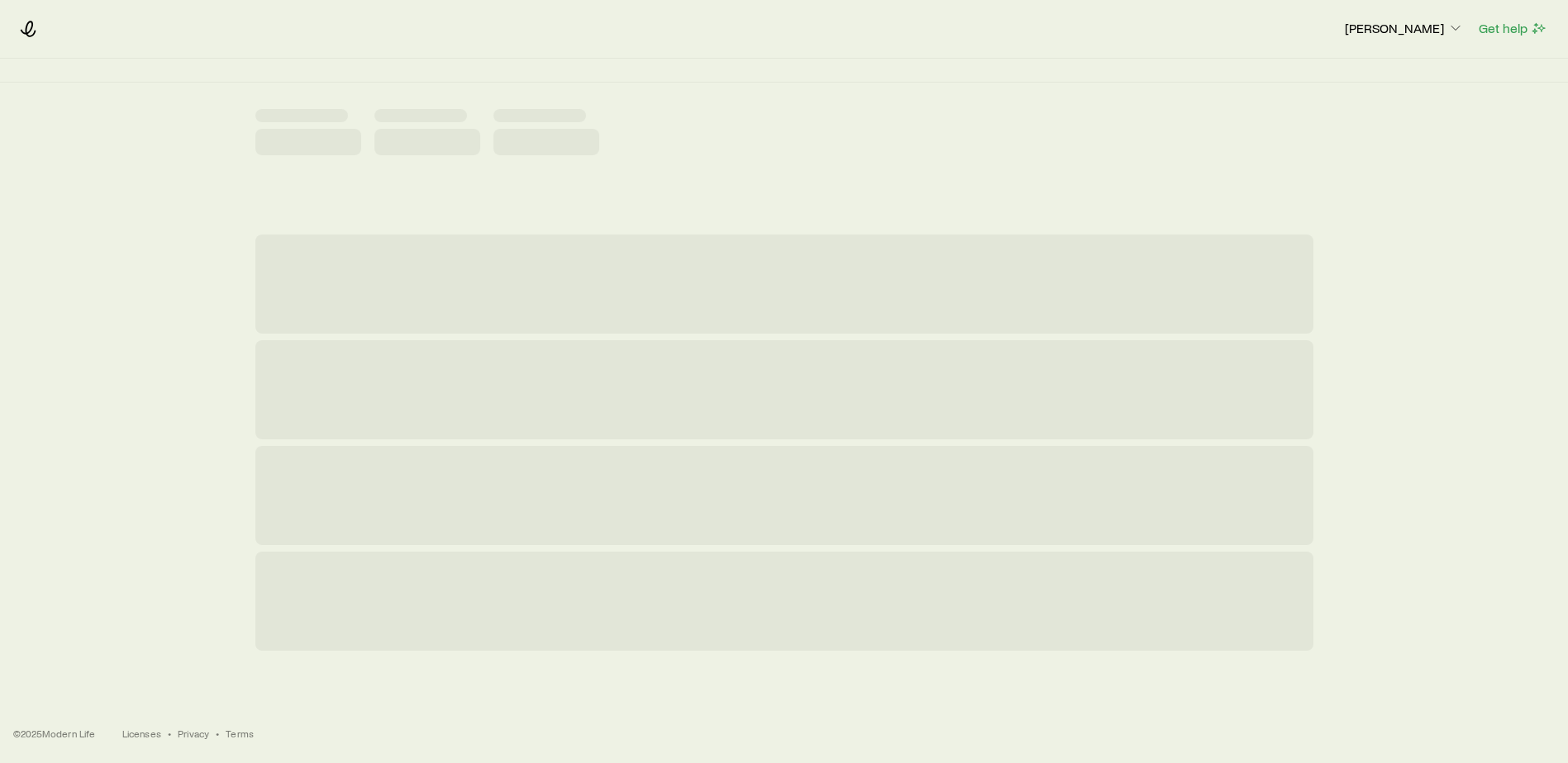
scroll to position [0, 0]
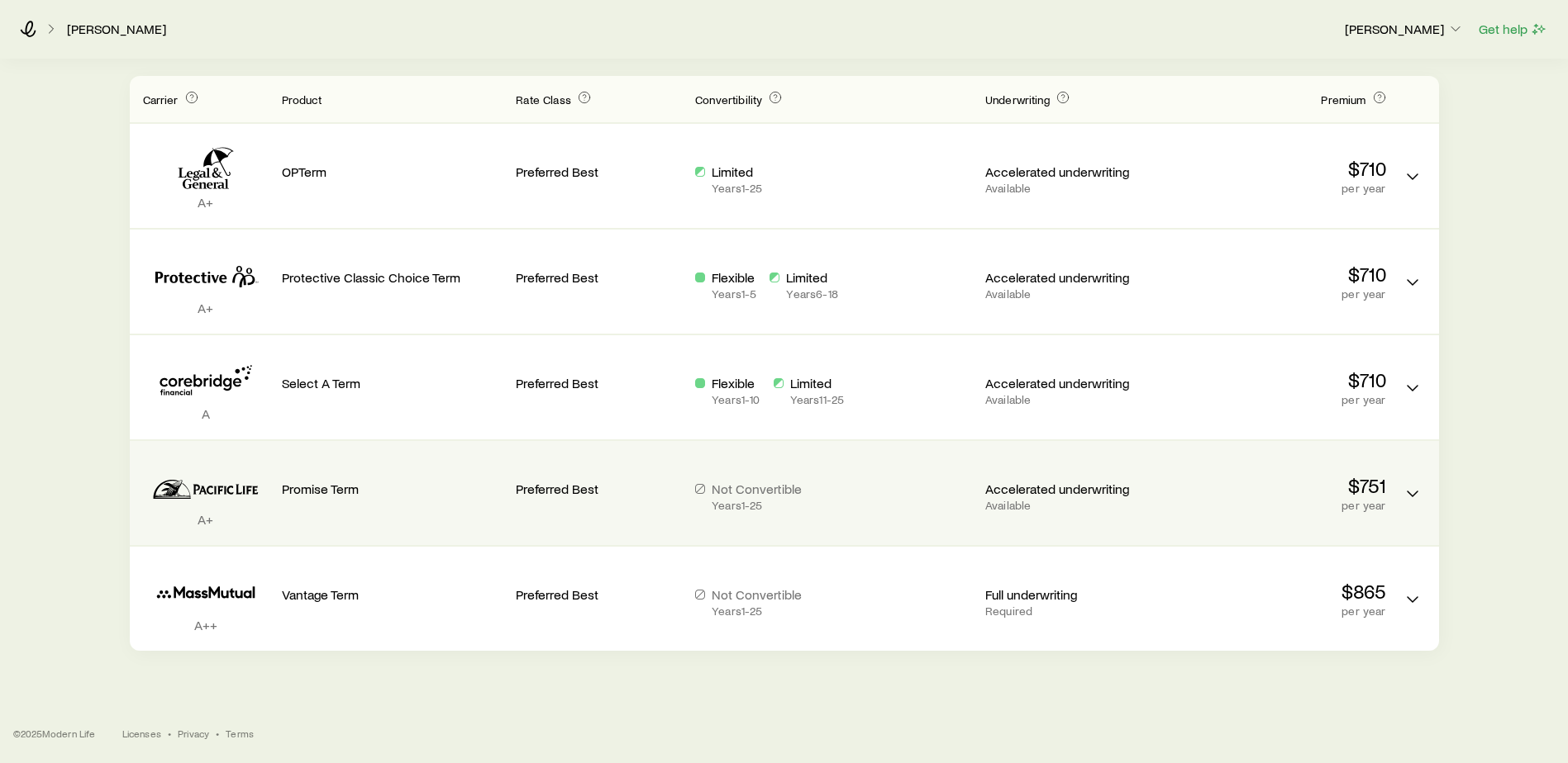
scroll to position [143, 0]
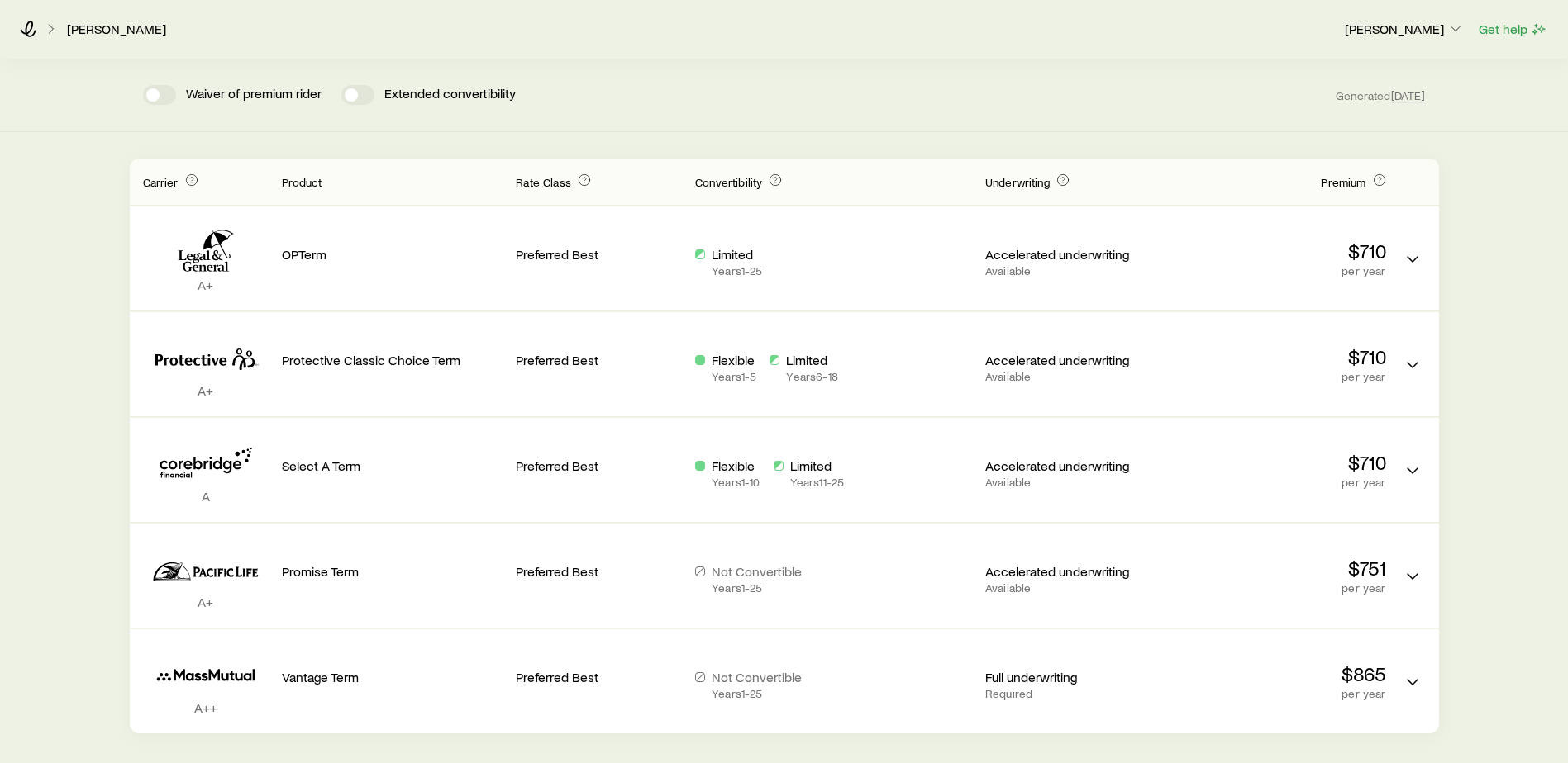
click at [86, 558] on div "Term life Get more quotes Face value $250,000 Term 25 years Rate Class Preferre…" at bounding box center [784, 325] width 1568 height 818
